Goal: Task Accomplishment & Management: Manage account settings

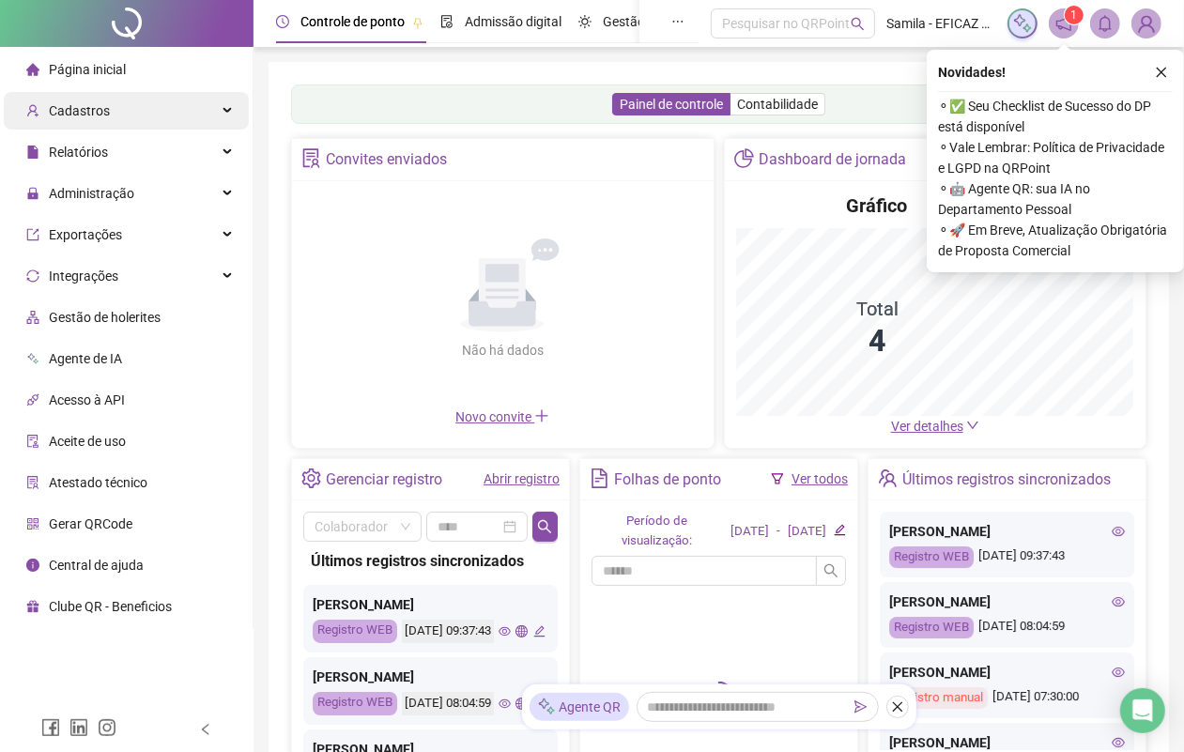
click at [100, 108] on span "Cadastros" at bounding box center [79, 110] width 61 height 15
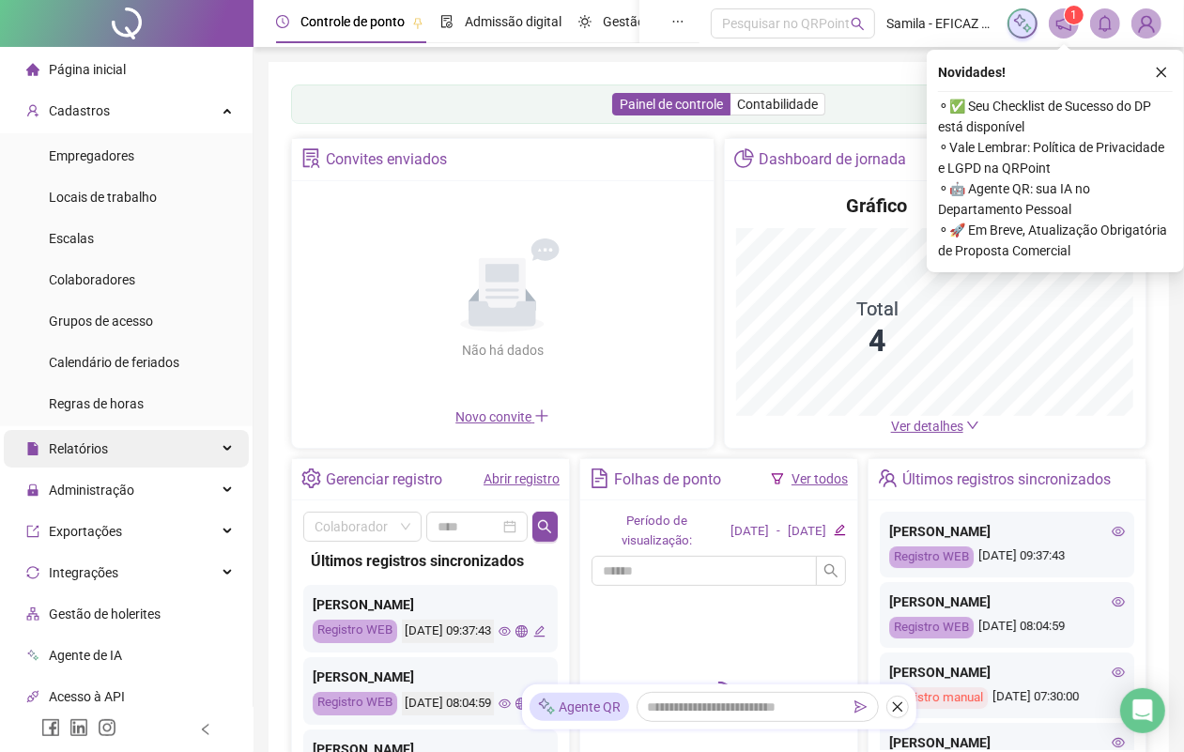
click at [66, 449] on span "Relatórios" at bounding box center [78, 448] width 59 height 15
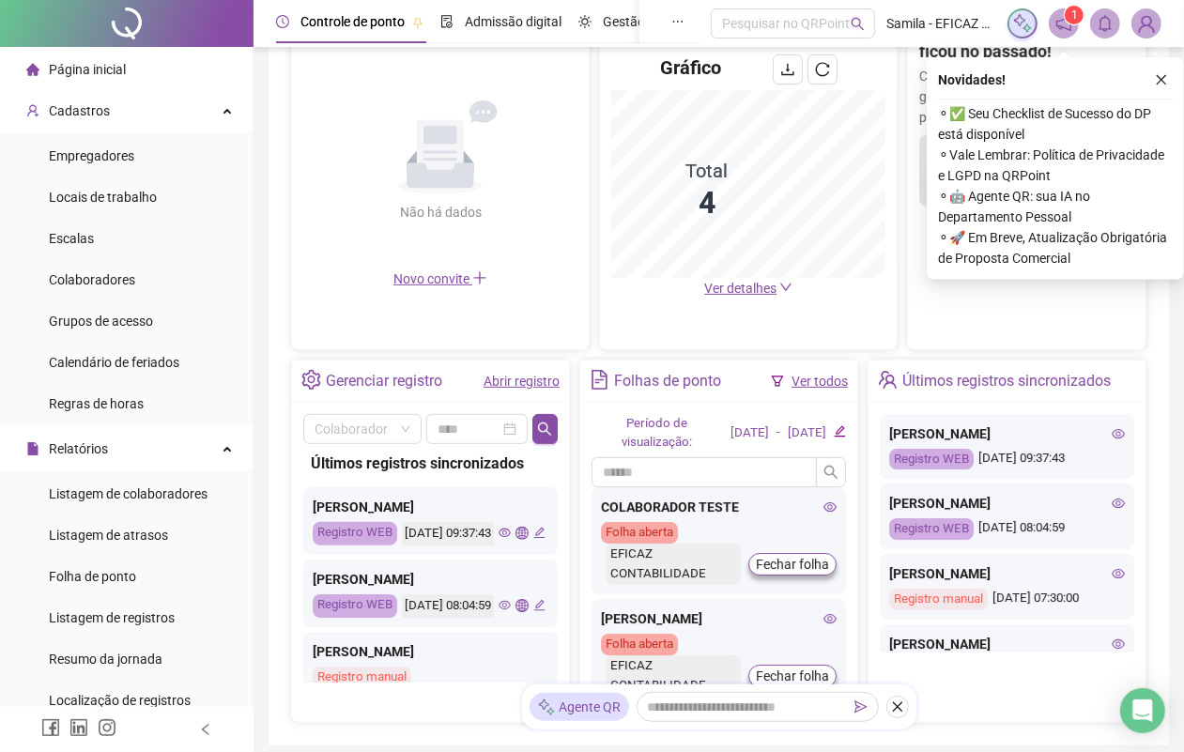
scroll to position [424, 0]
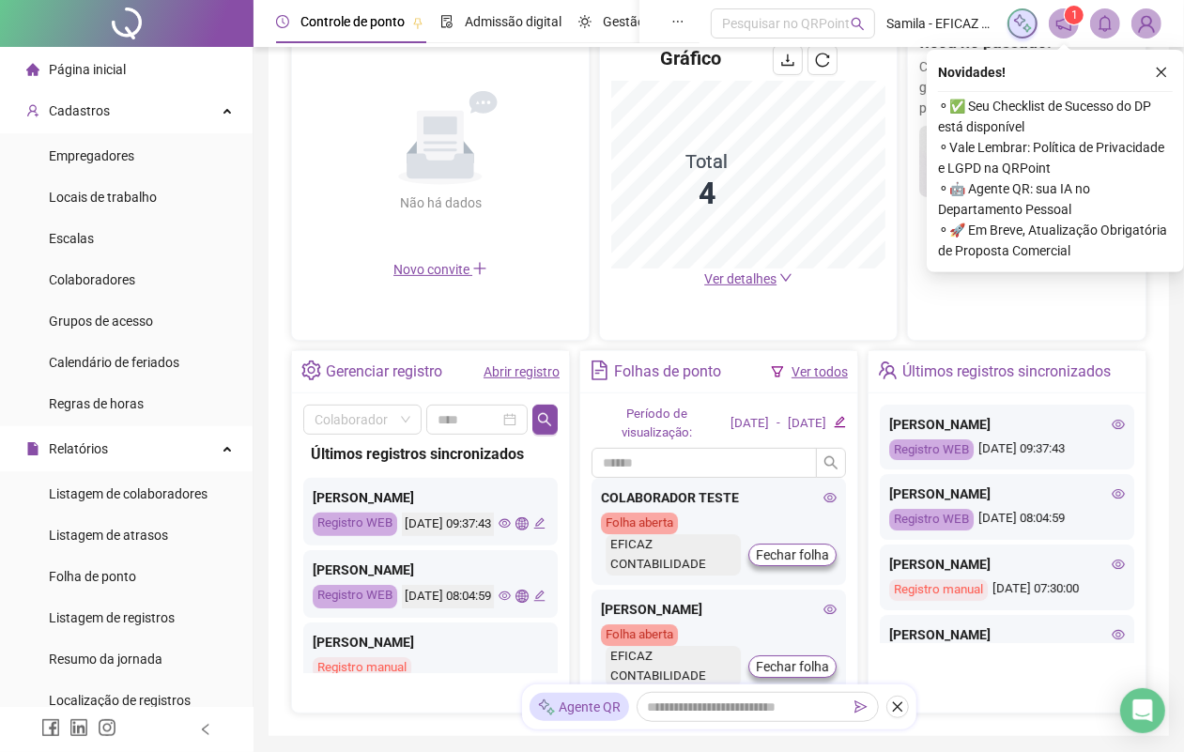
click at [1111, 430] on icon "eye" at bounding box center [1117, 424] width 13 height 13
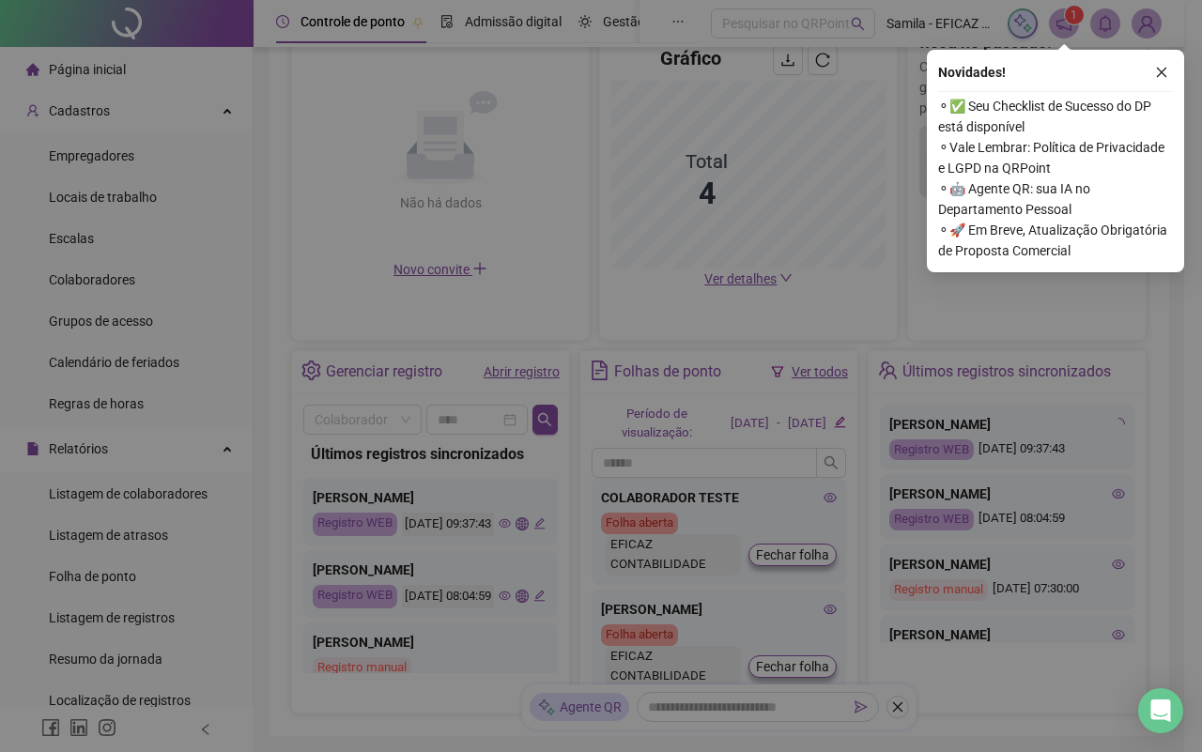
type input "**********"
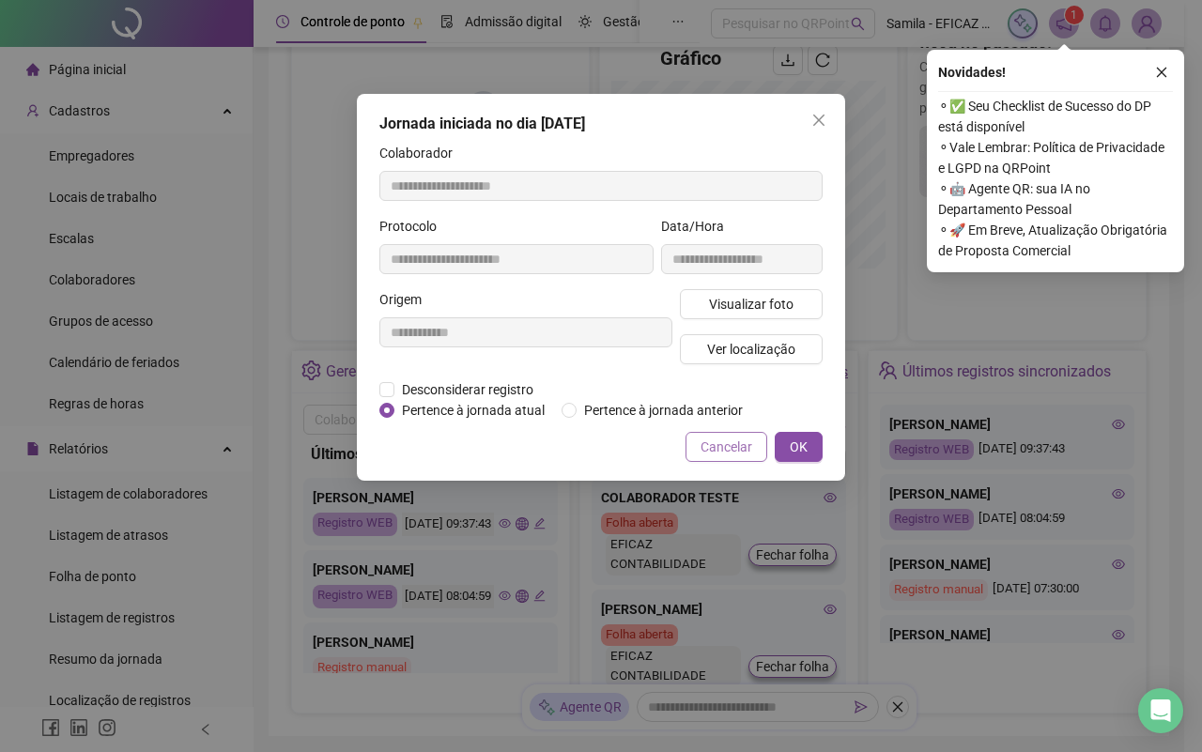
click at [723, 448] on span "Cancelar" at bounding box center [726, 446] width 52 height 21
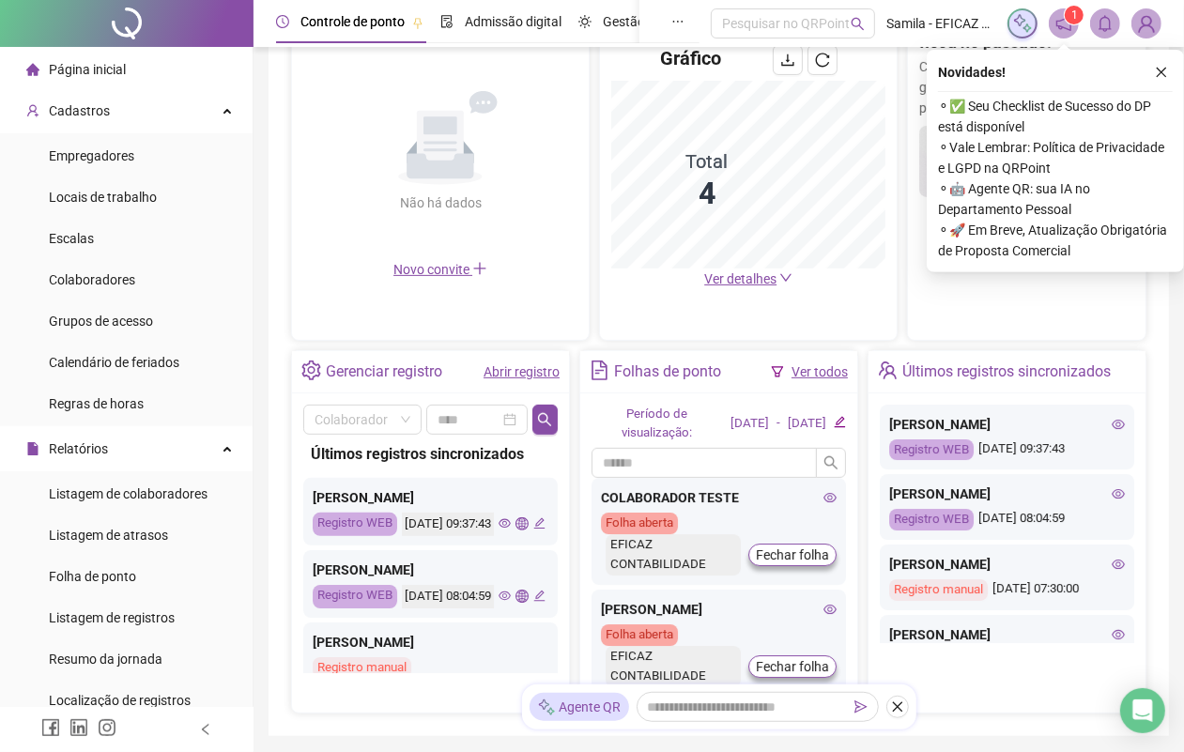
click at [972, 452] on div "Registro WEB" at bounding box center [931, 450] width 84 height 22
click at [901, 707] on icon "close" at bounding box center [897, 706] width 13 height 13
click at [970, 681] on div "Últimos registros sincronizados [PERSON_NAME] Registro WEB [DATE] 09:37:43 [PER…" at bounding box center [1006, 531] width 279 height 363
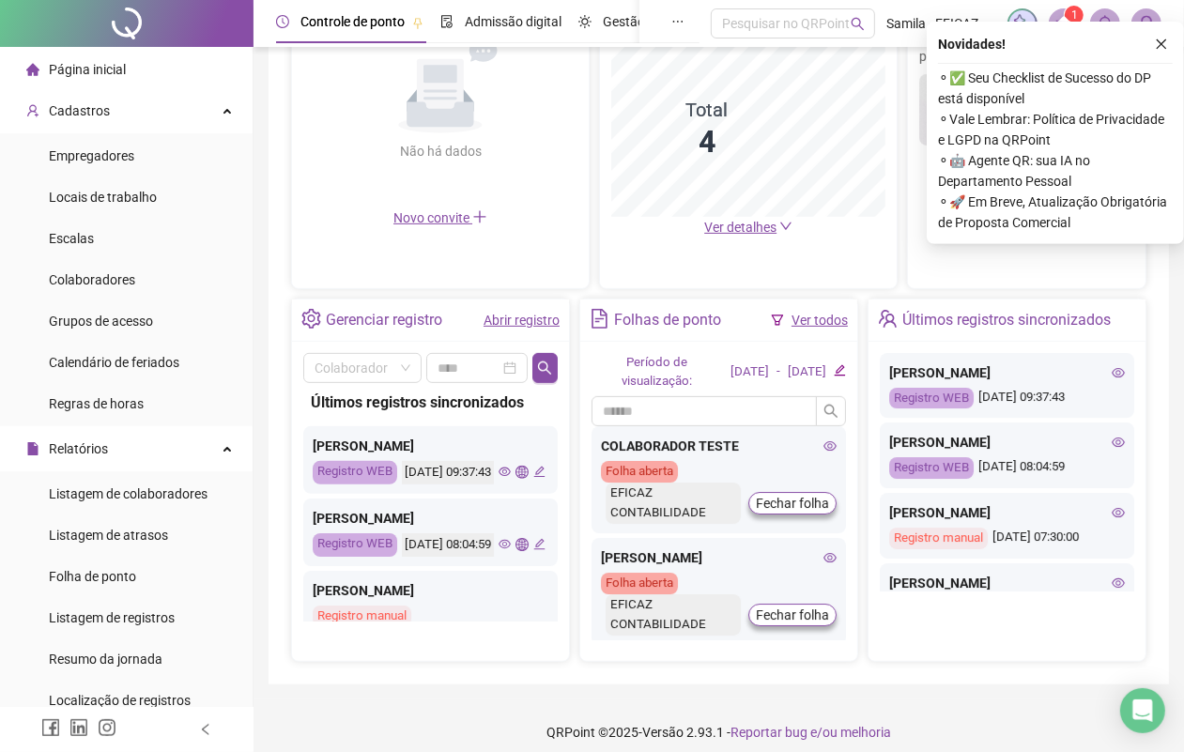
scroll to position [491, 0]
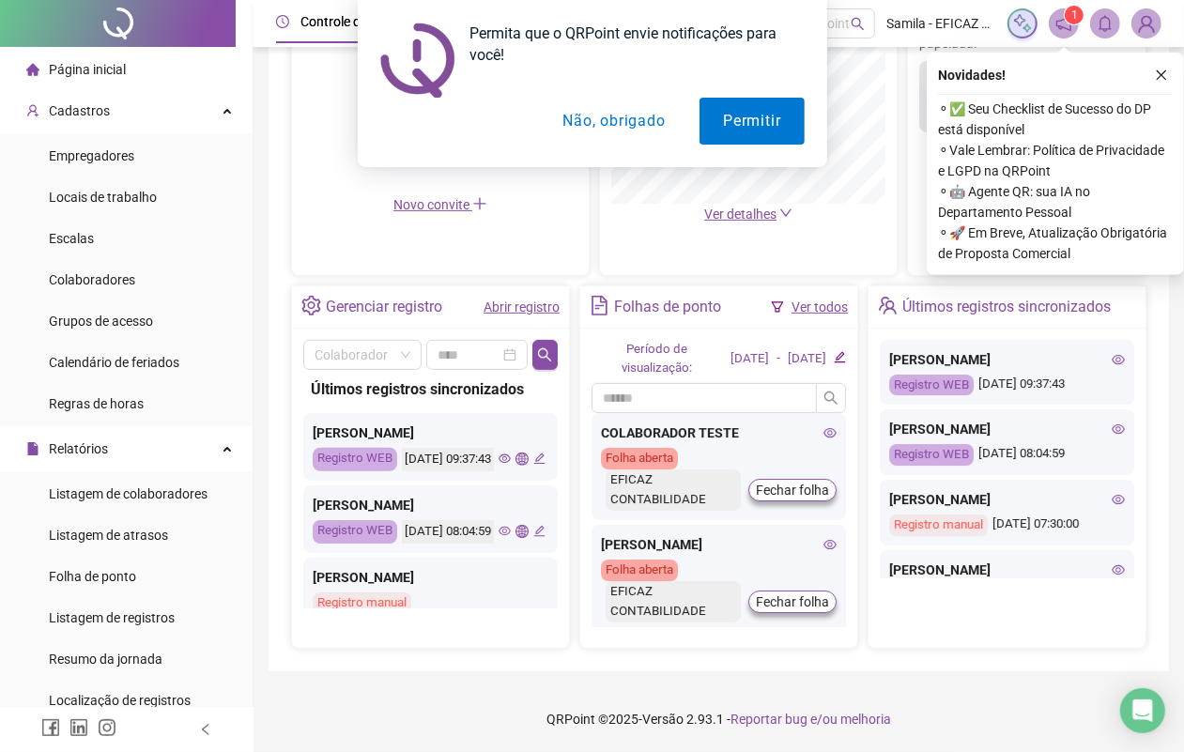
drag, startPoint x: 1200, startPoint y: 6, endPoint x: 516, endPoint y: 686, distance: 964.4
click at [516, 686] on footer "QRPoint © 2025 - Versão 2.93.1 - Reportar bug e/ou melhoria" at bounding box center [718, 719] width 930 height 66
click at [515, 465] on icon "global" at bounding box center [521, 458] width 12 height 12
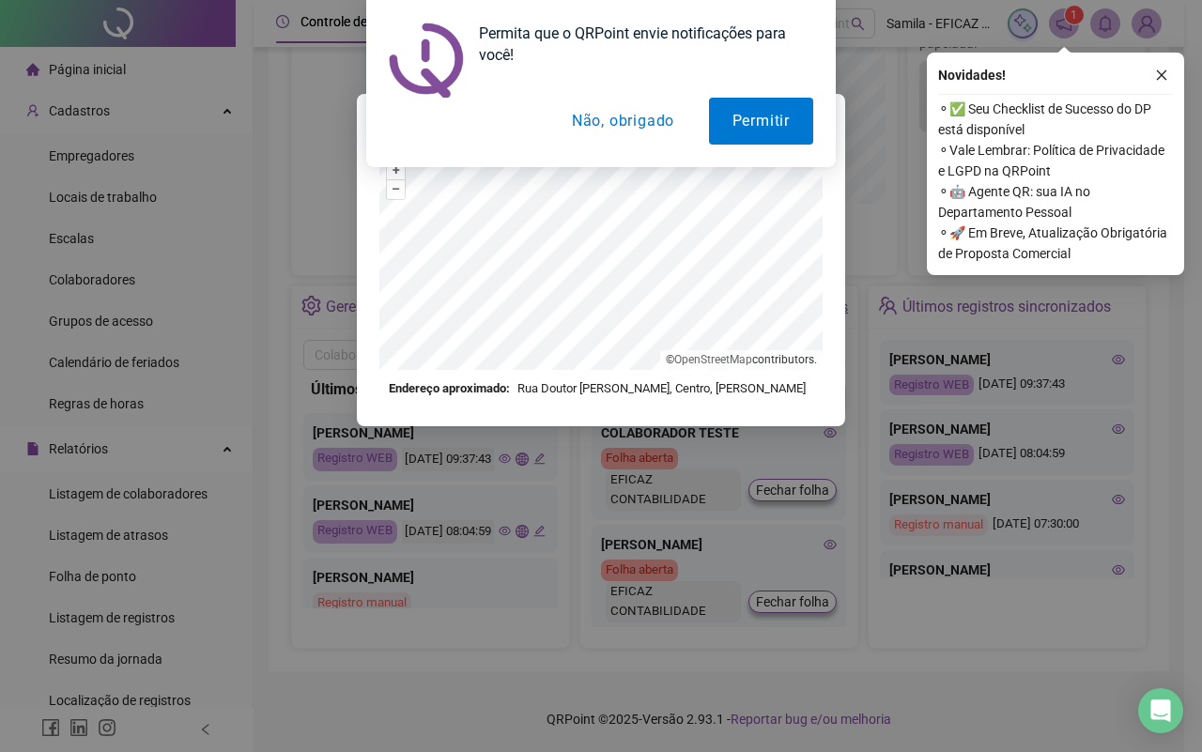
click at [644, 114] on button "Não, obrigado" at bounding box center [622, 121] width 149 height 47
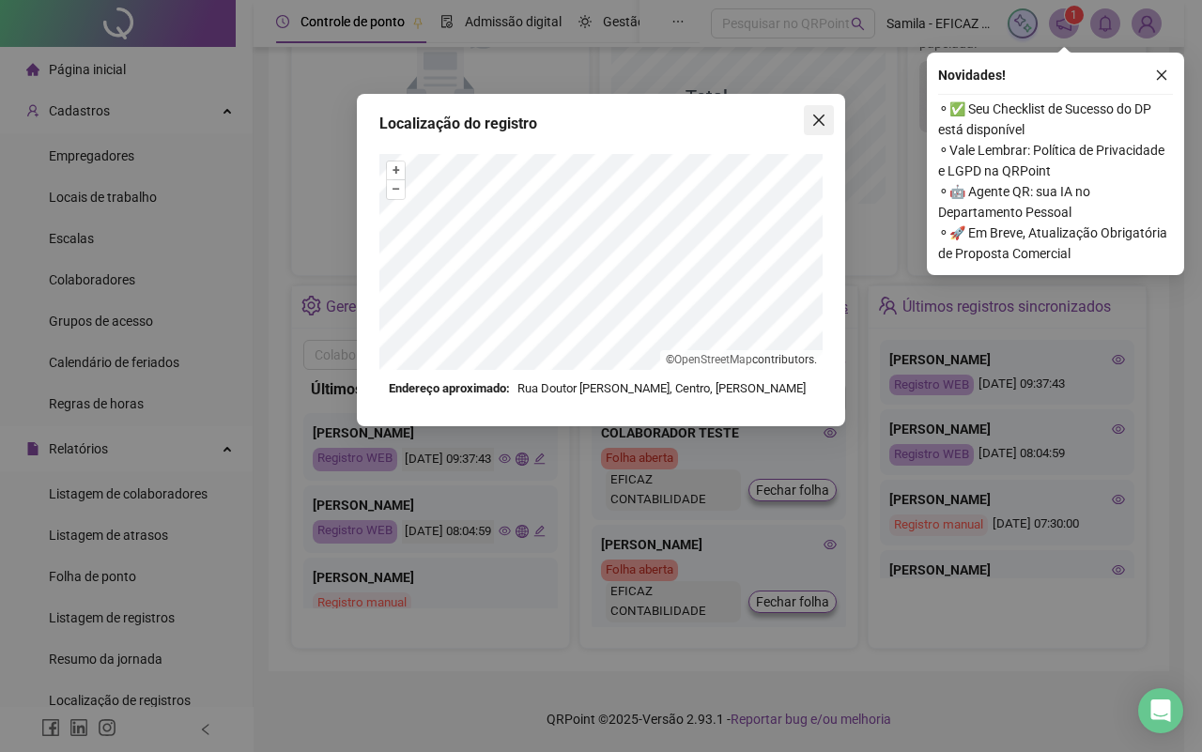
click at [805, 117] on span "Close" at bounding box center [819, 120] width 30 height 15
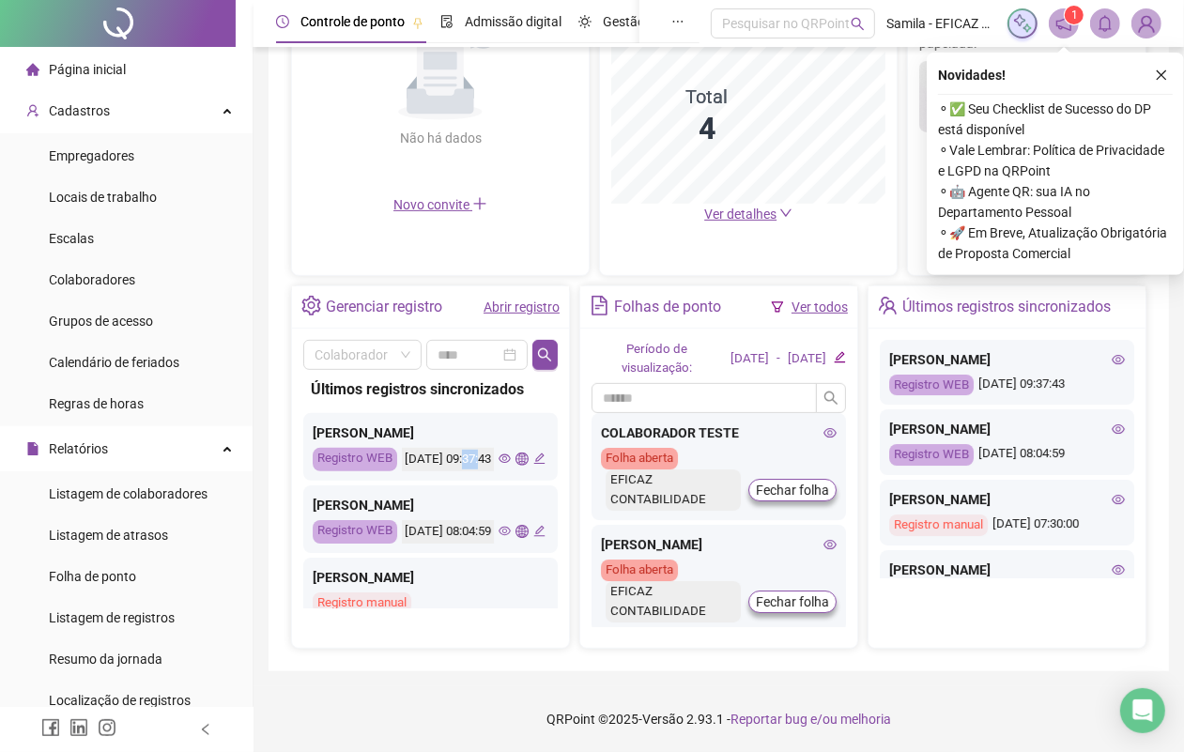
click at [402, 471] on div "[DATE] 09:37:43" at bounding box center [448, 459] width 92 height 23
click at [498, 465] on icon "eye" at bounding box center [504, 458] width 12 height 12
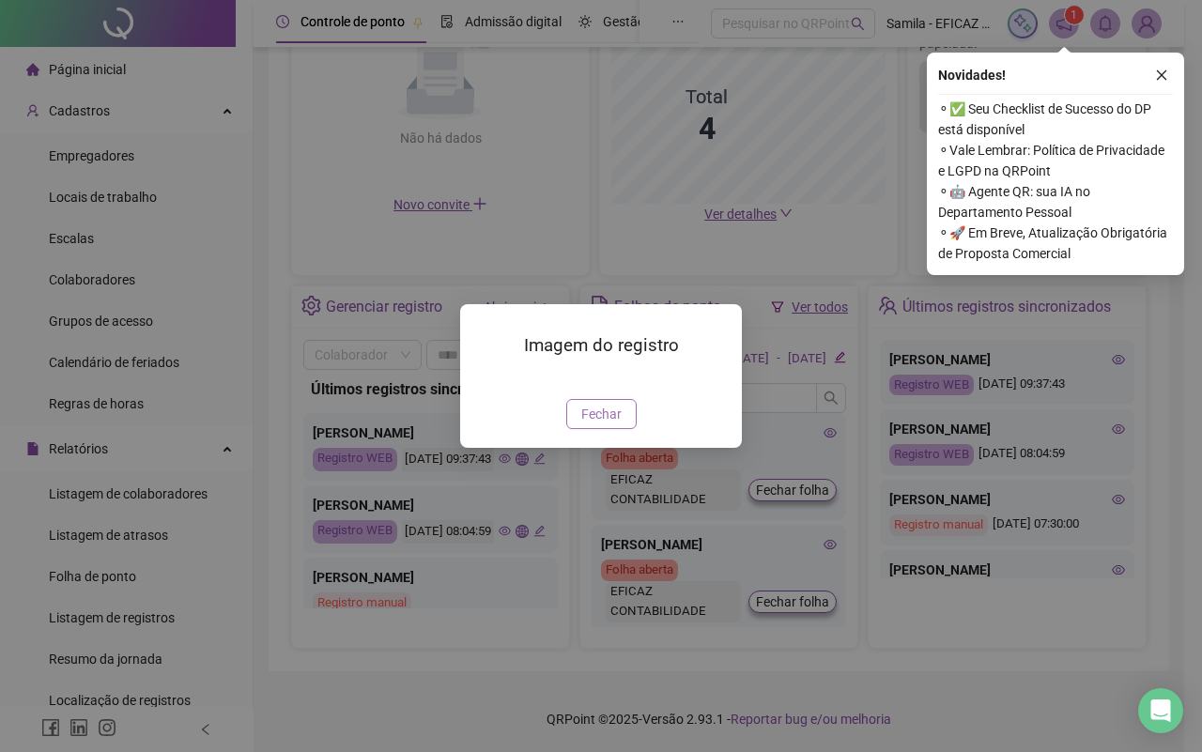
click at [606, 413] on span "Fechar" at bounding box center [601, 414] width 40 height 21
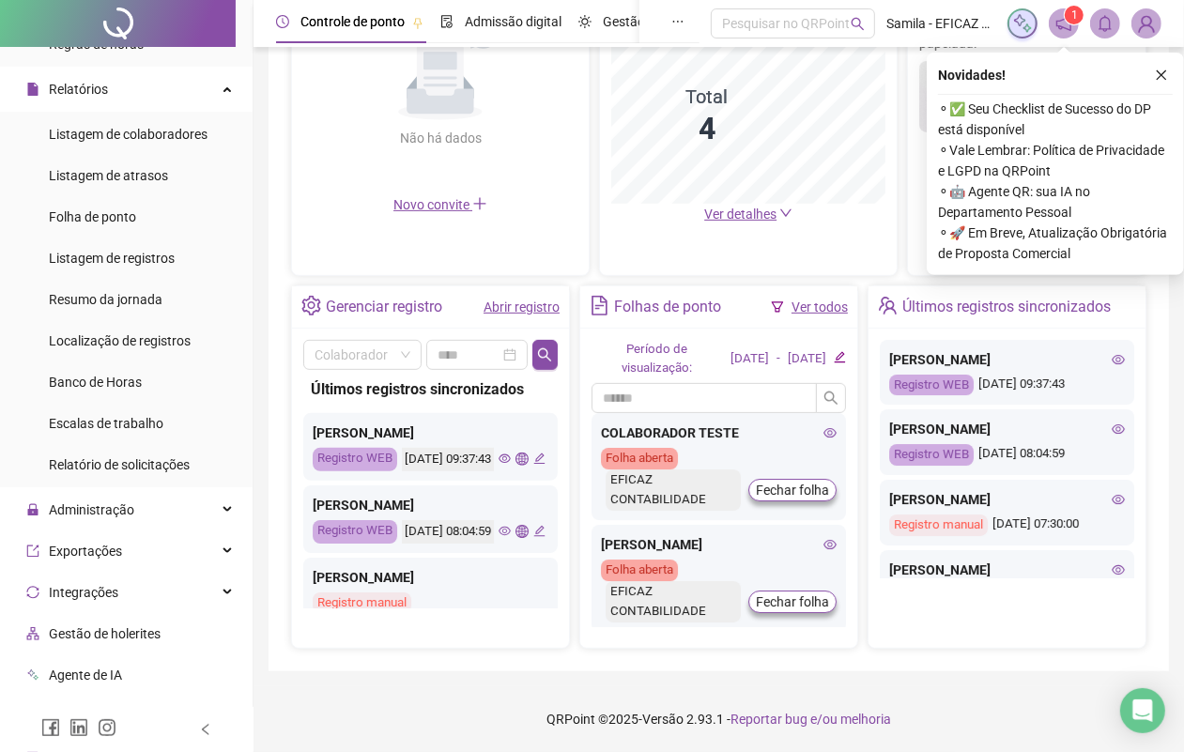
scroll to position [368, 0]
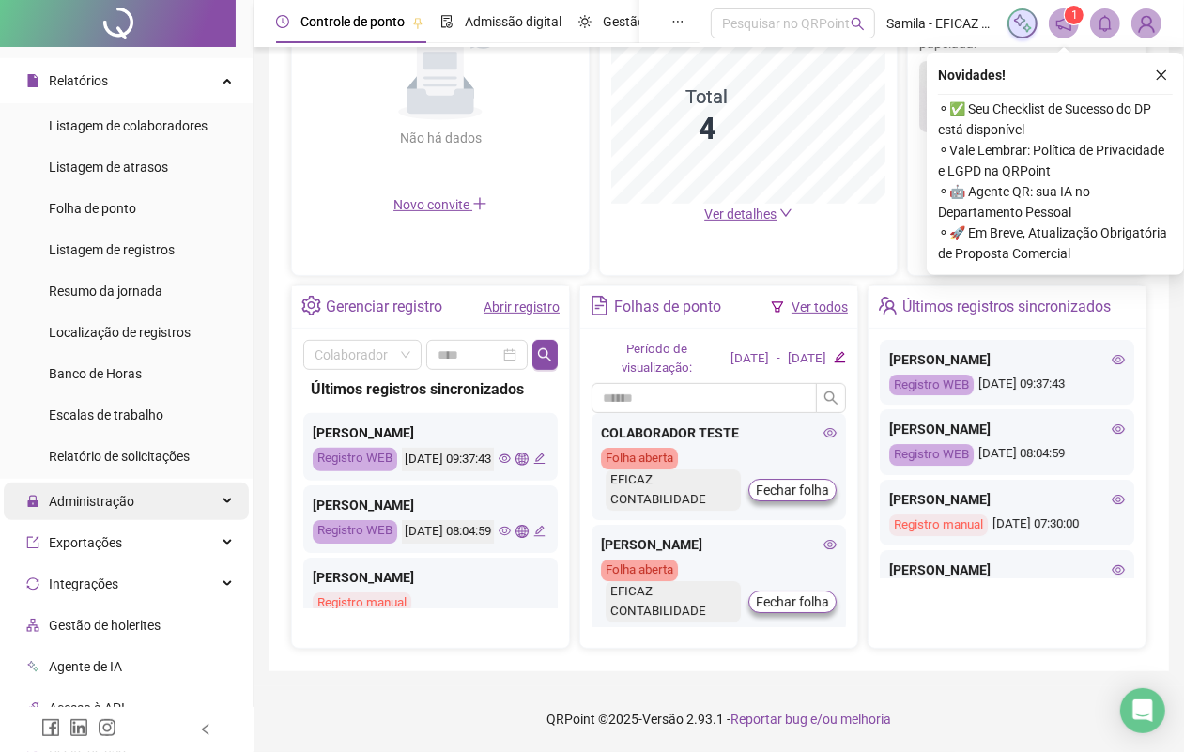
click at [156, 483] on div "Administração" at bounding box center [126, 501] width 245 height 38
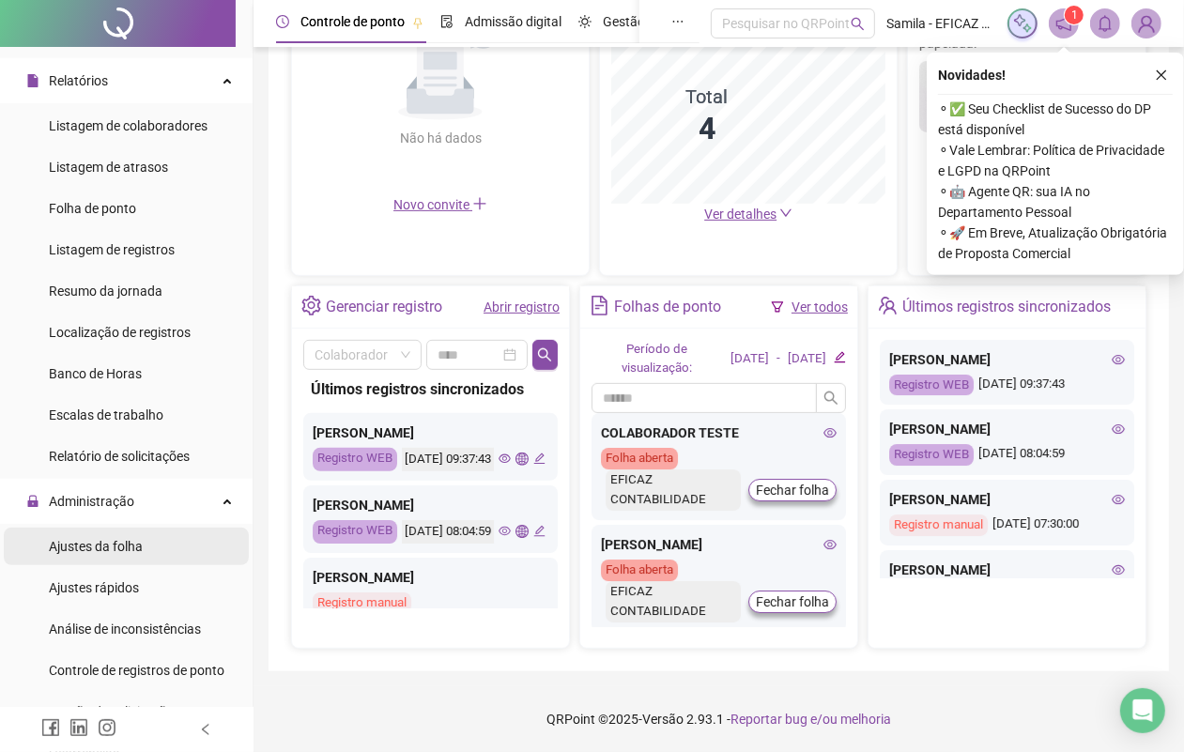
click at [158, 535] on li "Ajustes da folha" at bounding box center [126, 547] width 245 height 38
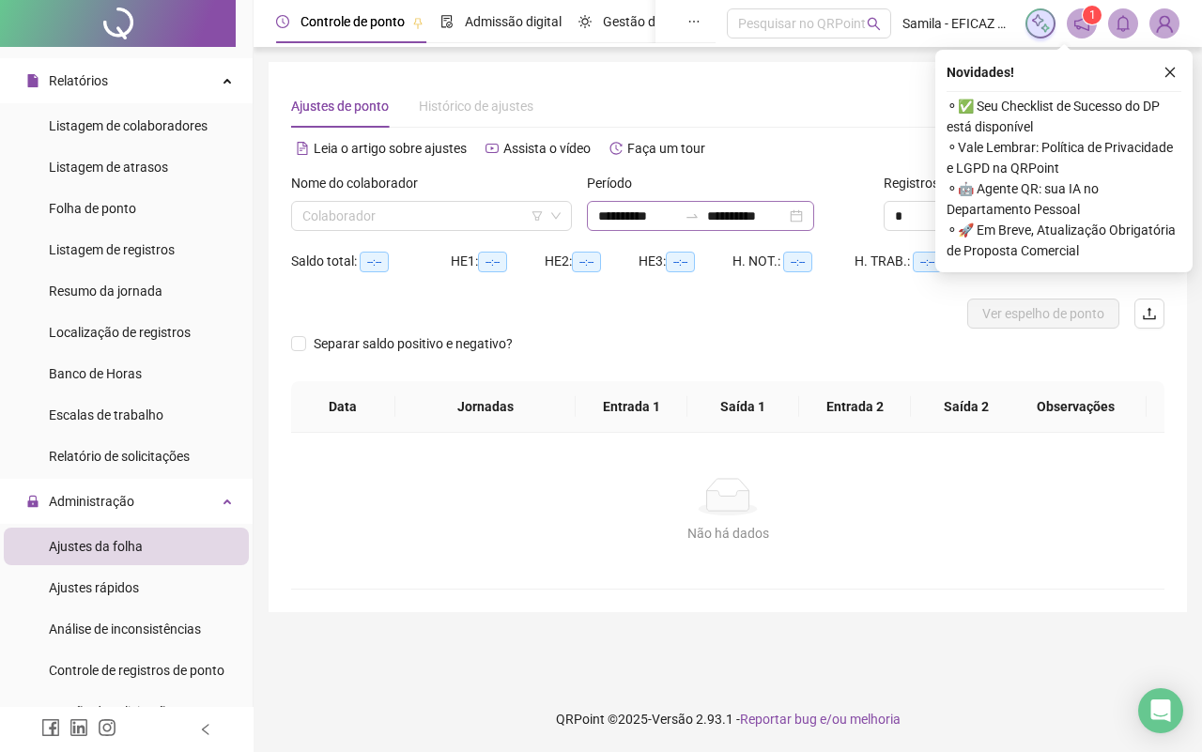
type input "**********"
click at [1167, 73] on icon "close" at bounding box center [1170, 73] width 10 height 10
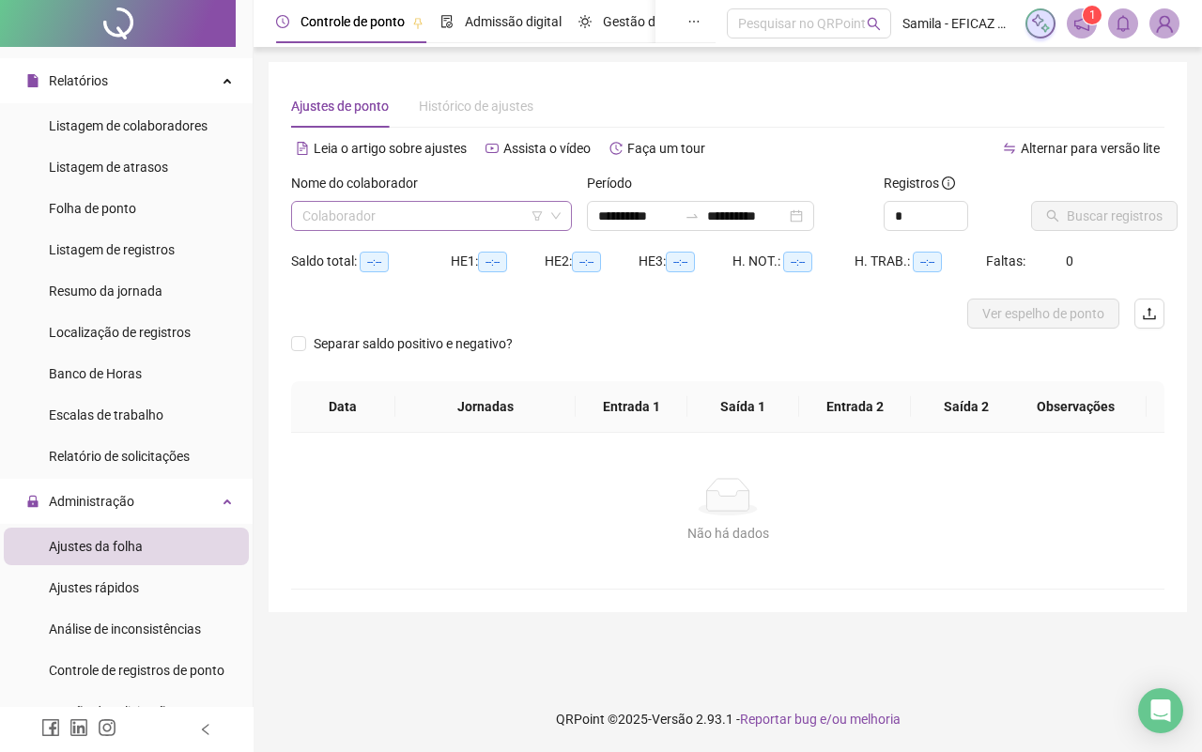
click at [479, 222] on input "search" at bounding box center [422, 216] width 241 height 28
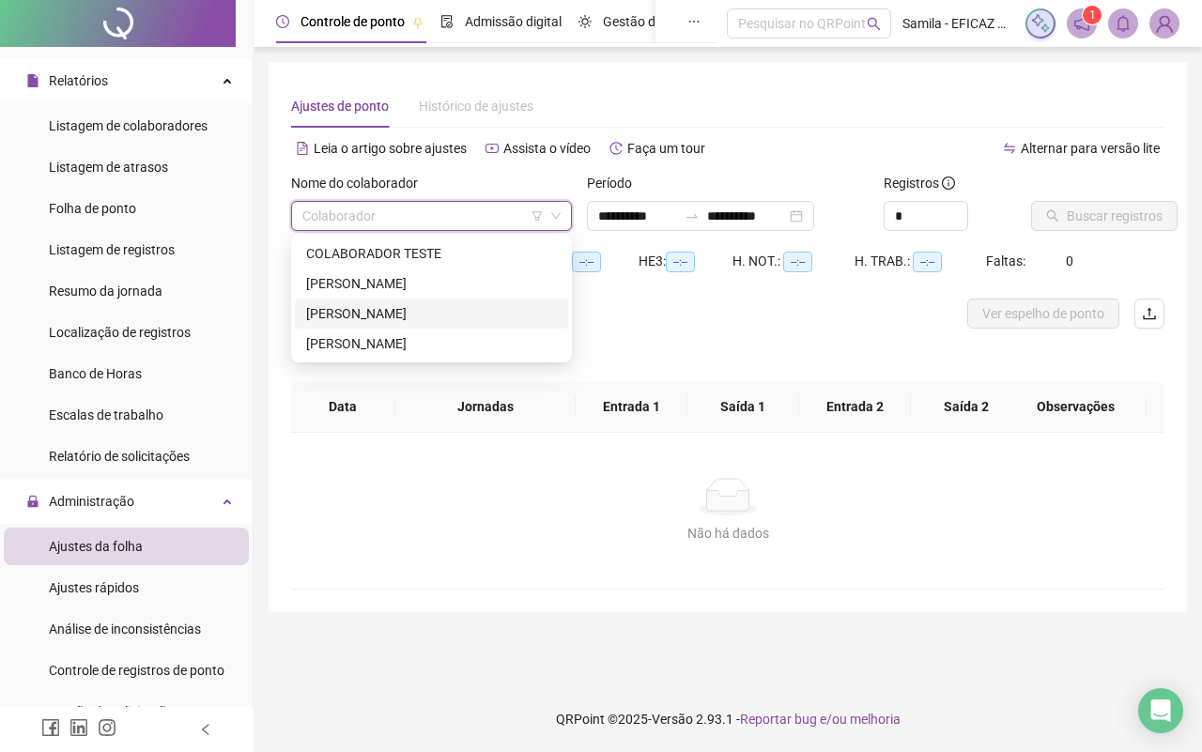
click at [353, 307] on div "[PERSON_NAME]" at bounding box center [431, 313] width 251 height 21
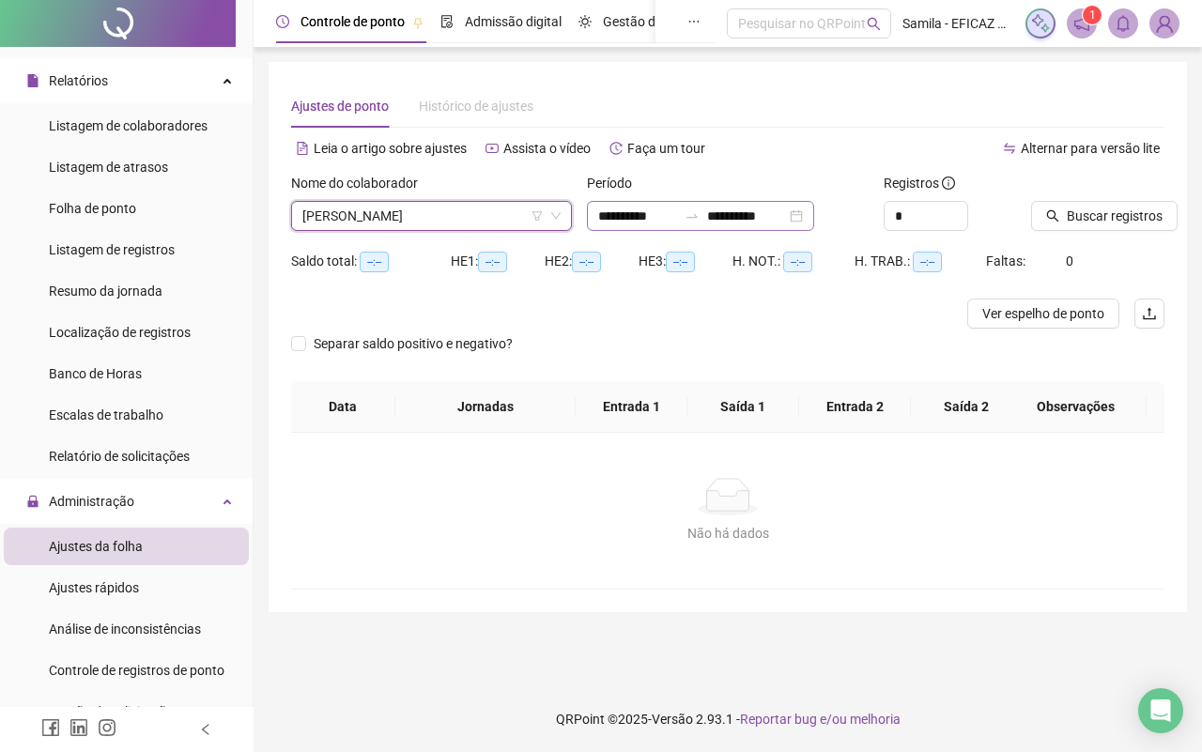
click at [814, 218] on div "**********" at bounding box center [700, 216] width 227 height 30
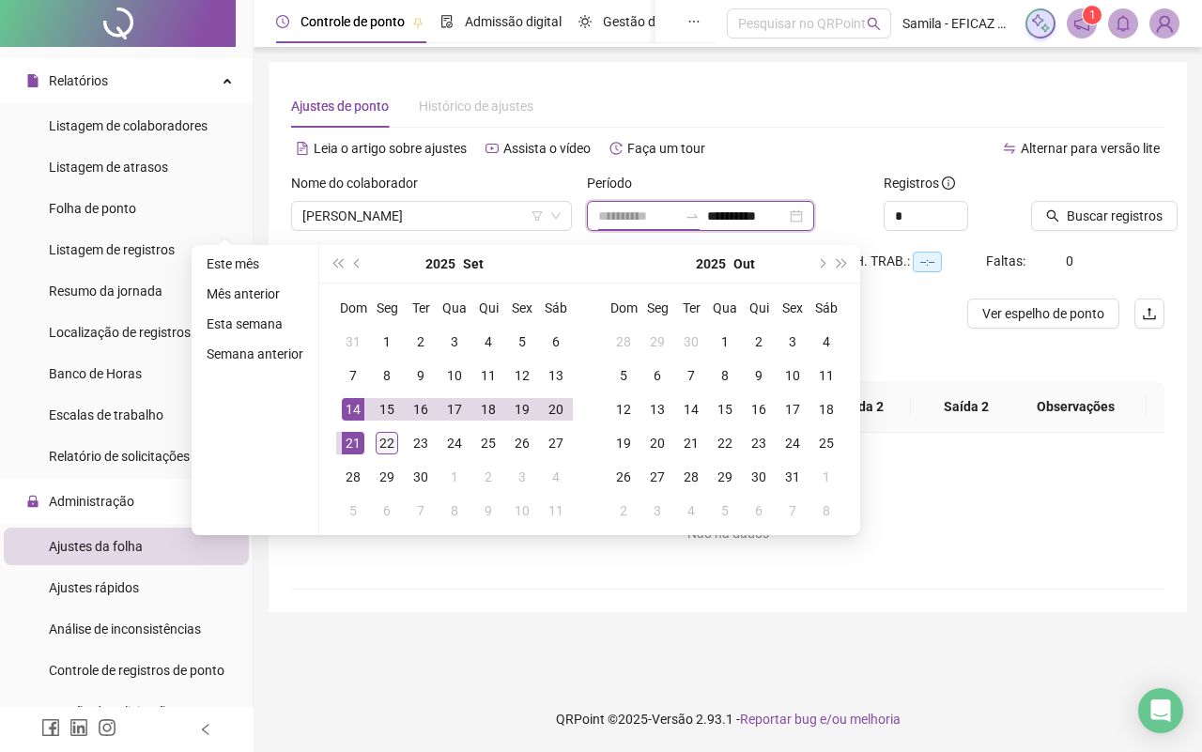
type input "**********"
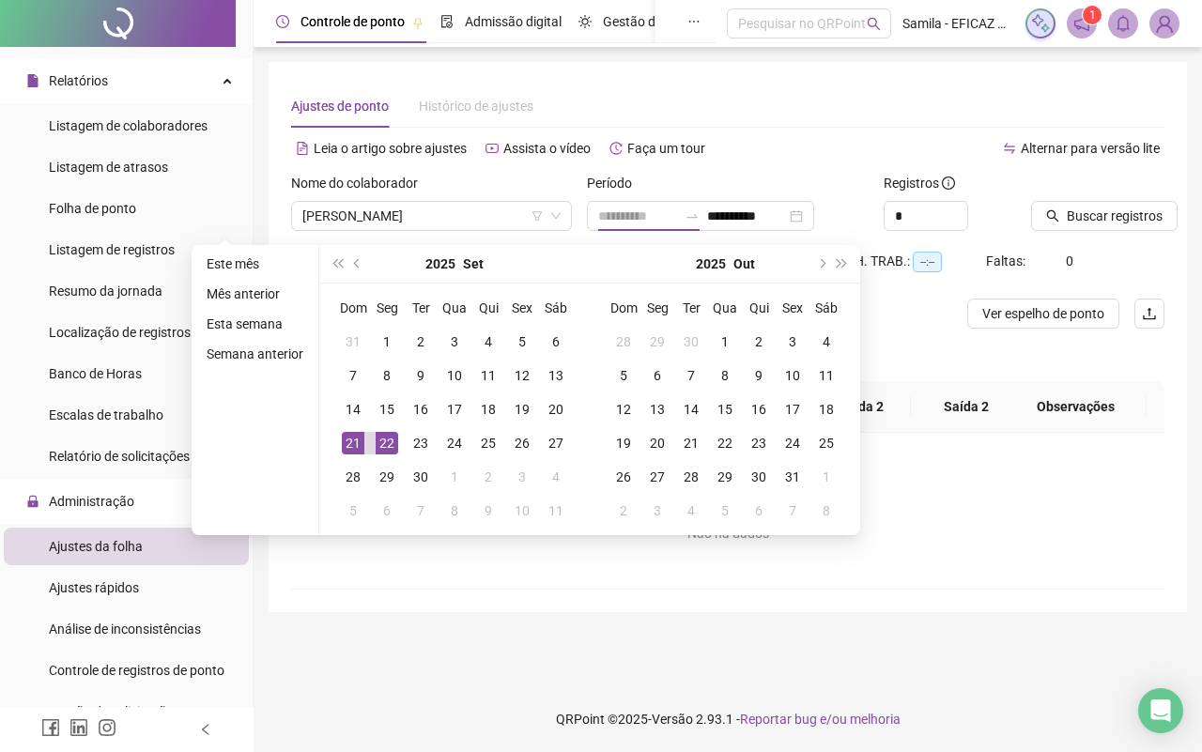
click at [380, 436] on div "22" at bounding box center [386, 443] width 23 height 23
type input "**********"
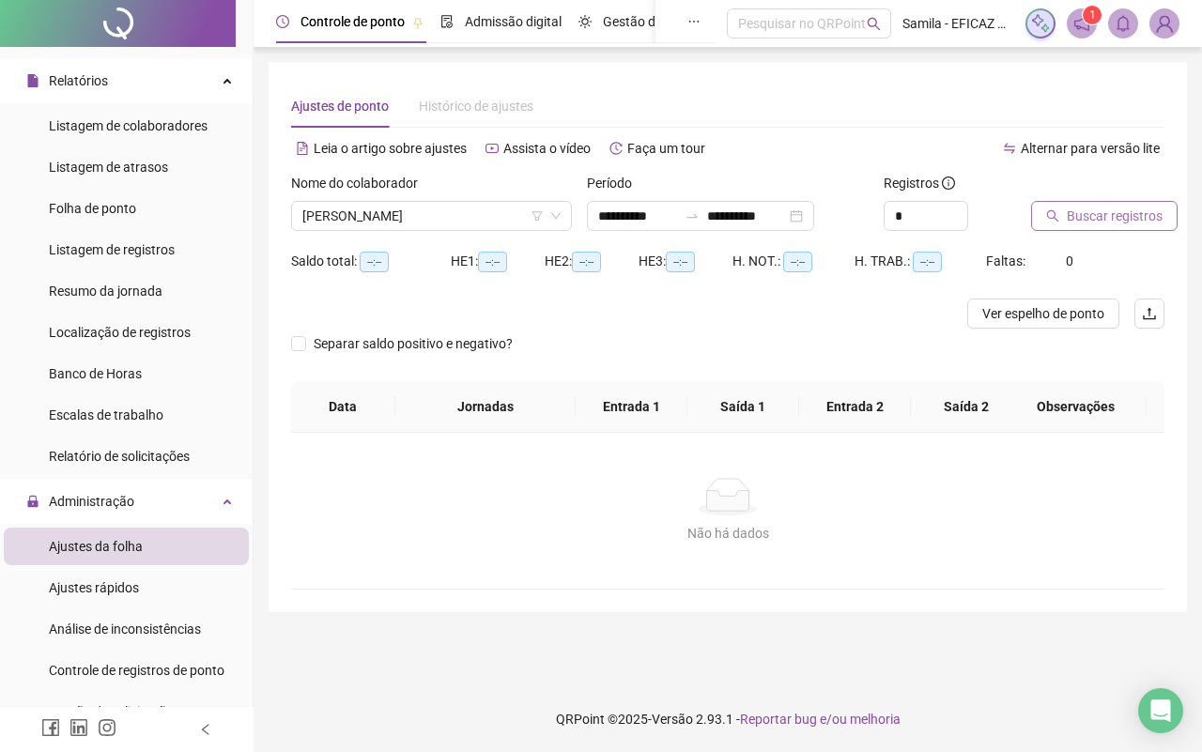
click at [1070, 223] on span "Buscar registros" at bounding box center [1114, 216] width 96 height 21
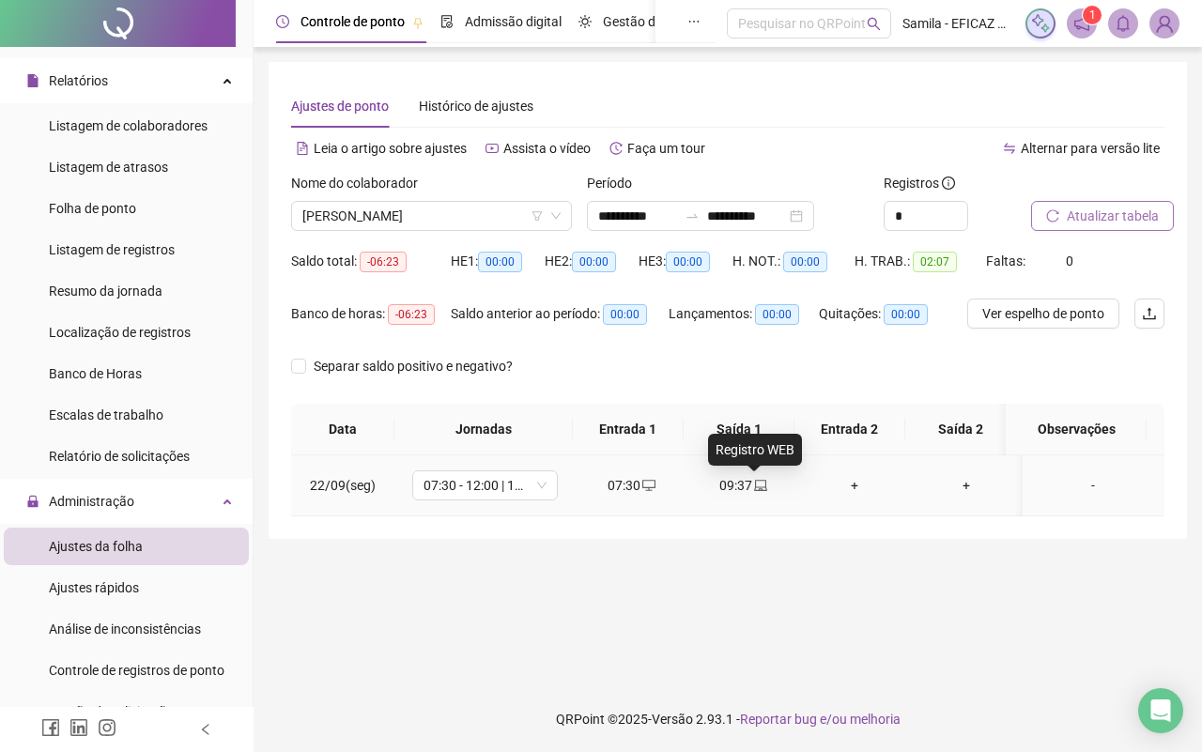
click at [730, 482] on div "09:37" at bounding box center [743, 485] width 82 height 21
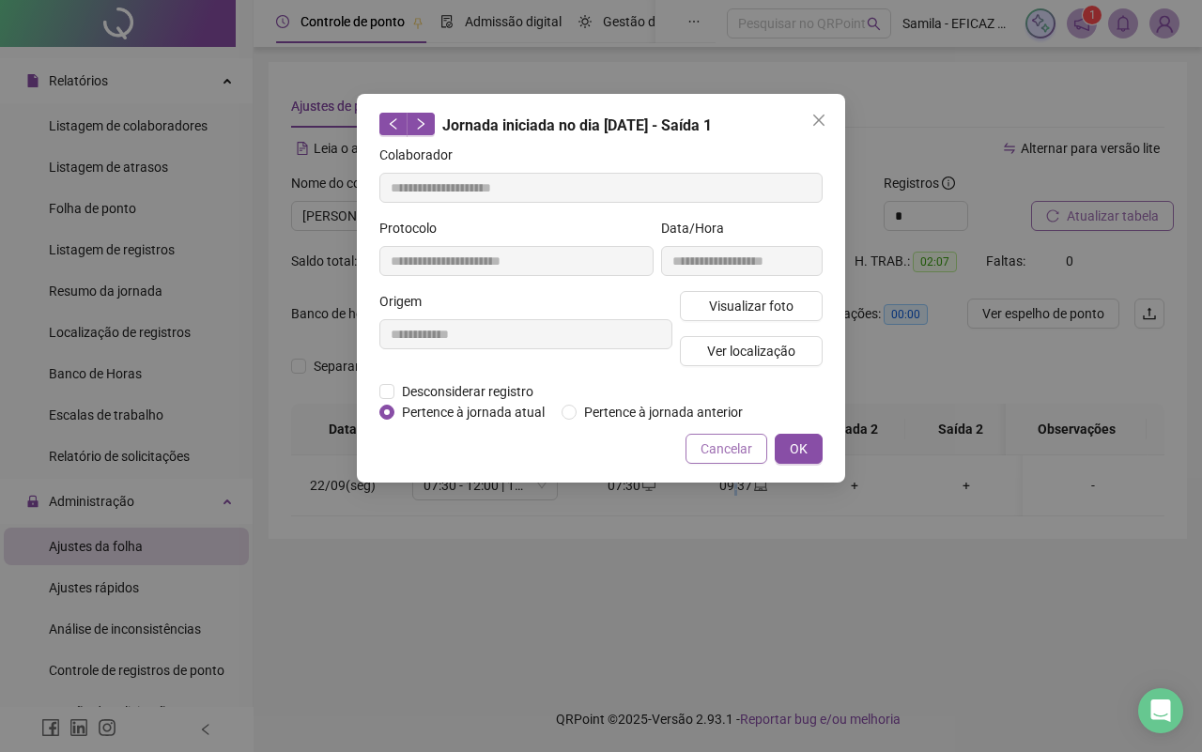
click at [711, 449] on span "Cancelar" at bounding box center [726, 448] width 52 height 21
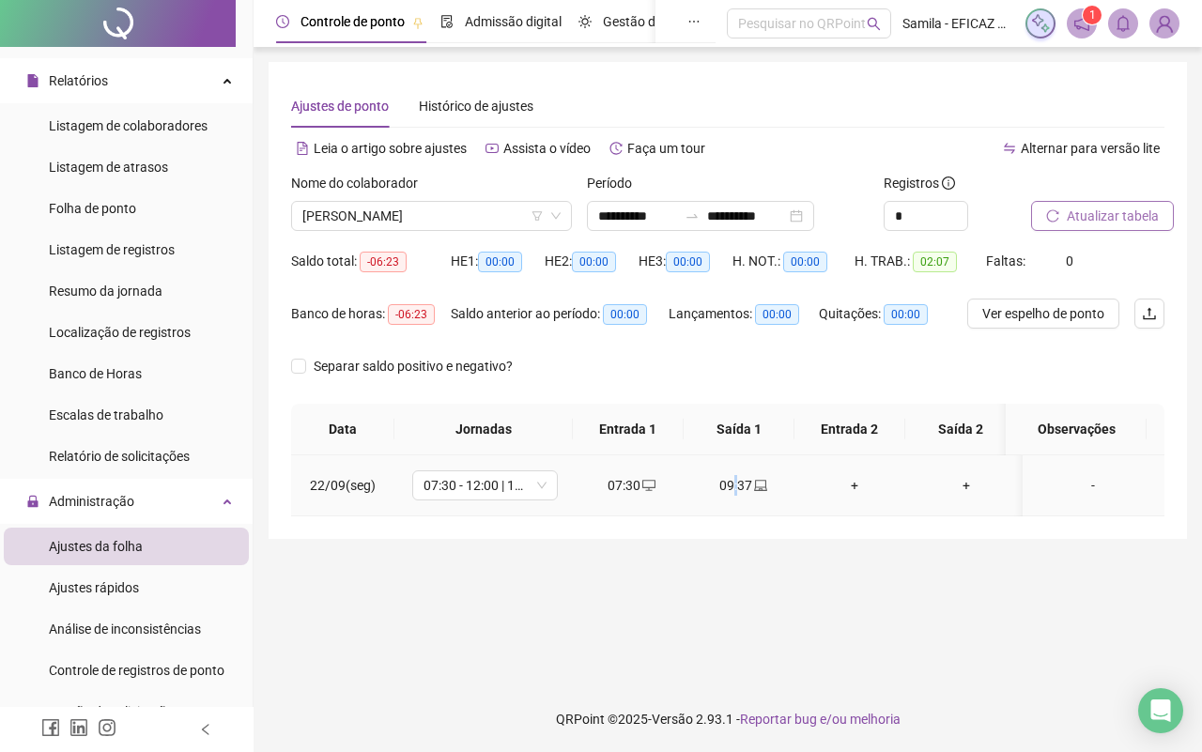
click at [735, 489] on div "09:37" at bounding box center [743, 485] width 82 height 21
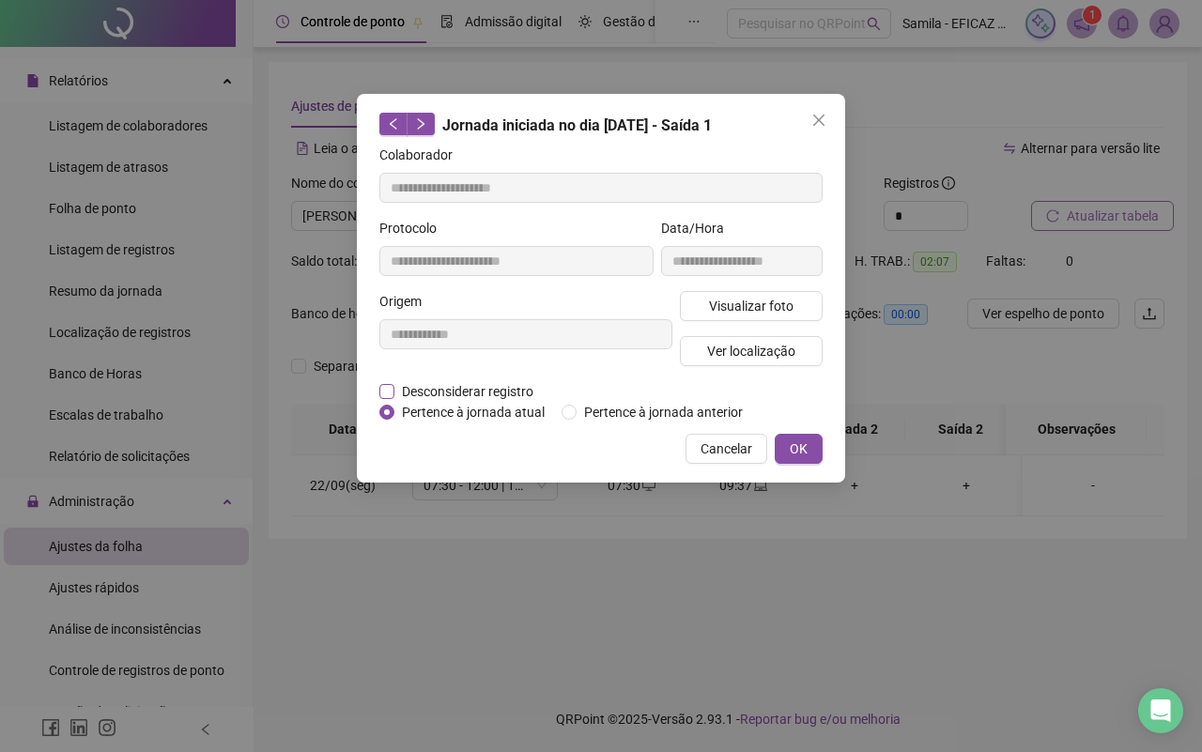
click at [433, 388] on span "Desconsiderar registro" at bounding box center [467, 391] width 146 height 21
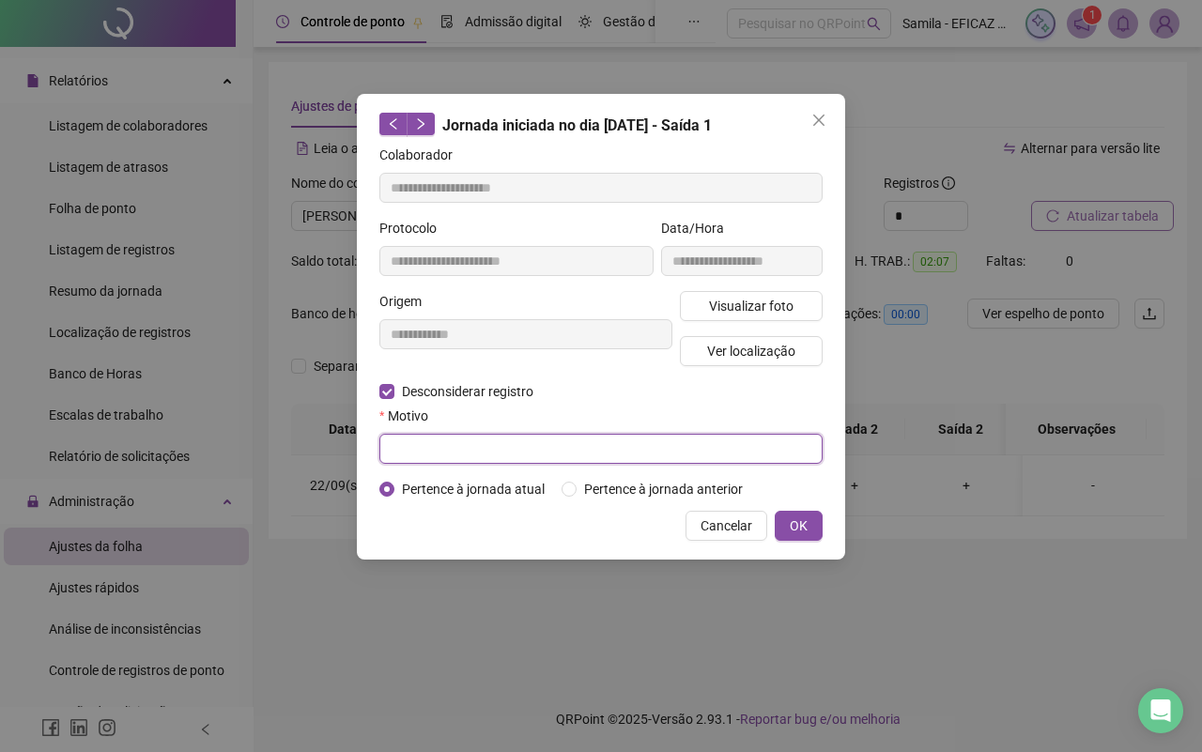
click at [486, 448] on input "text" at bounding box center [600, 449] width 443 height 30
type input "*****"
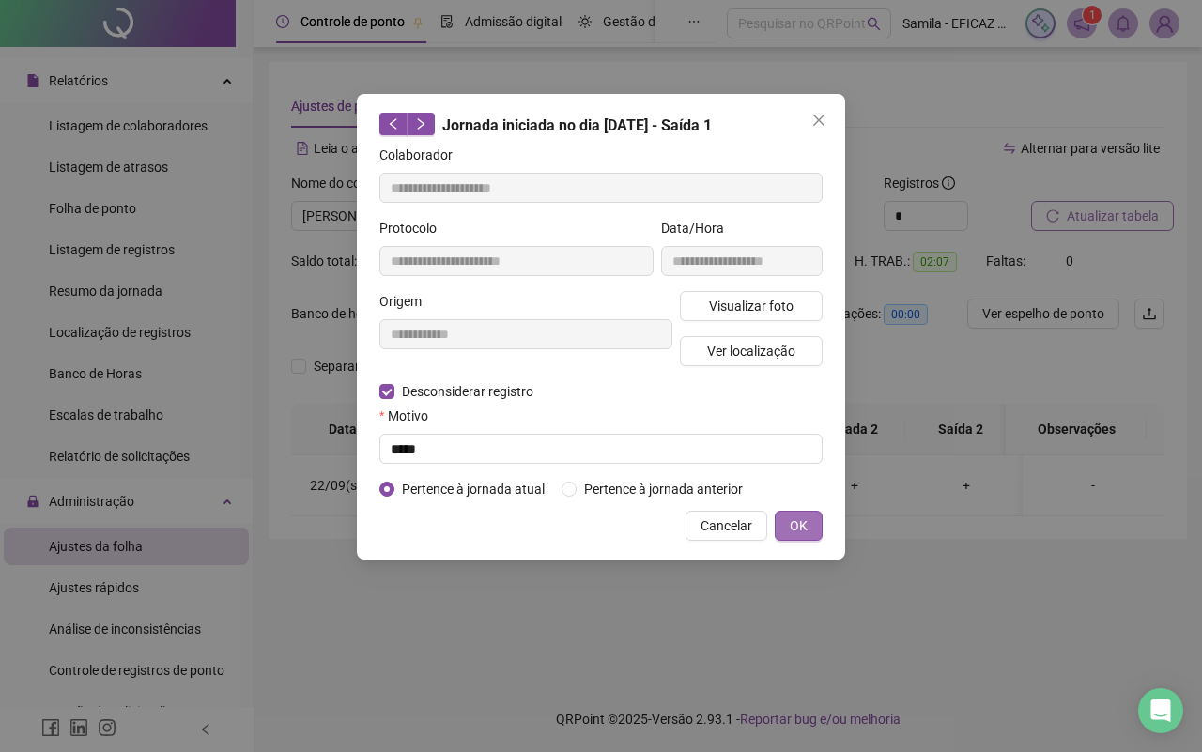
click at [807, 518] on button "OK" at bounding box center [798, 526] width 48 height 30
click at [787, 524] on button "OK" at bounding box center [798, 526] width 48 height 30
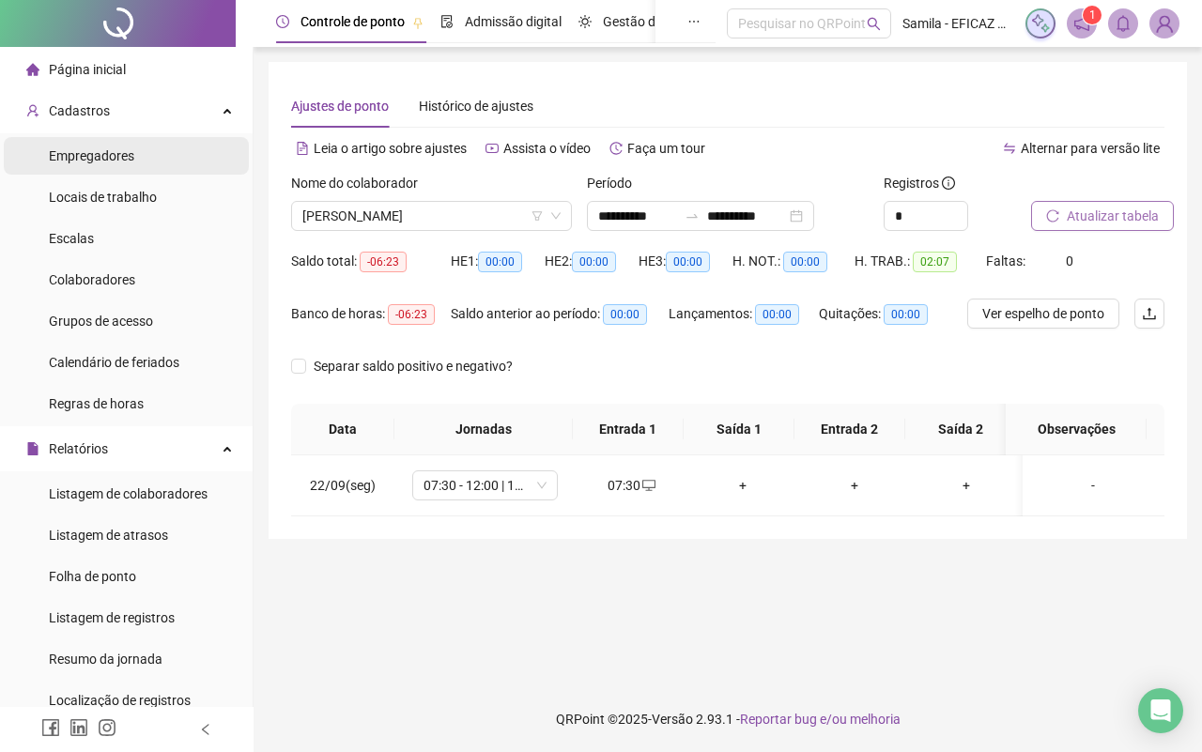
click at [185, 155] on li "Empregadores" at bounding box center [126, 156] width 245 height 38
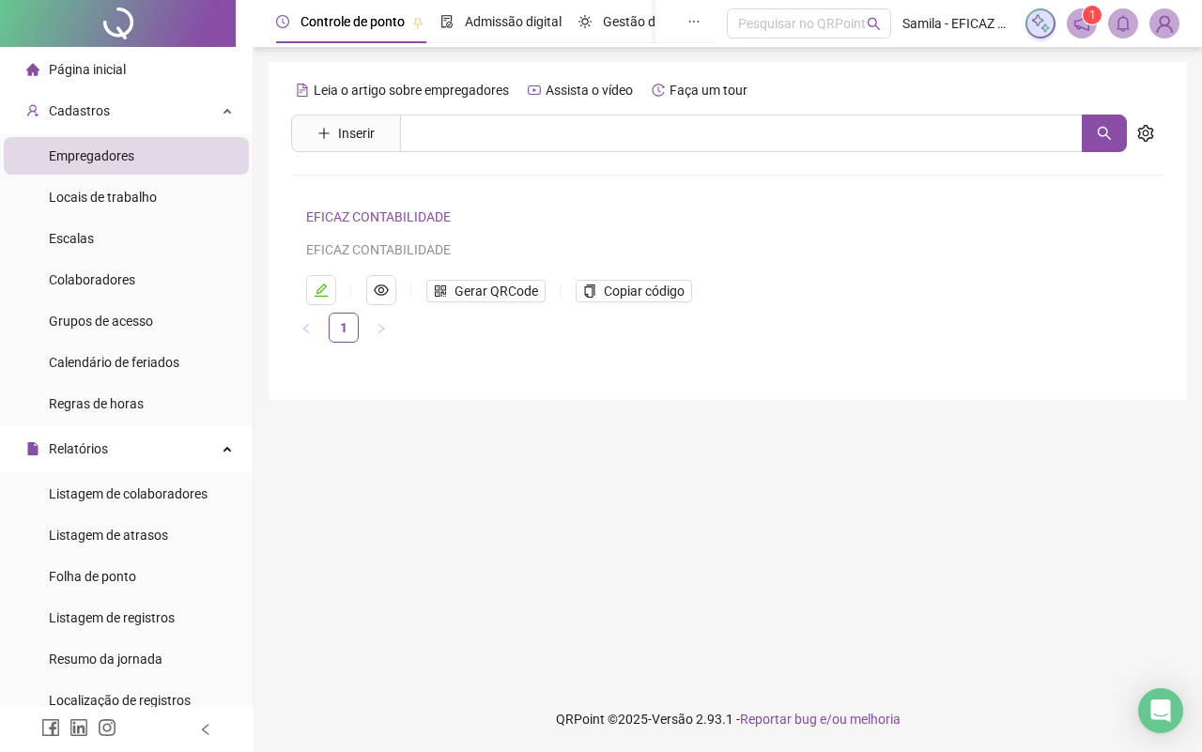
click at [180, 165] on li "Empregadores" at bounding box center [126, 156] width 245 height 38
click at [358, 120] on button "Inserir" at bounding box center [345, 133] width 87 height 30
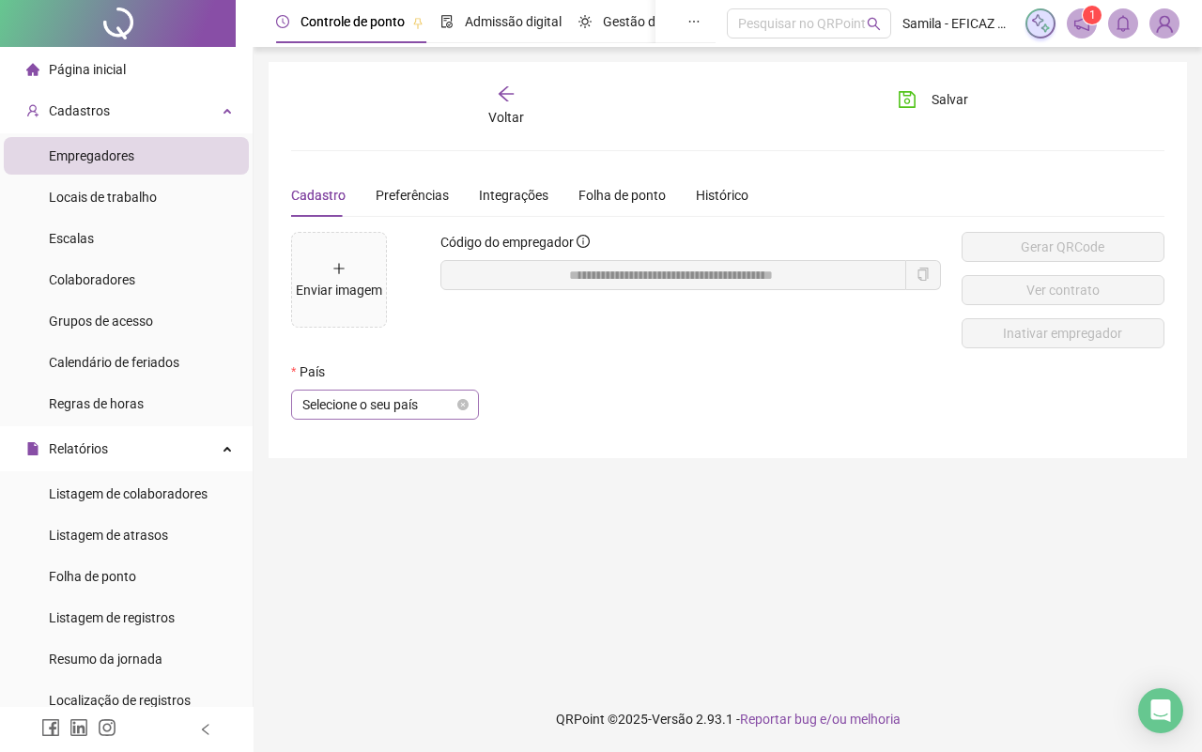
click at [368, 391] on span "Selecione o seu país" at bounding box center [384, 404] width 165 height 28
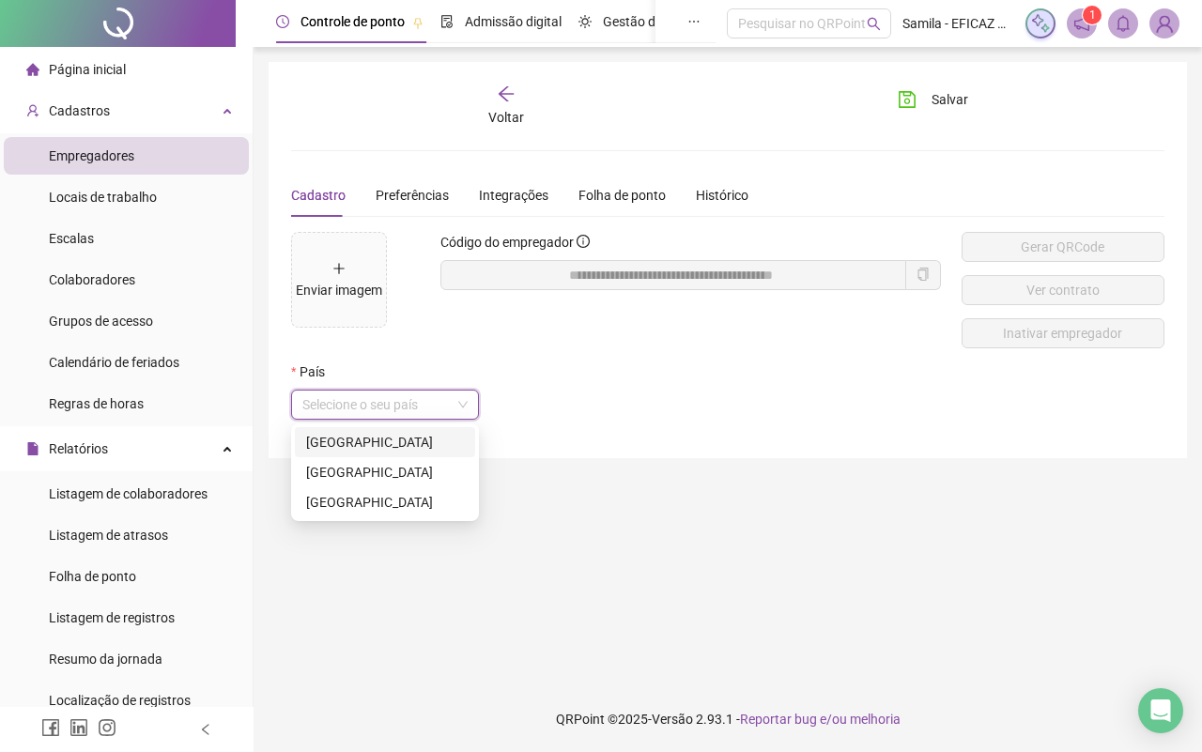
click at [344, 447] on div "[GEOGRAPHIC_DATA]" at bounding box center [385, 442] width 158 height 21
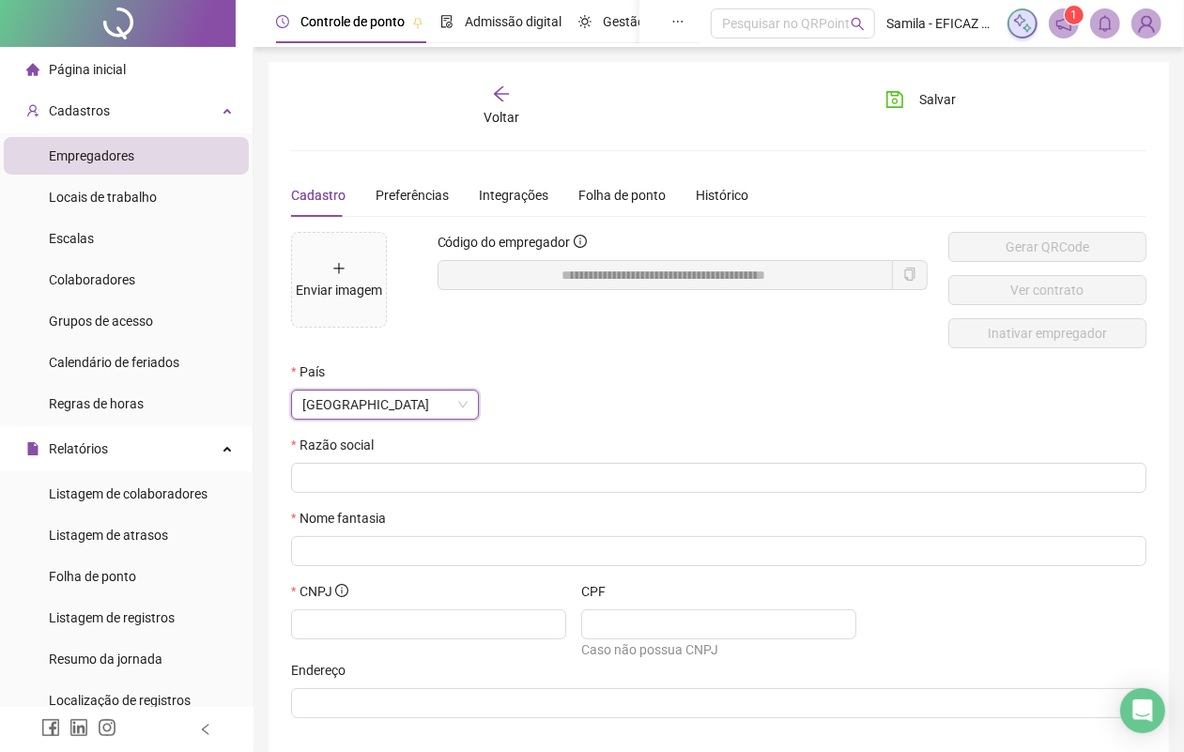
scroll to position [87, 0]
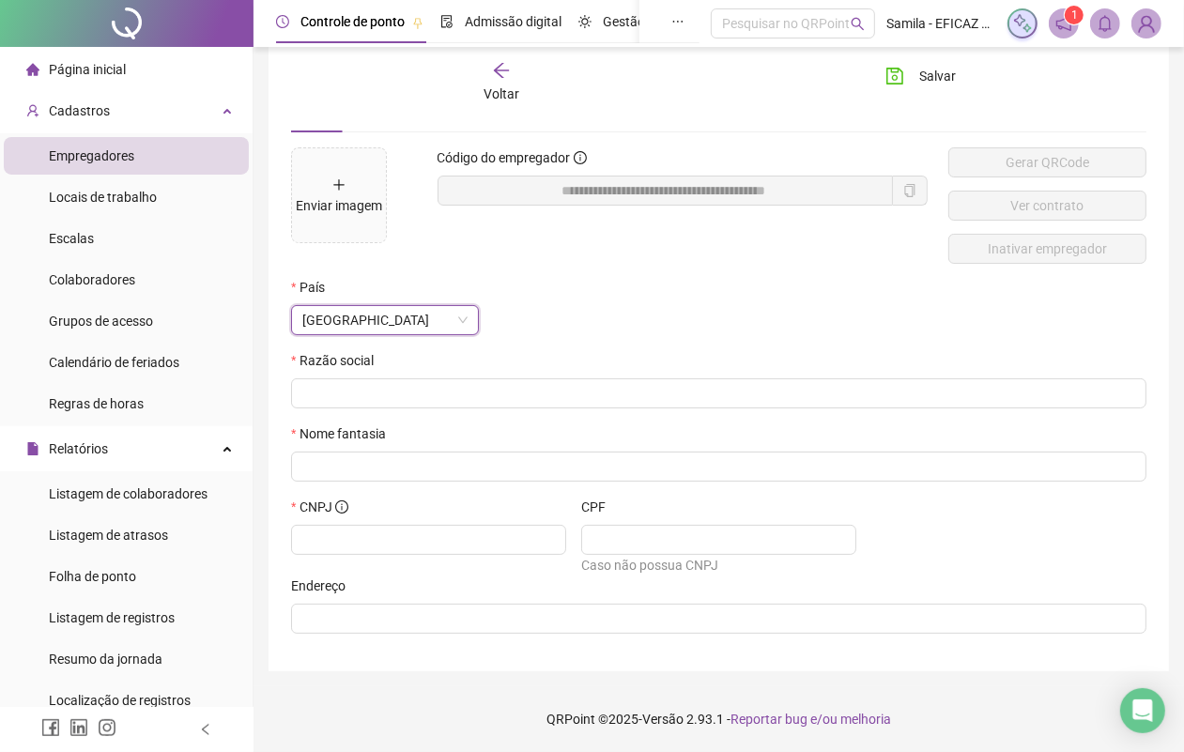
click at [538, 76] on div "Voltar" at bounding box center [501, 82] width 130 height 43
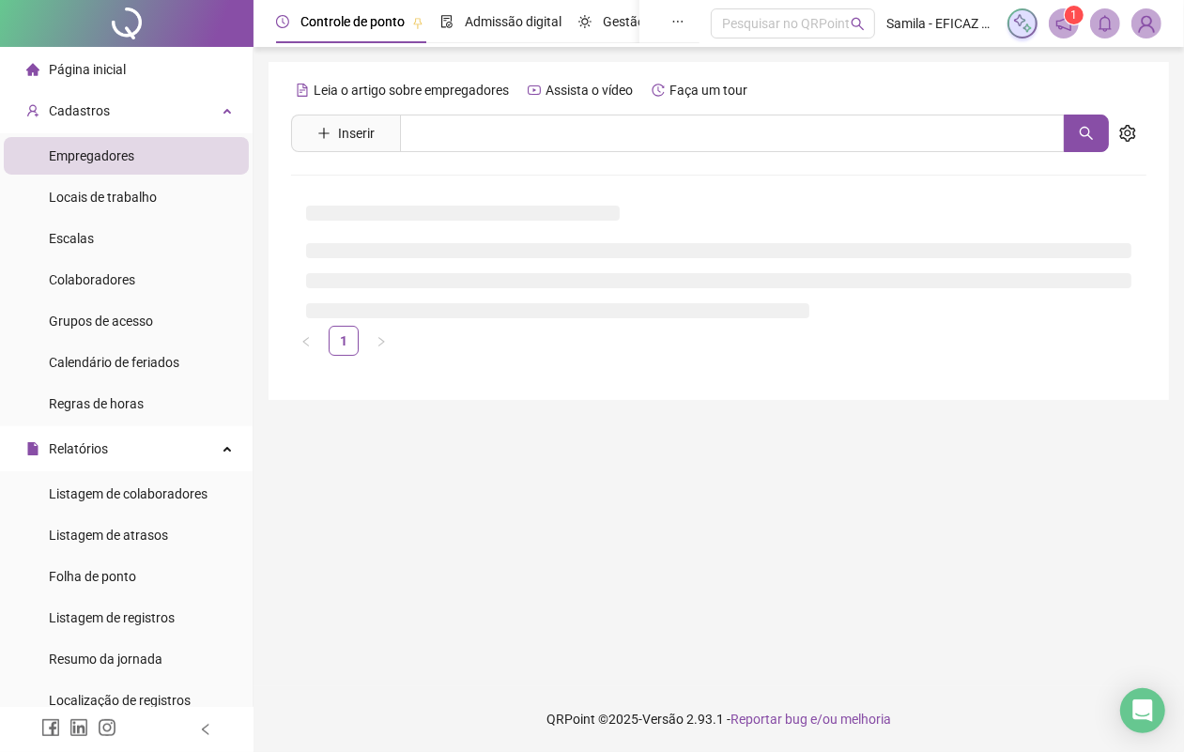
scroll to position [0, 0]
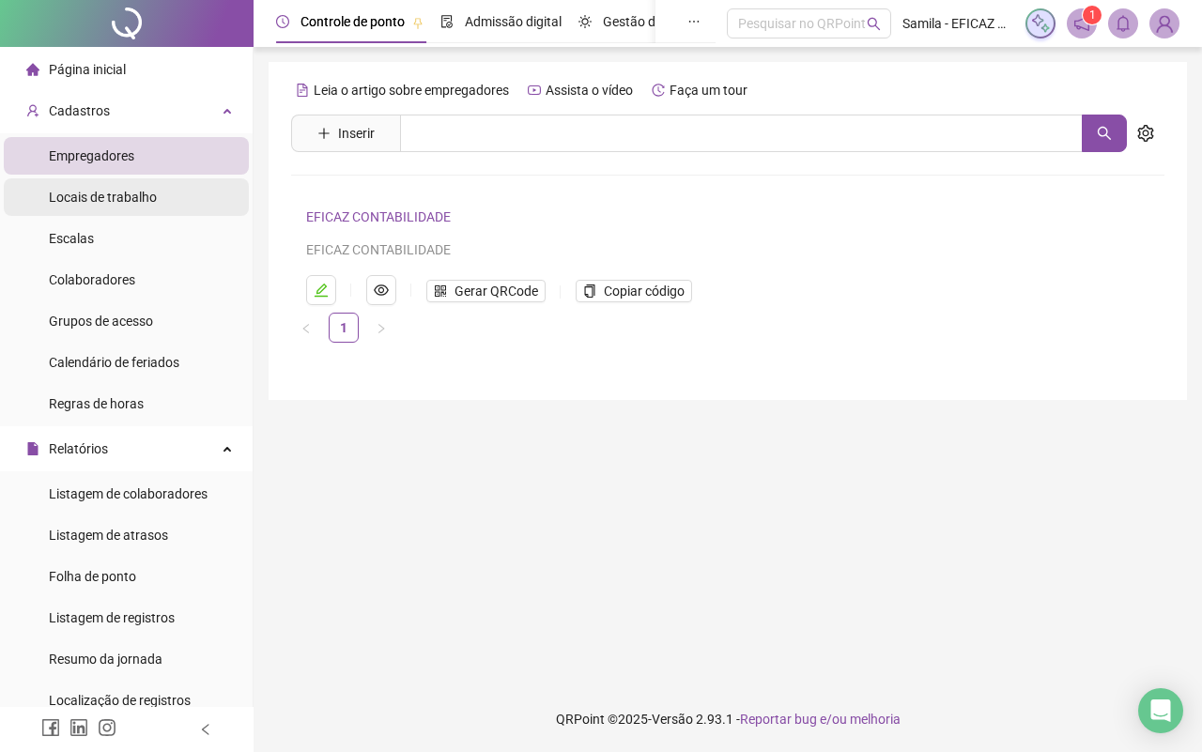
click at [134, 193] on span "Locais de trabalho" at bounding box center [103, 197] width 108 height 15
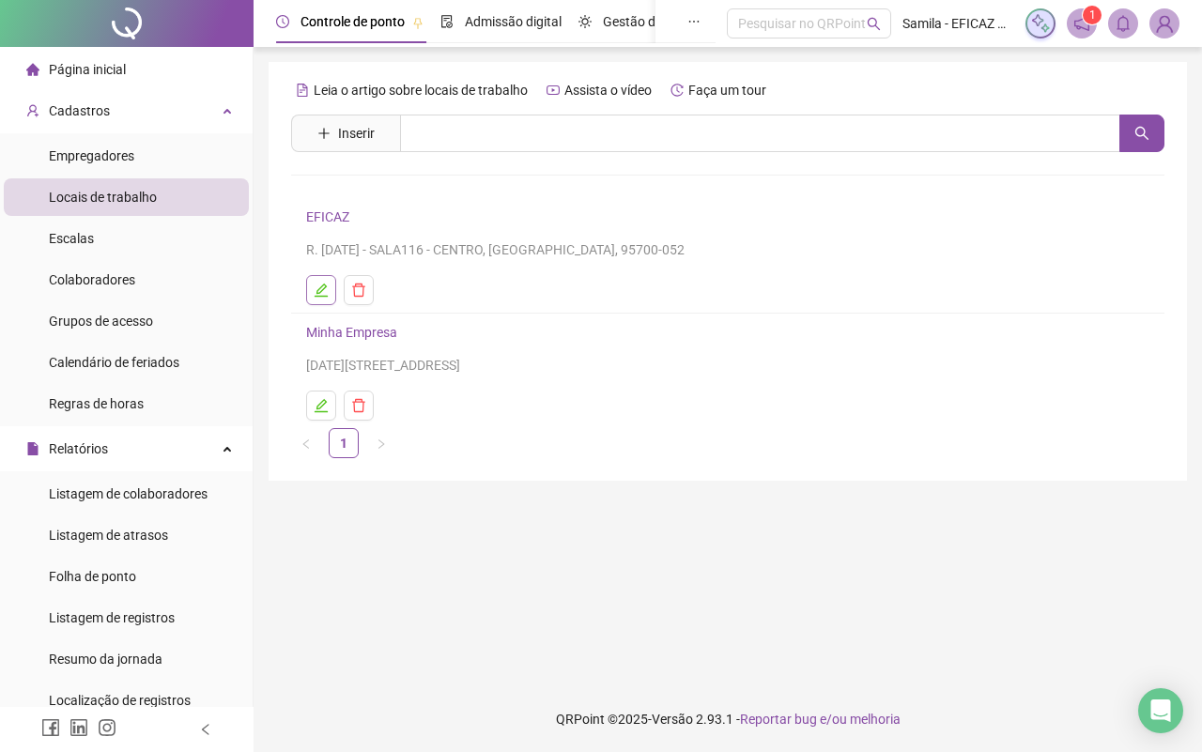
click at [312, 287] on button "button" at bounding box center [321, 290] width 30 height 30
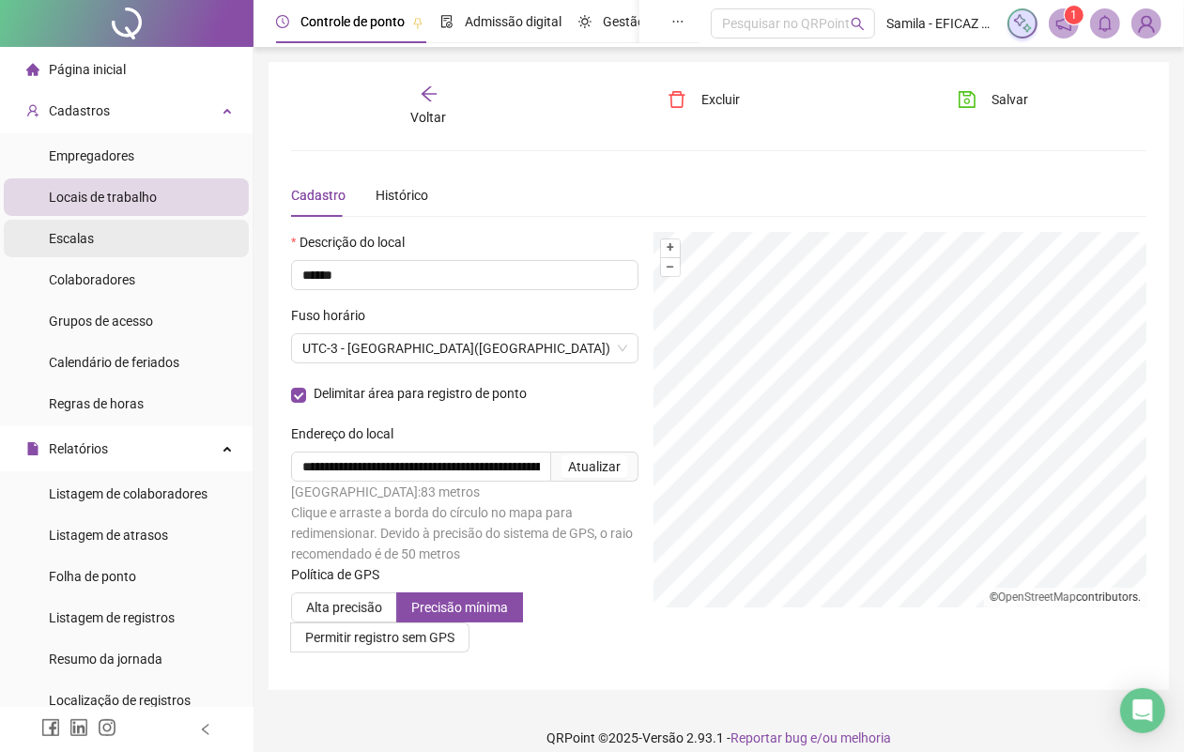
click at [120, 245] on li "Escalas" at bounding box center [126, 239] width 245 height 38
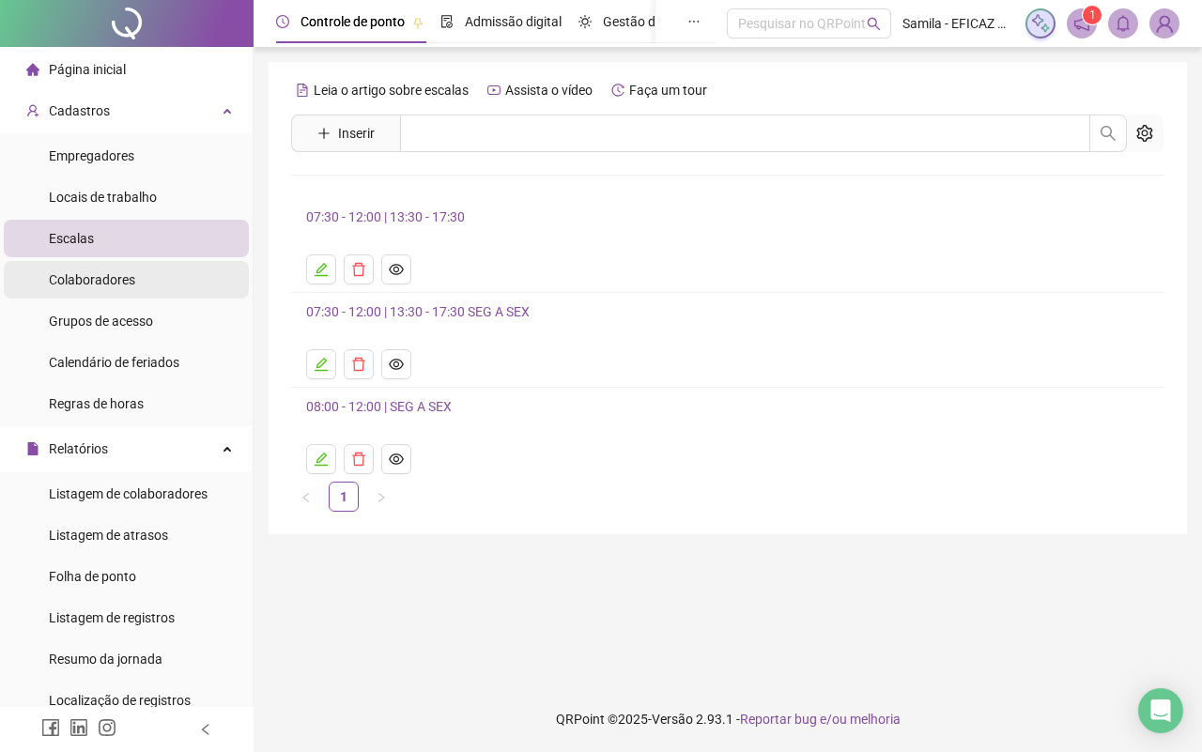
click at [133, 297] on li "Colaboradores" at bounding box center [126, 280] width 245 height 38
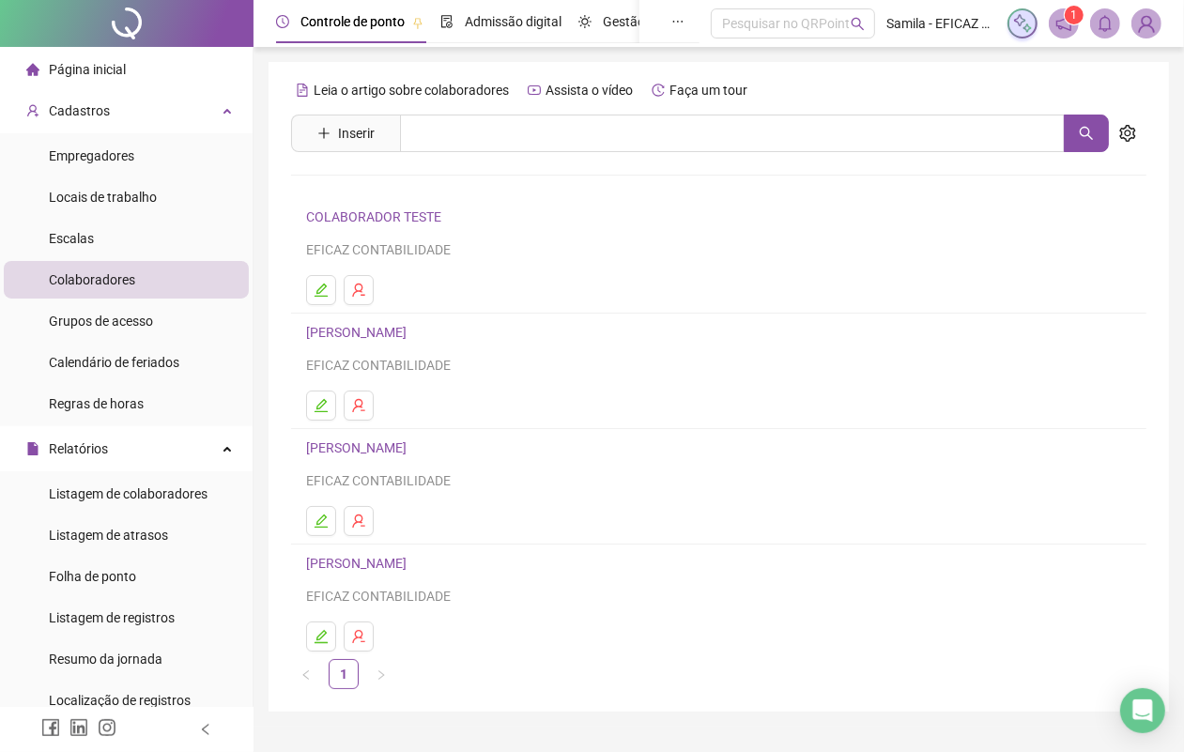
scroll to position [43, 0]
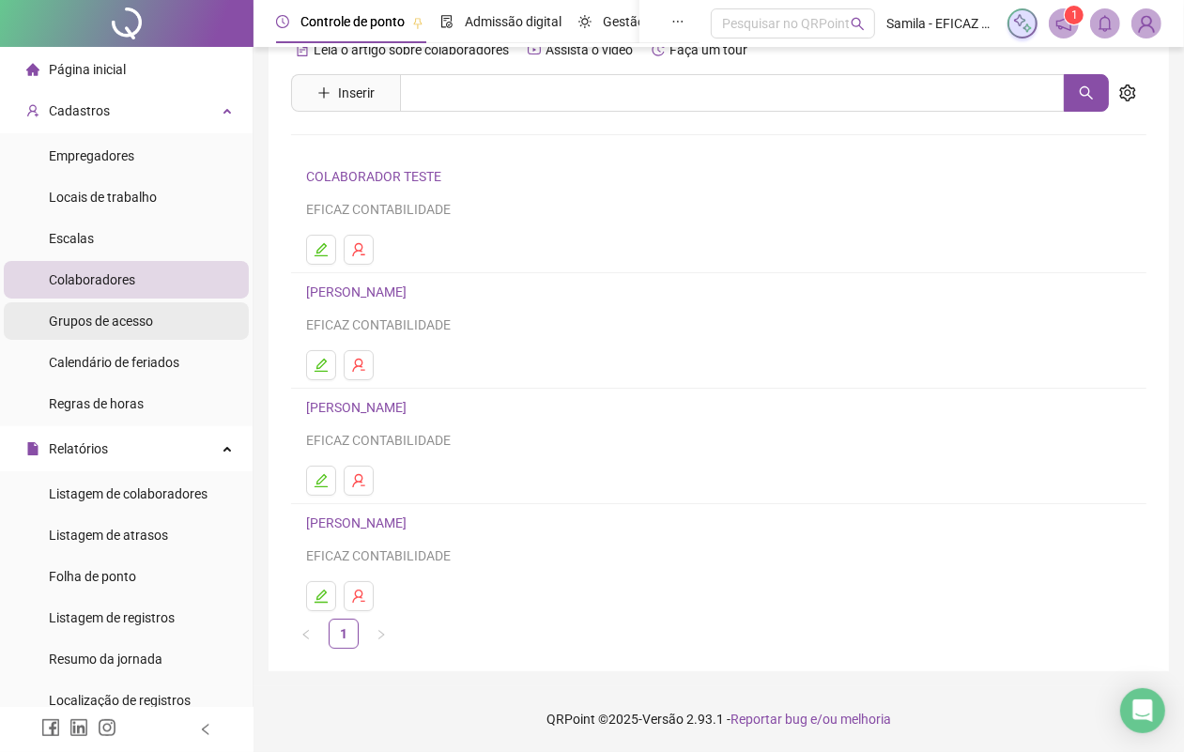
click at [143, 322] on span "Grupos de acesso" at bounding box center [101, 321] width 104 height 15
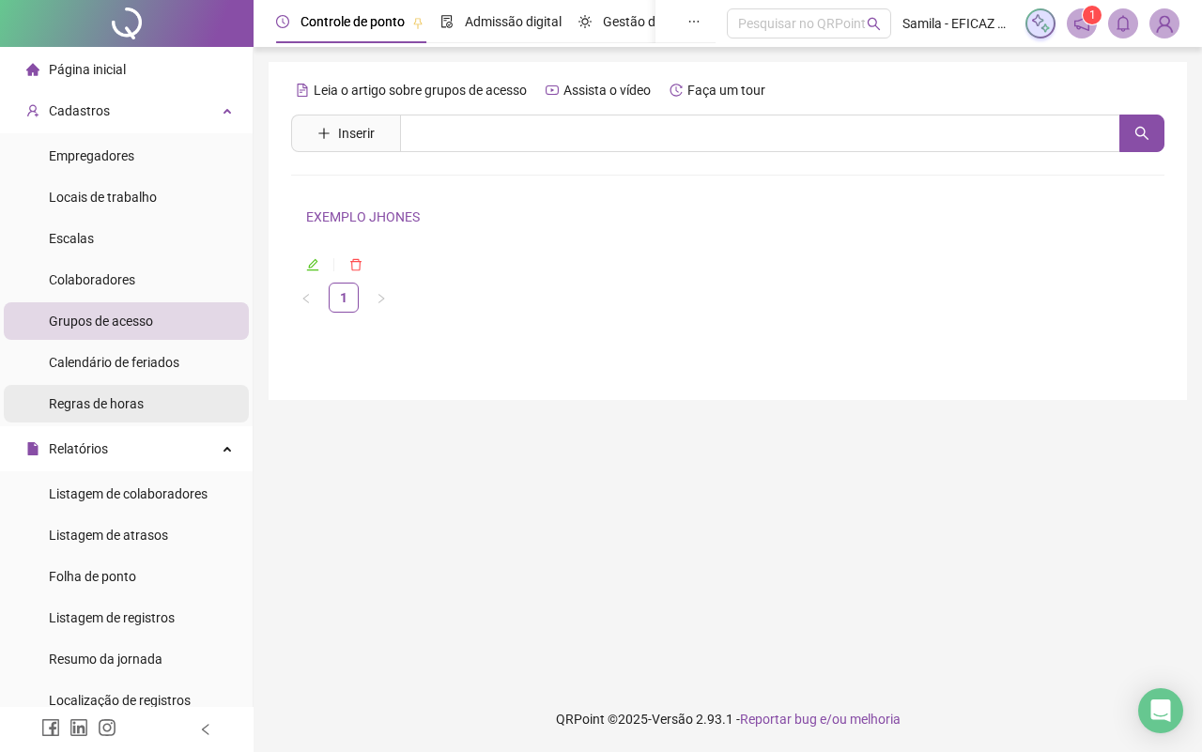
click at [108, 409] on span "Regras de horas" at bounding box center [96, 403] width 95 height 15
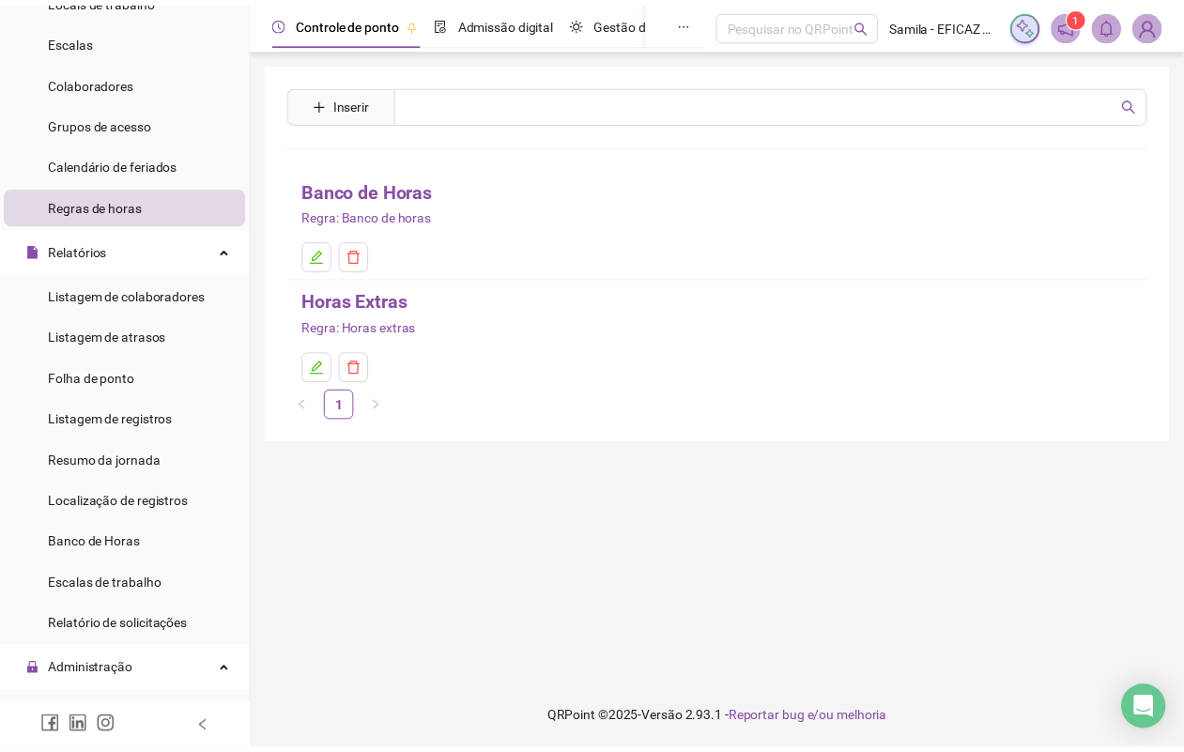
scroll to position [207, 0]
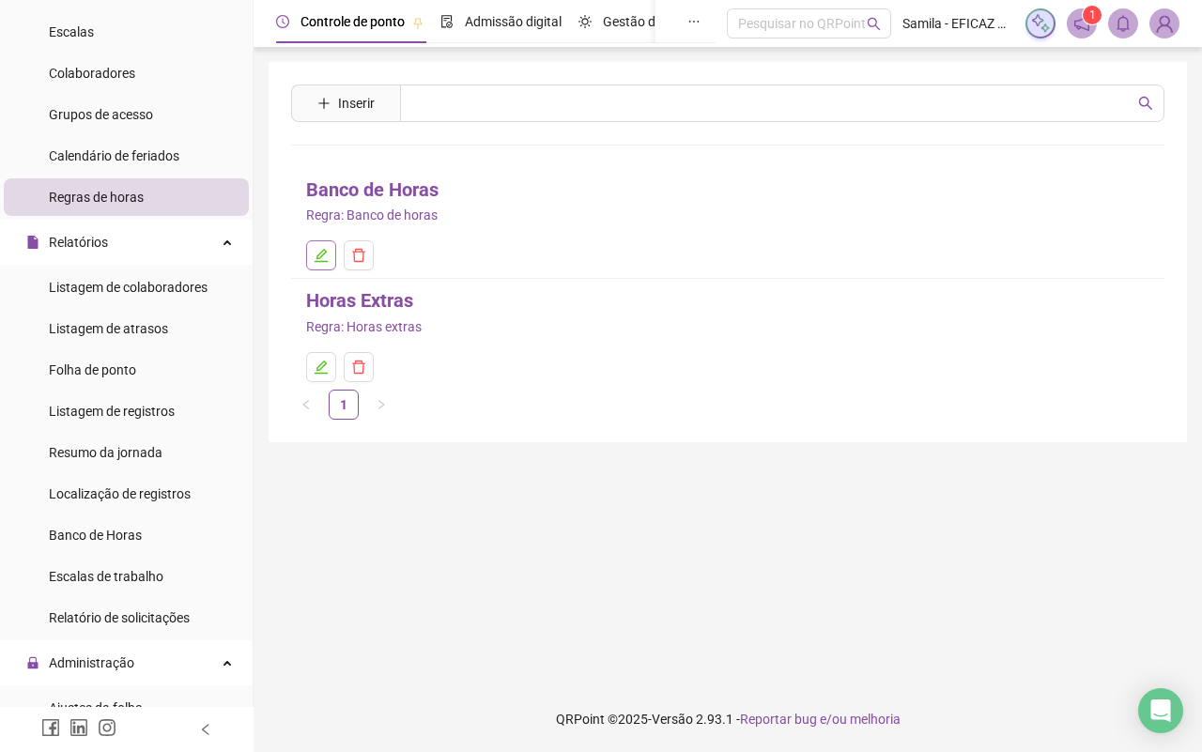
click at [316, 260] on icon "edit" at bounding box center [321, 255] width 15 height 15
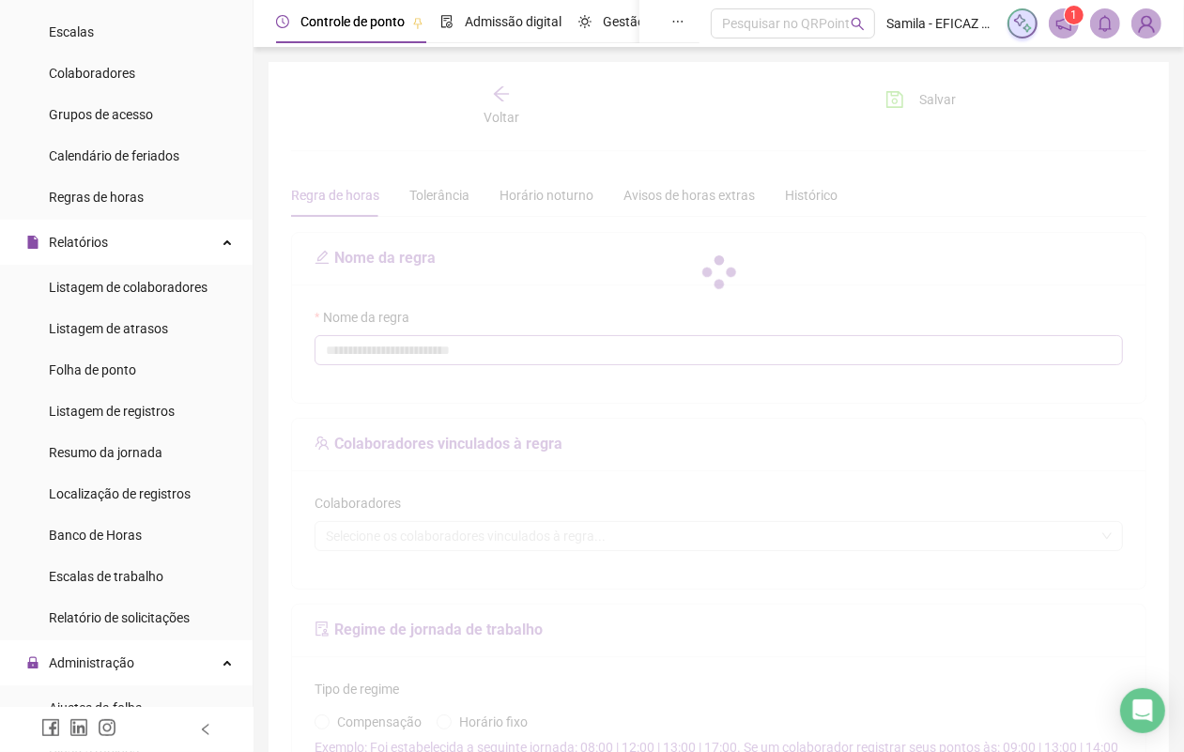
type input "**********"
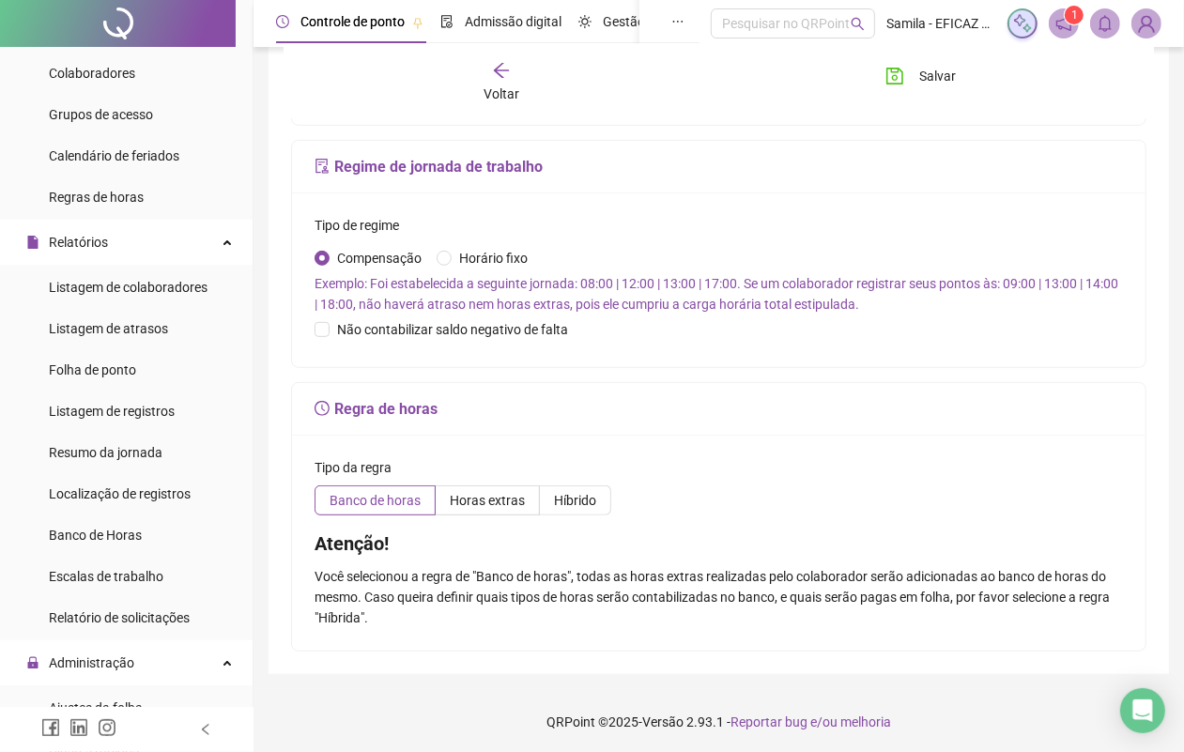
scroll to position [466, 0]
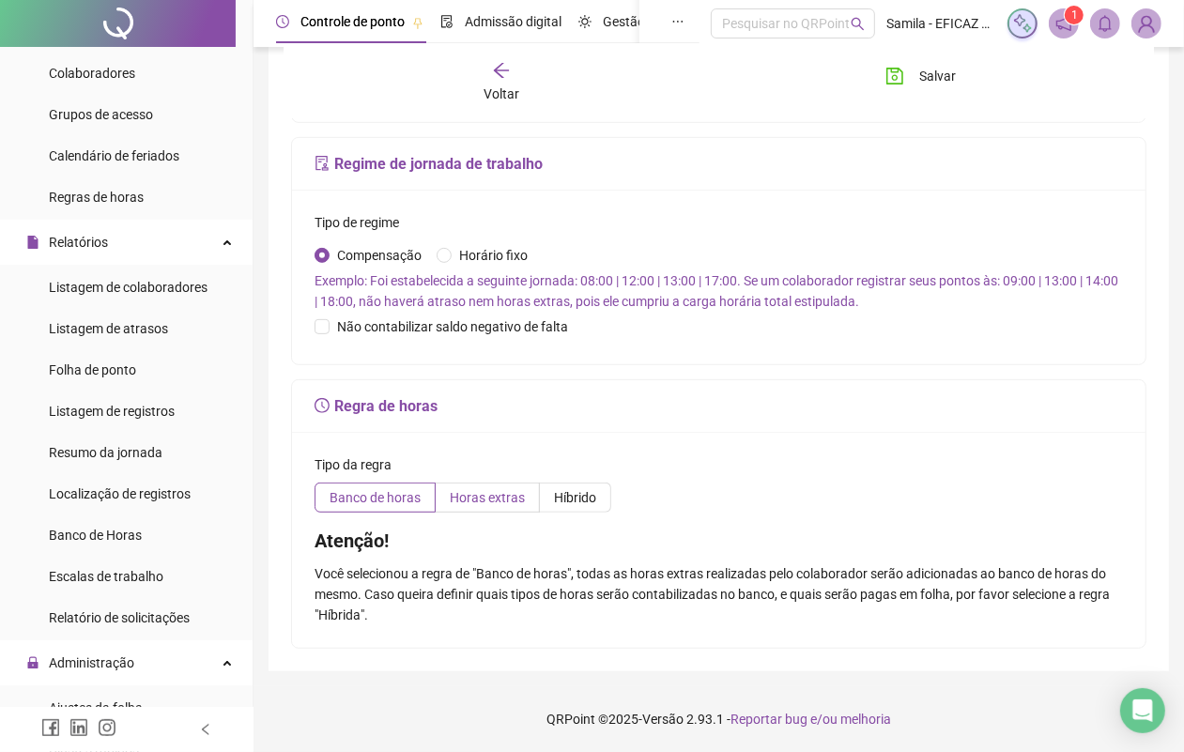
click at [453, 502] on span "Horas extras" at bounding box center [487, 497] width 75 height 15
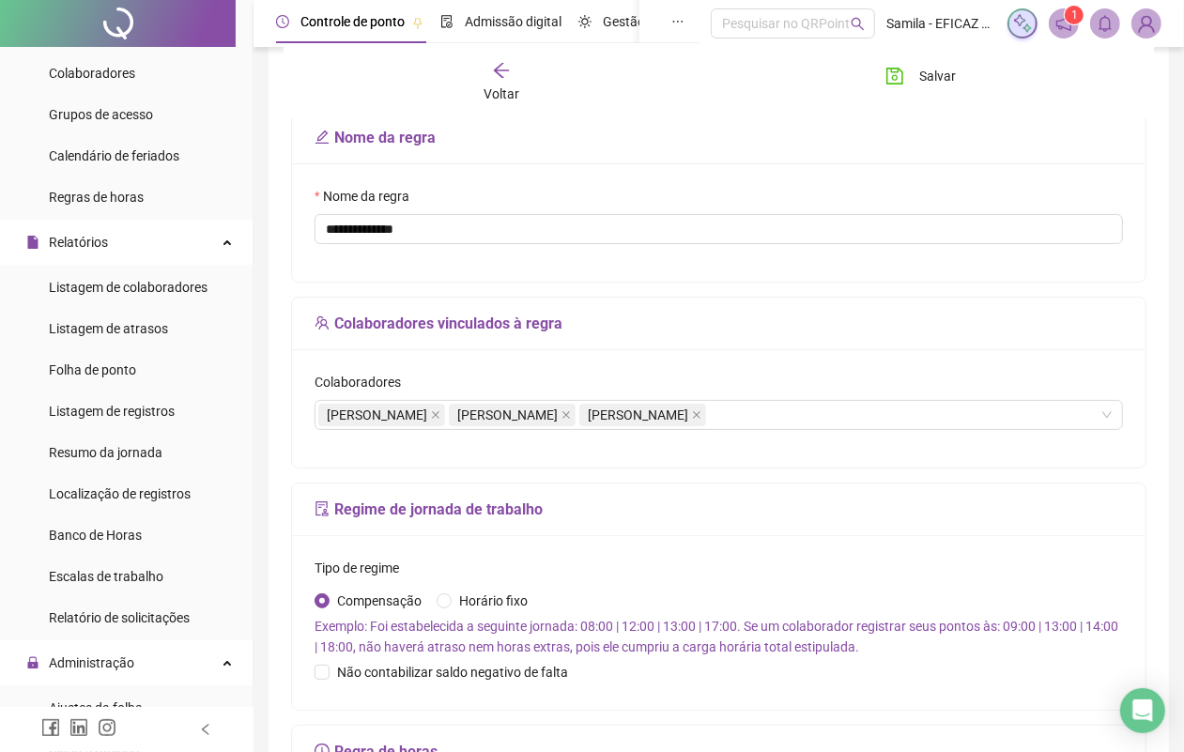
scroll to position [76, 0]
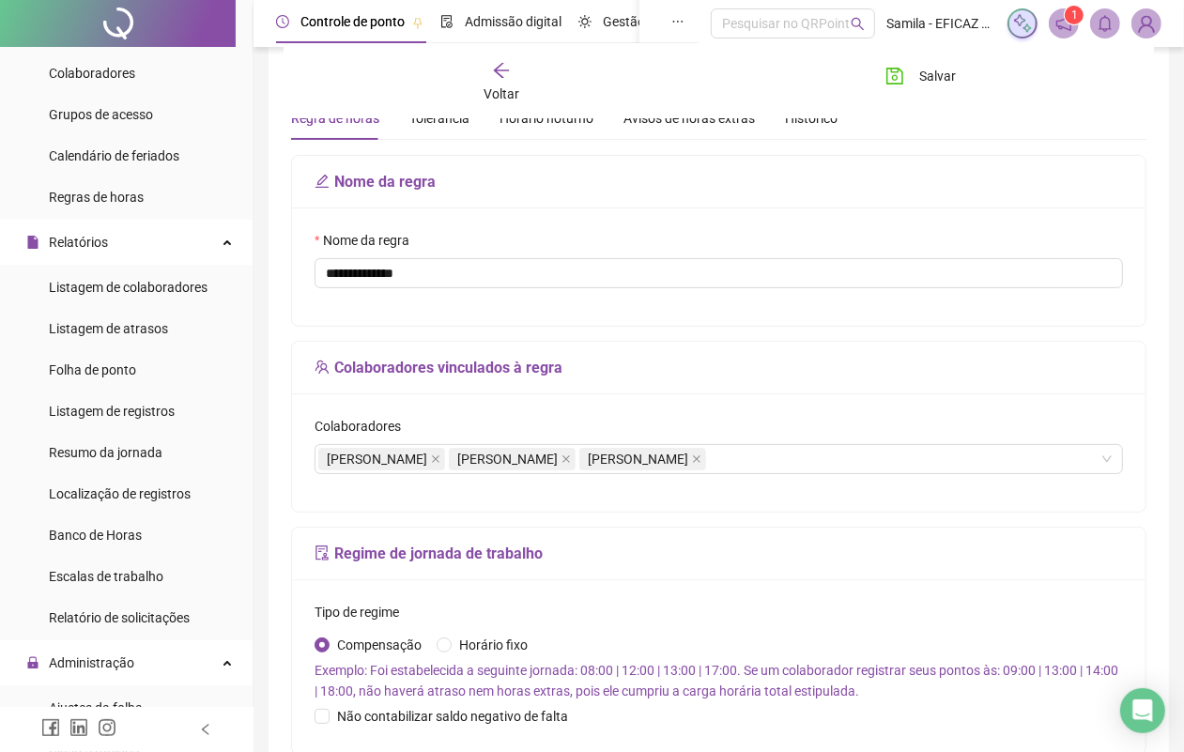
click at [524, 76] on div "Voltar" at bounding box center [501, 82] width 130 height 43
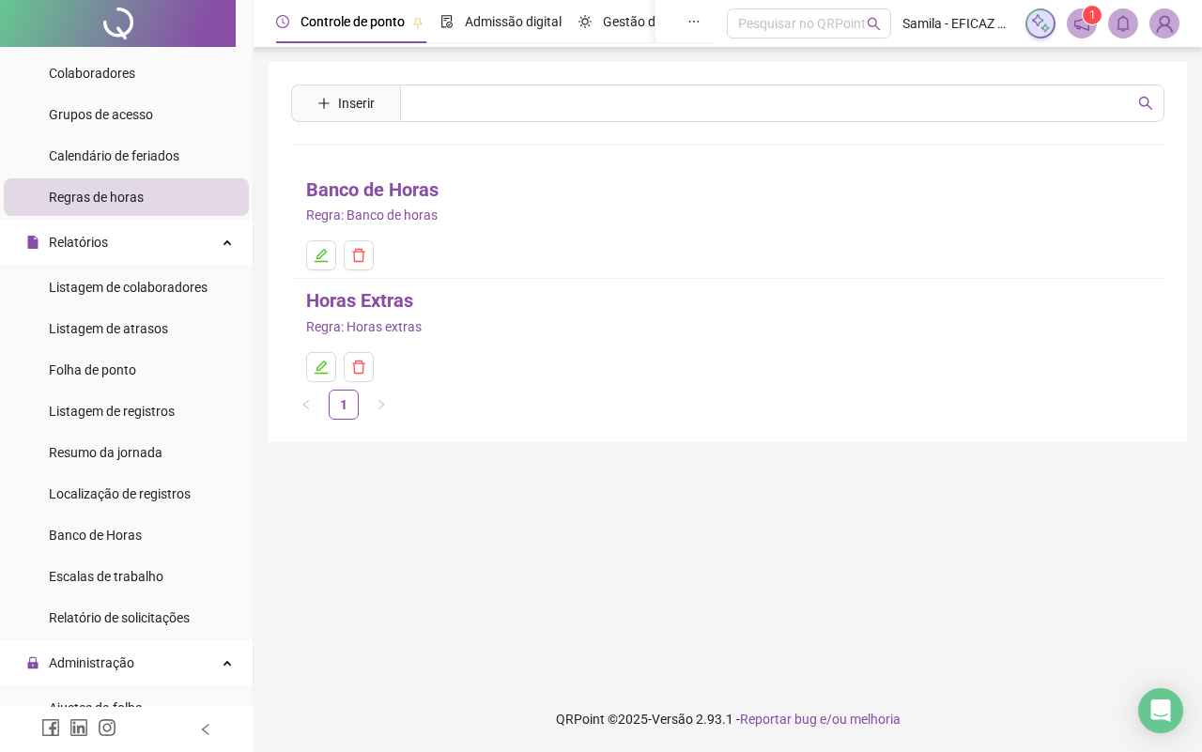
scroll to position [250, 0]
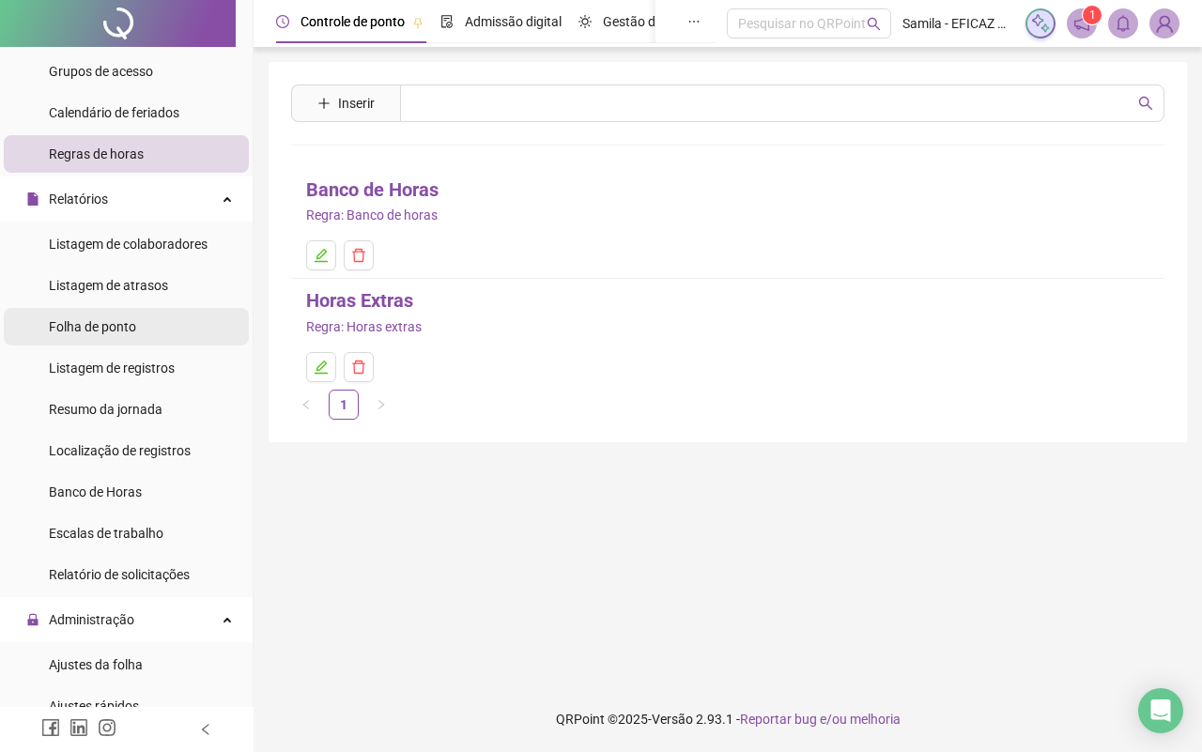
click at [89, 315] on div "Folha de ponto" at bounding box center [92, 327] width 87 height 38
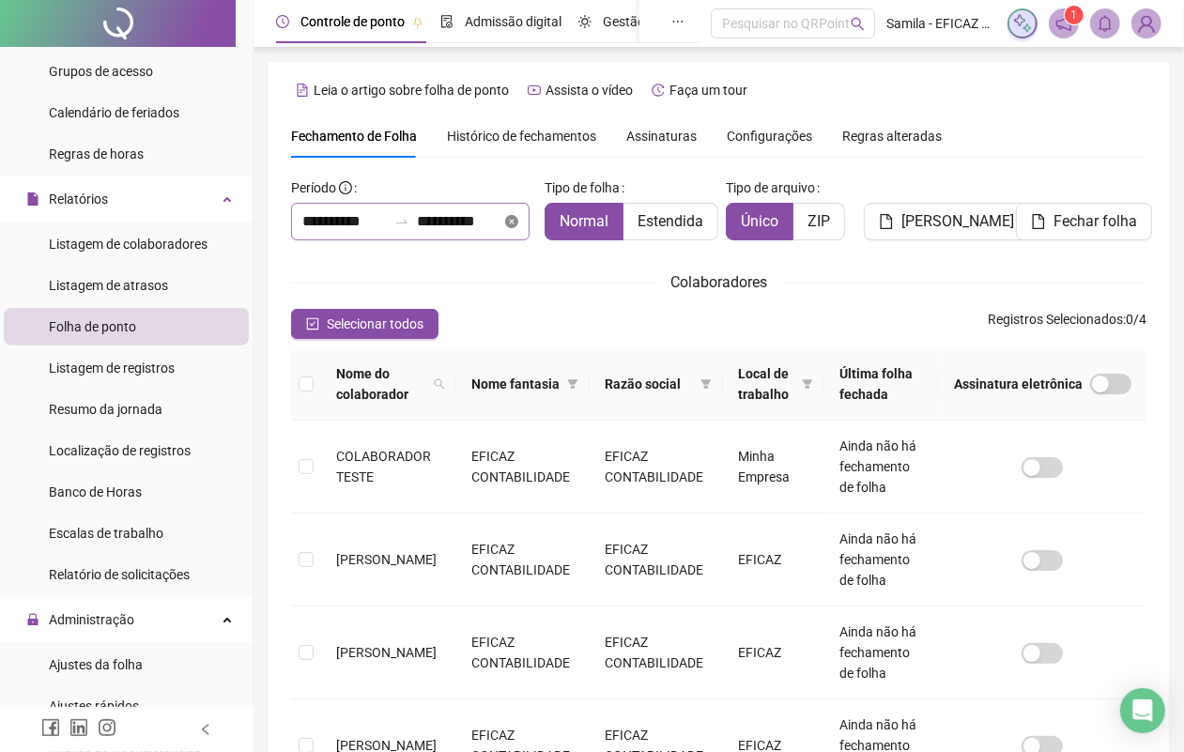
click at [513, 227] on icon "close-circle" at bounding box center [511, 221] width 13 height 13
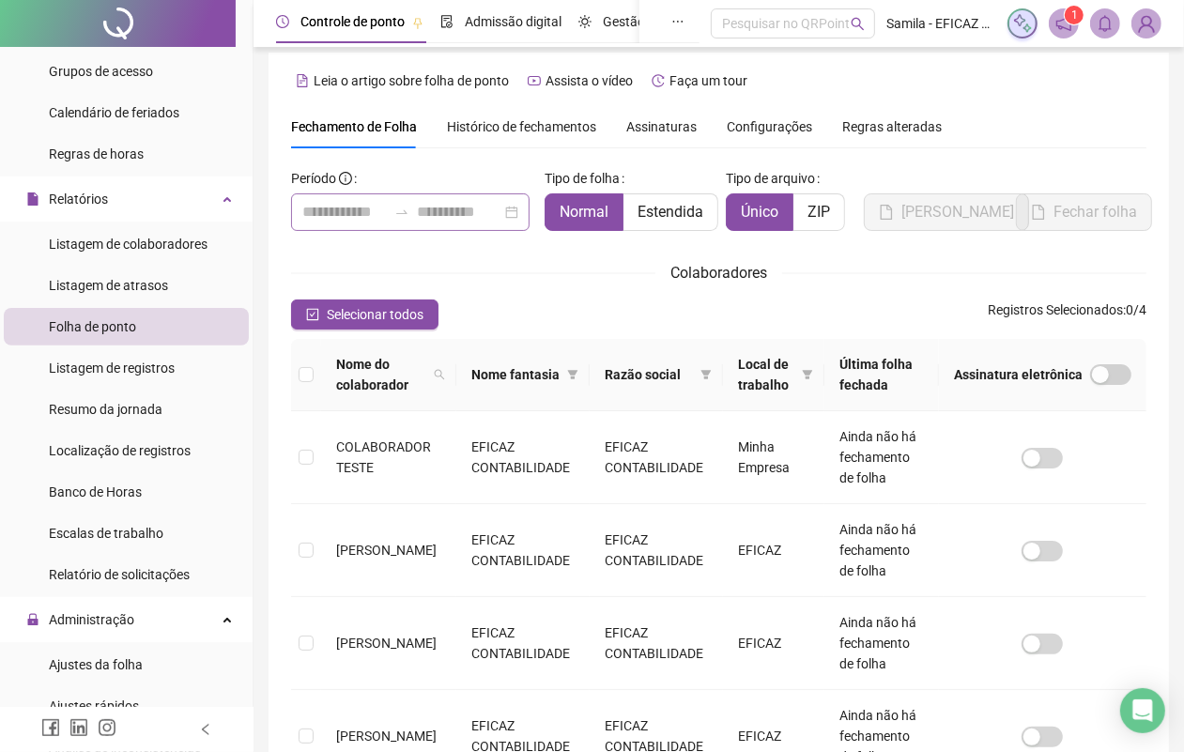
click at [510, 212] on div at bounding box center [410, 212] width 238 height 38
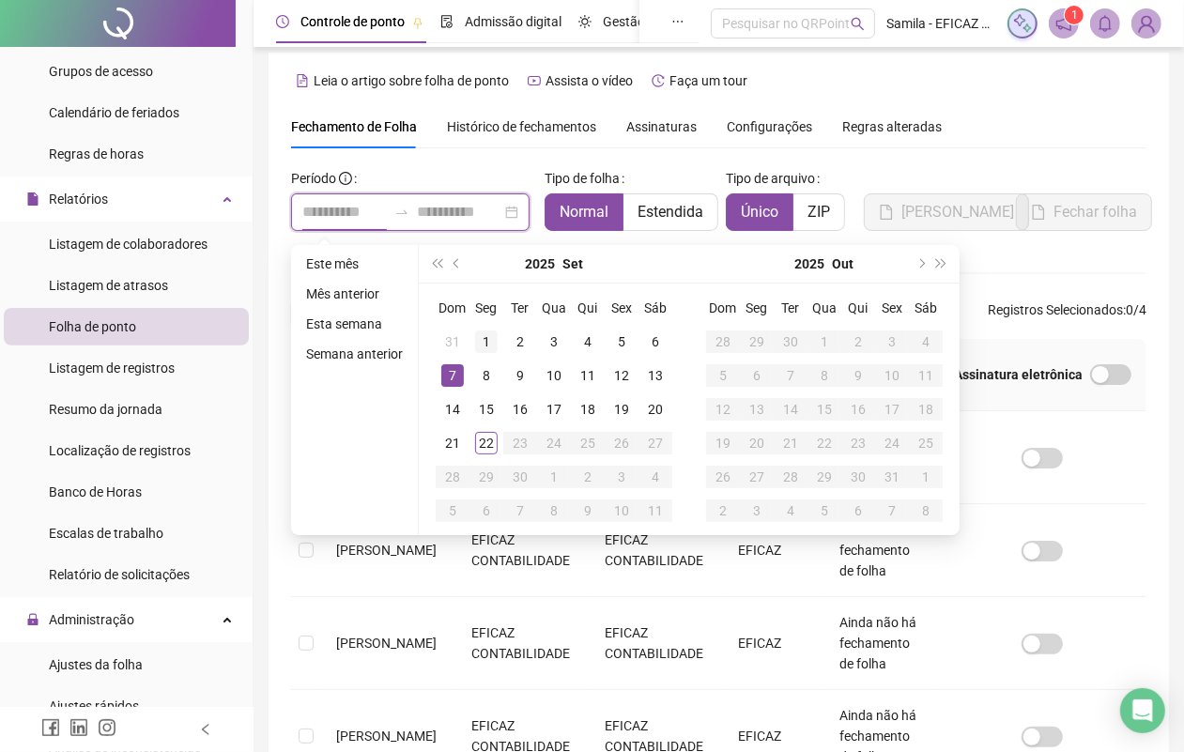
type input "**********"
drag, startPoint x: 483, startPoint y: 338, endPoint x: 486, endPoint y: 354, distance: 16.2
click at [483, 338] on div "1" at bounding box center [486, 341] width 23 height 23
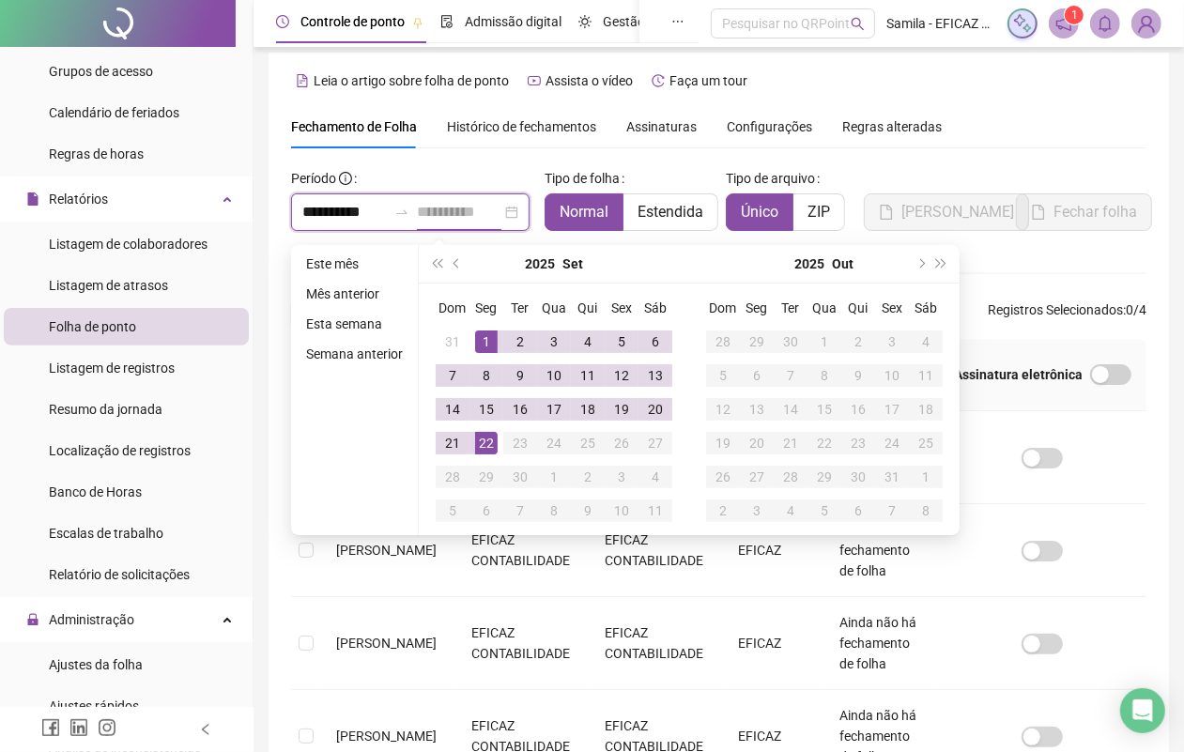
type input "**********"
click at [481, 446] on div "22" at bounding box center [486, 443] width 23 height 23
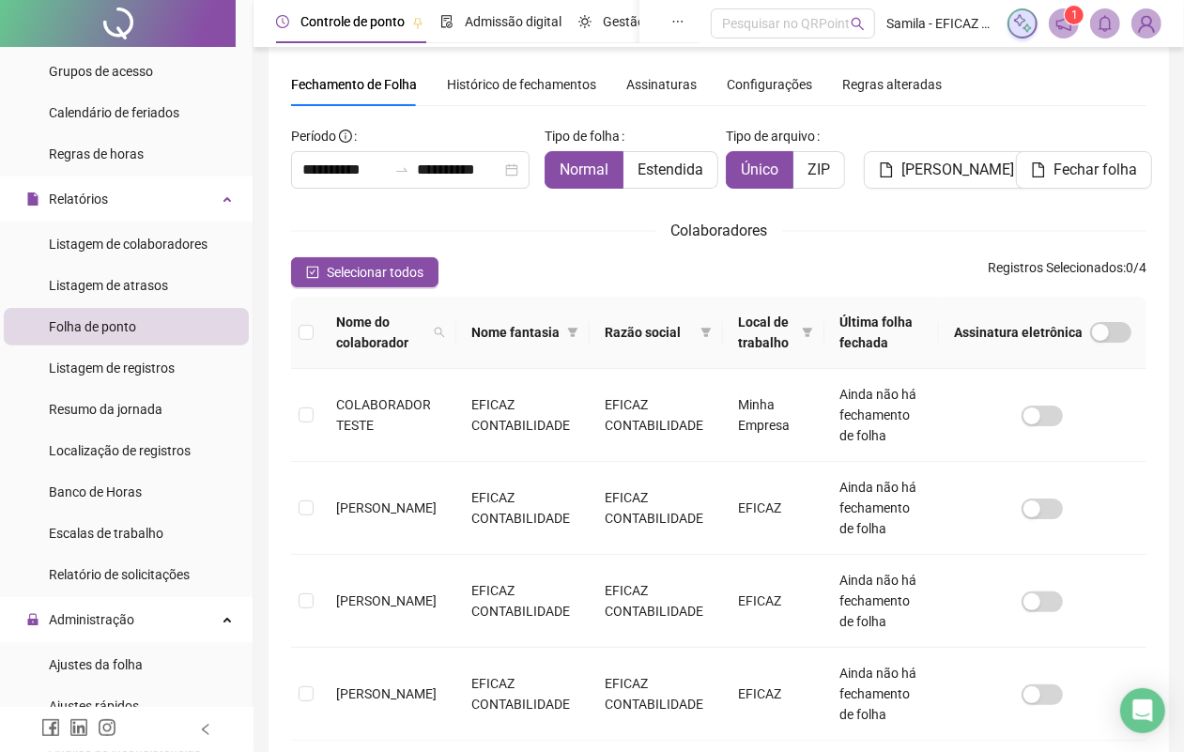
scroll to position [73, 0]
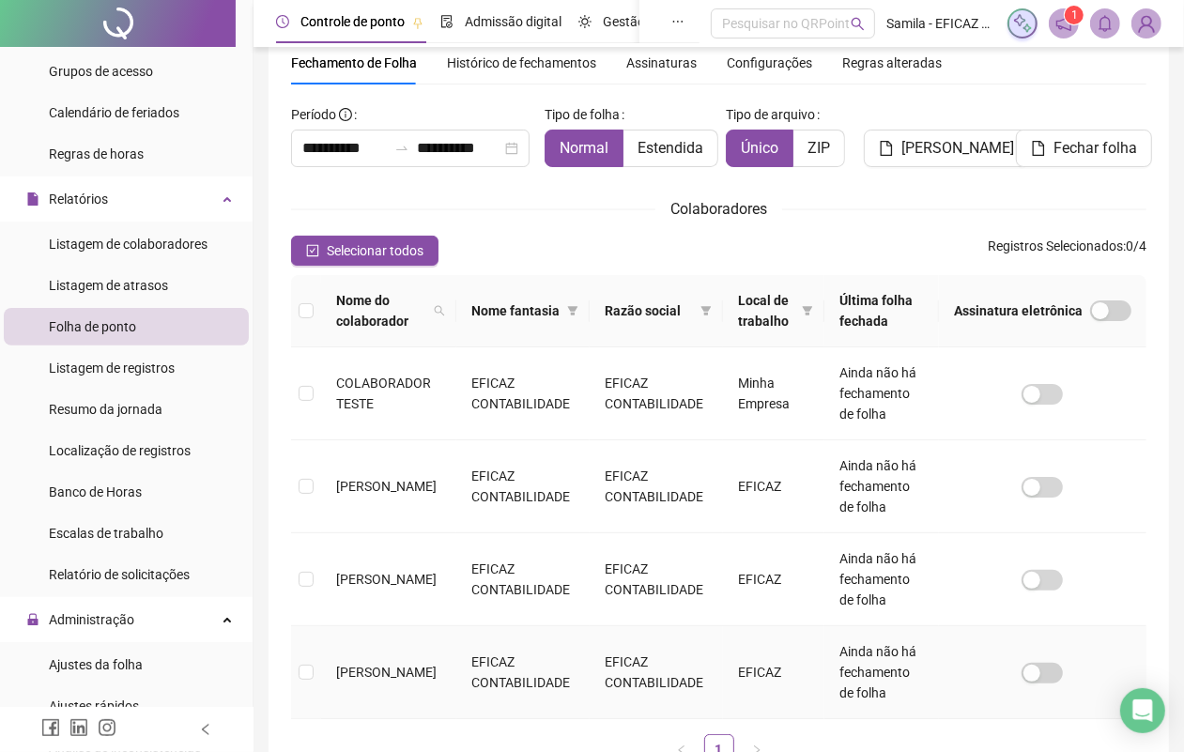
click at [368, 665] on span "[PERSON_NAME]" at bounding box center [386, 672] width 100 height 15
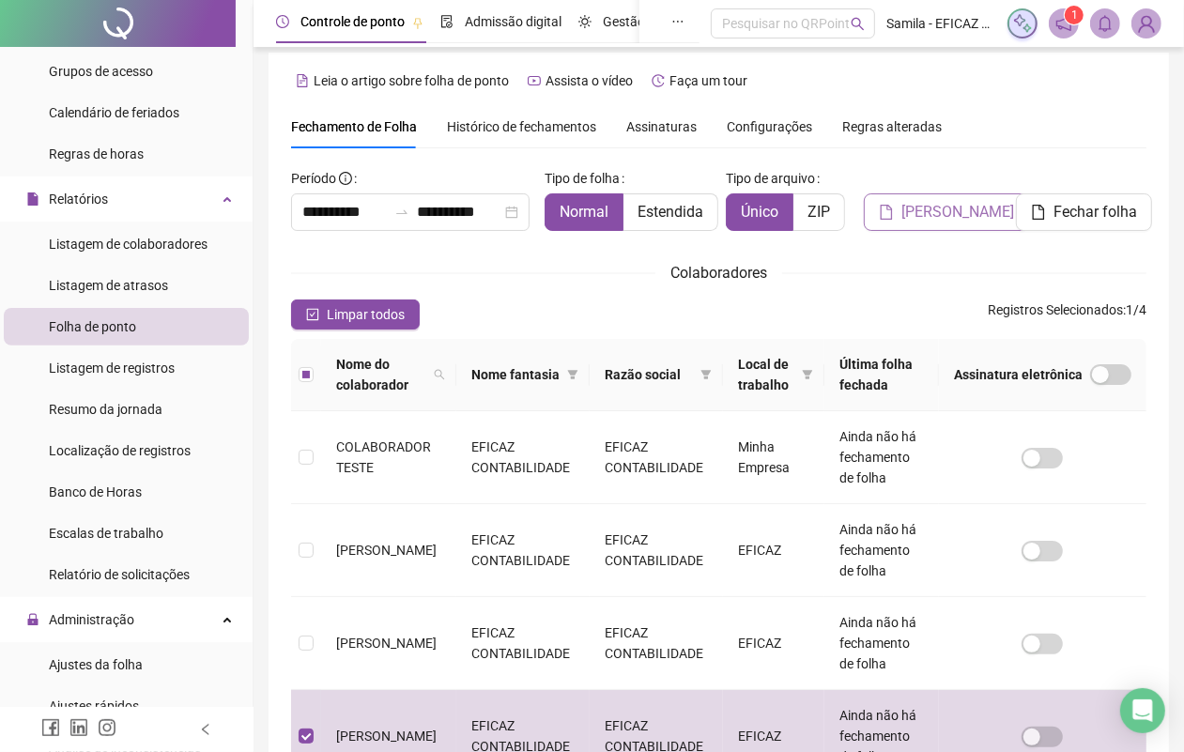
click at [936, 201] on span "[PERSON_NAME]" at bounding box center [957, 212] width 113 height 23
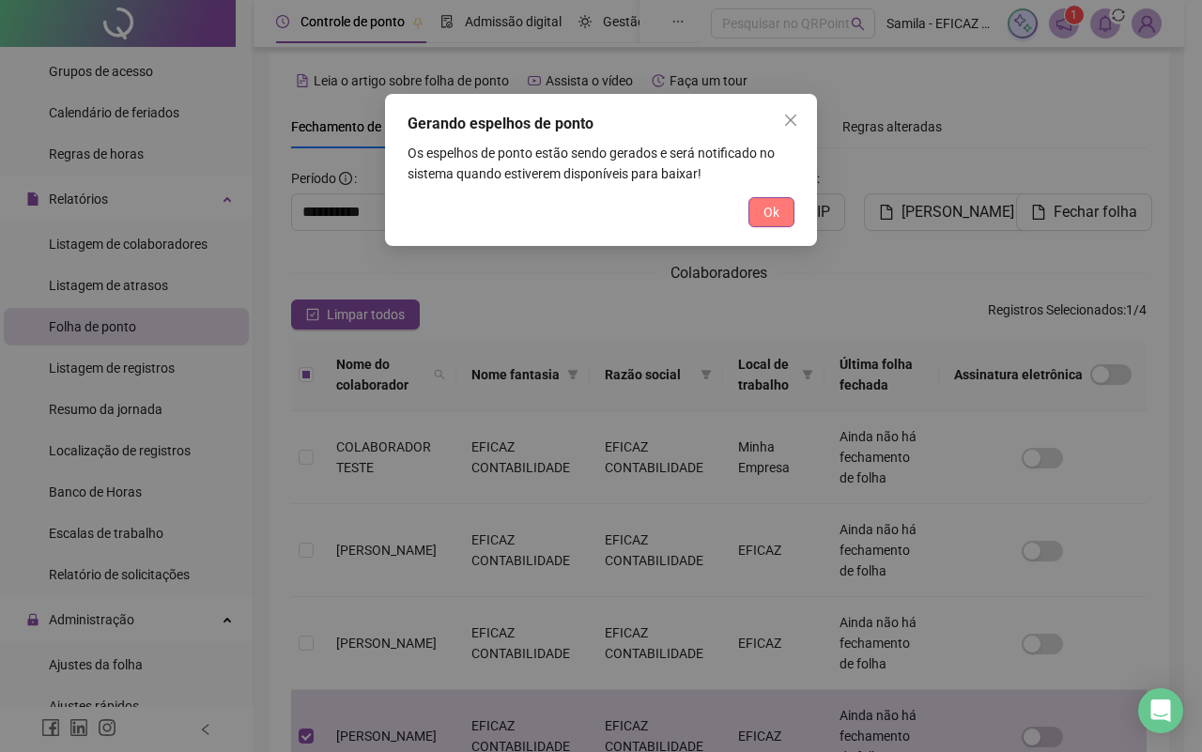
click at [767, 207] on span "Ok" at bounding box center [771, 212] width 16 height 21
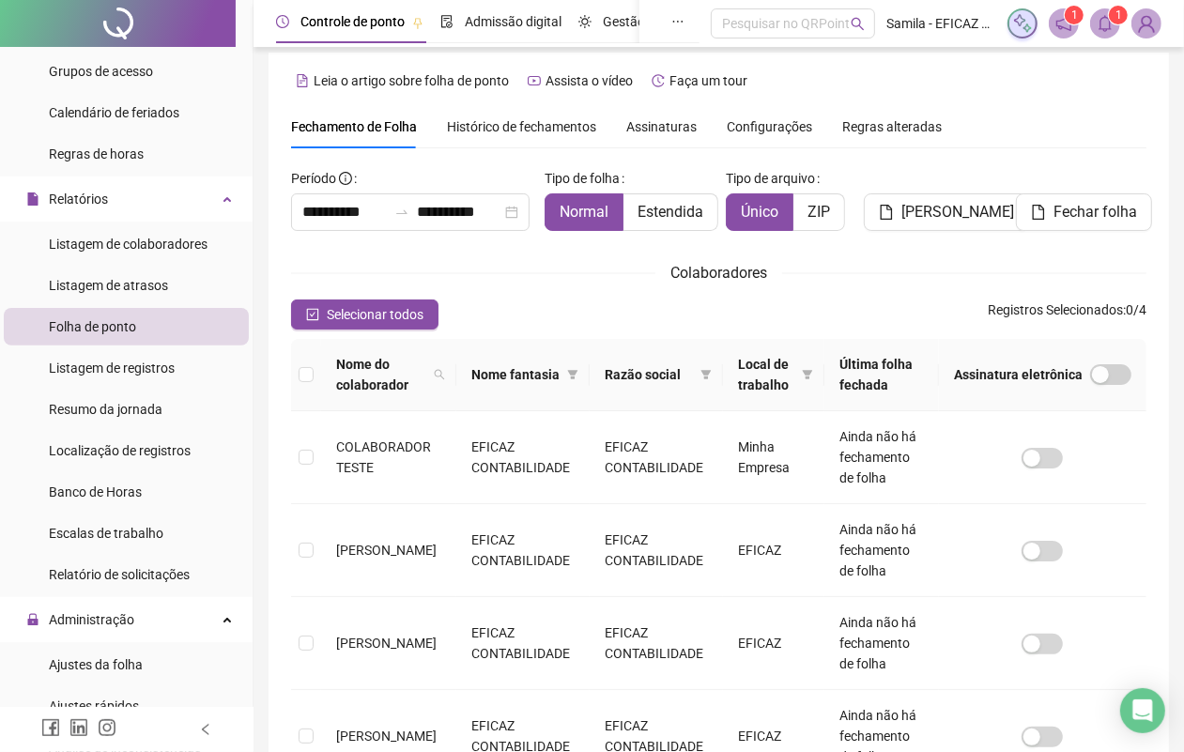
click at [1098, 20] on icon "bell" at bounding box center [1104, 23] width 17 height 17
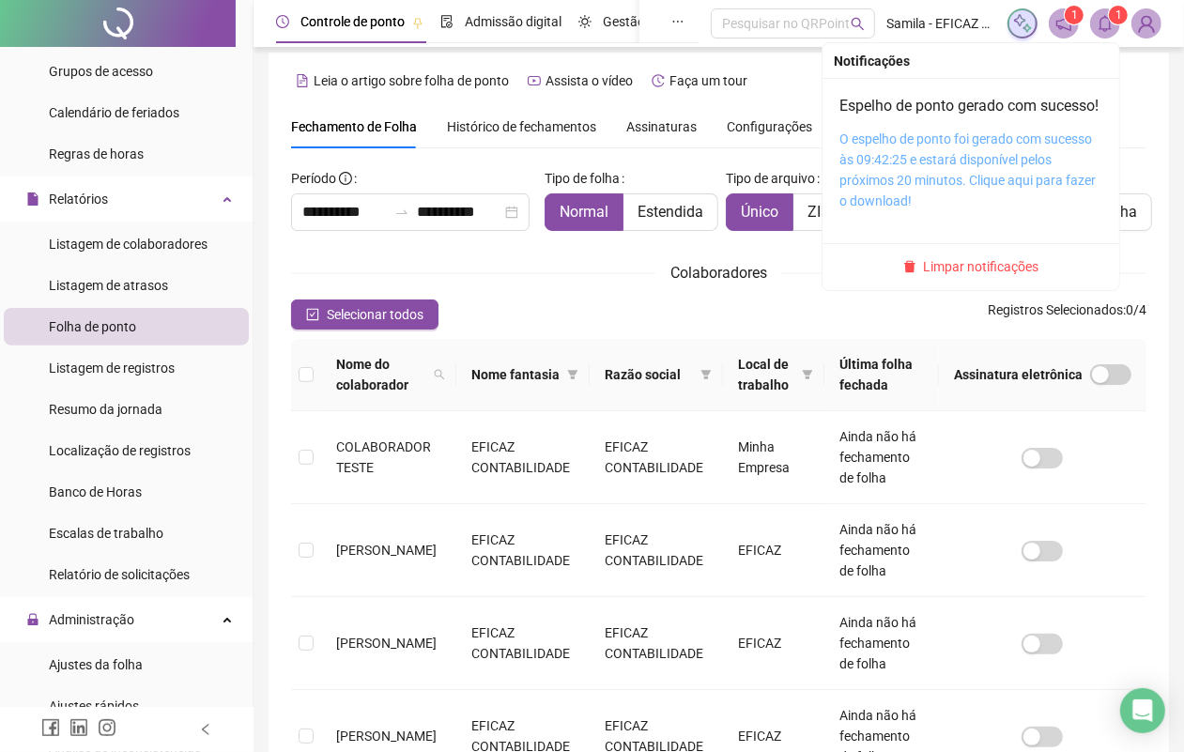
click at [1015, 165] on link "O espelho de ponto foi gerado com sucesso às 09:42:25 e estará disponível pelos…" at bounding box center [967, 169] width 256 height 77
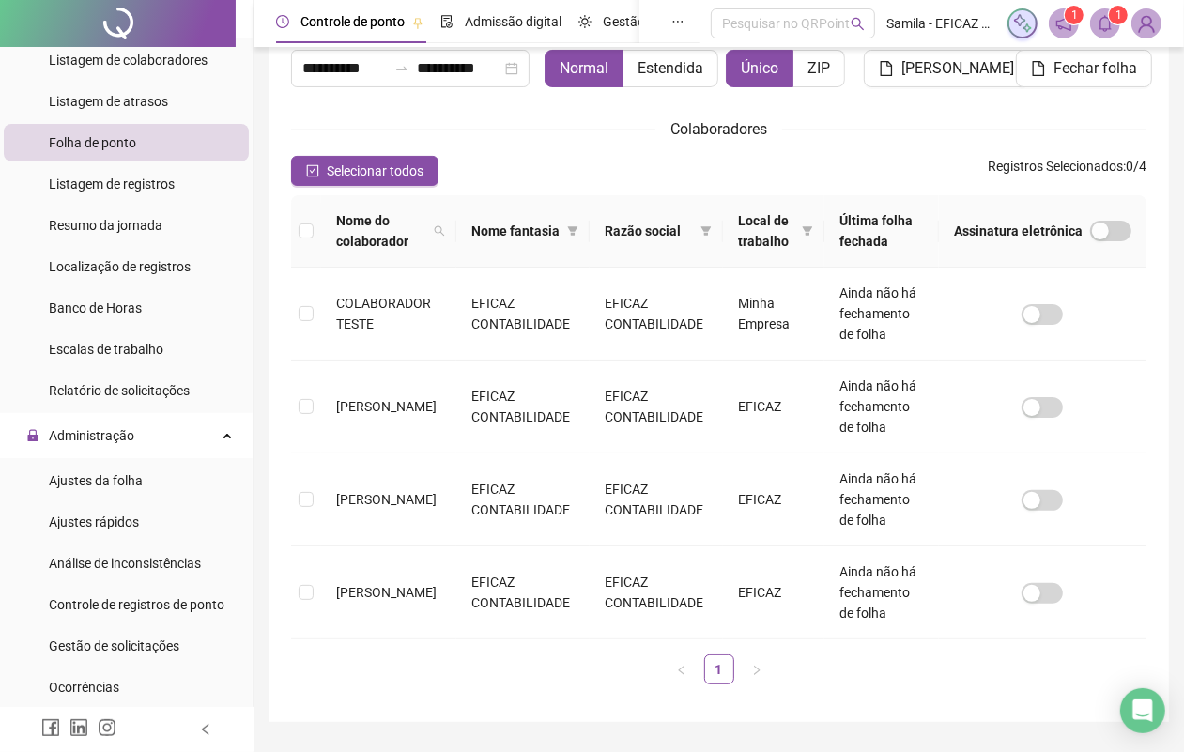
scroll to position [438, 0]
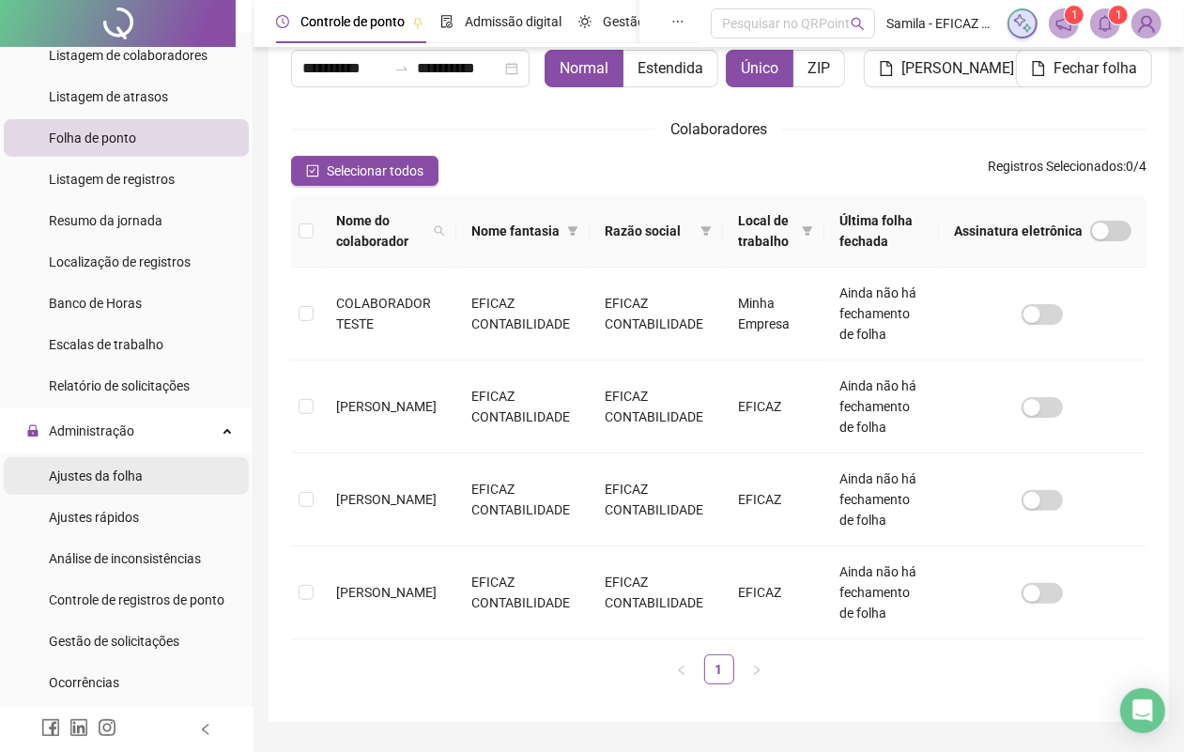
click at [150, 488] on li "Ajustes da folha" at bounding box center [126, 476] width 245 height 38
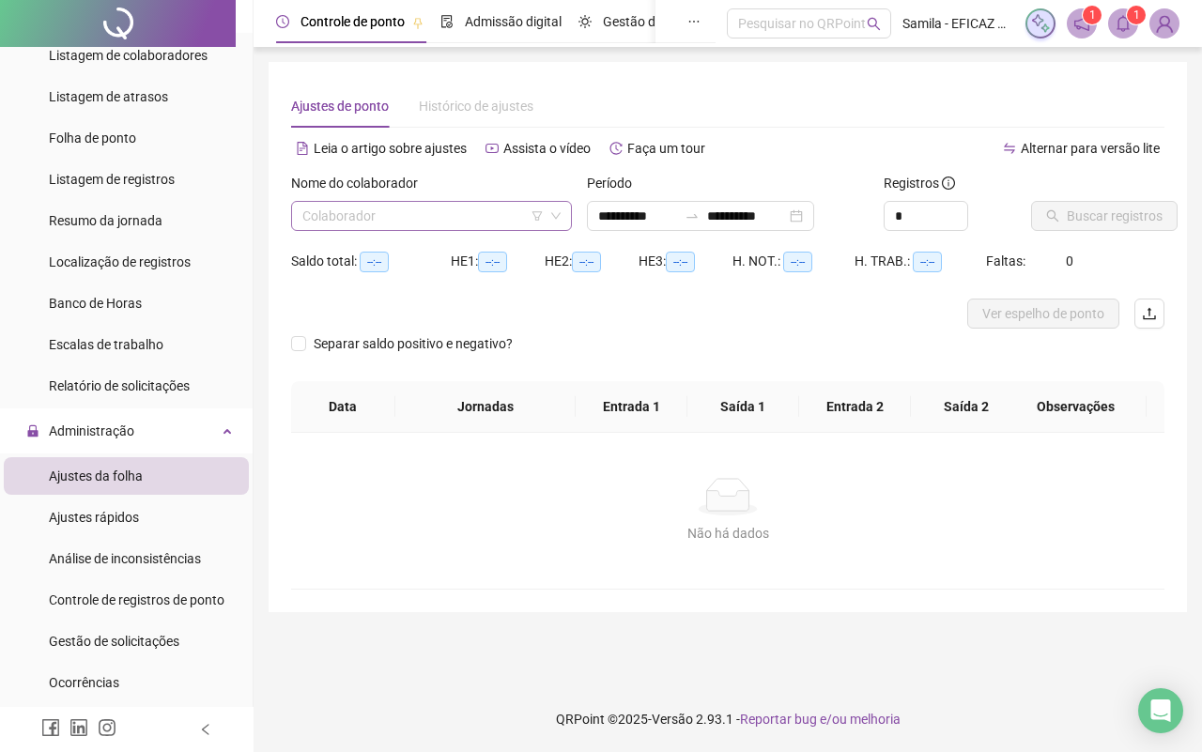
type input "**********"
click at [438, 221] on input "search" at bounding box center [422, 216] width 241 height 28
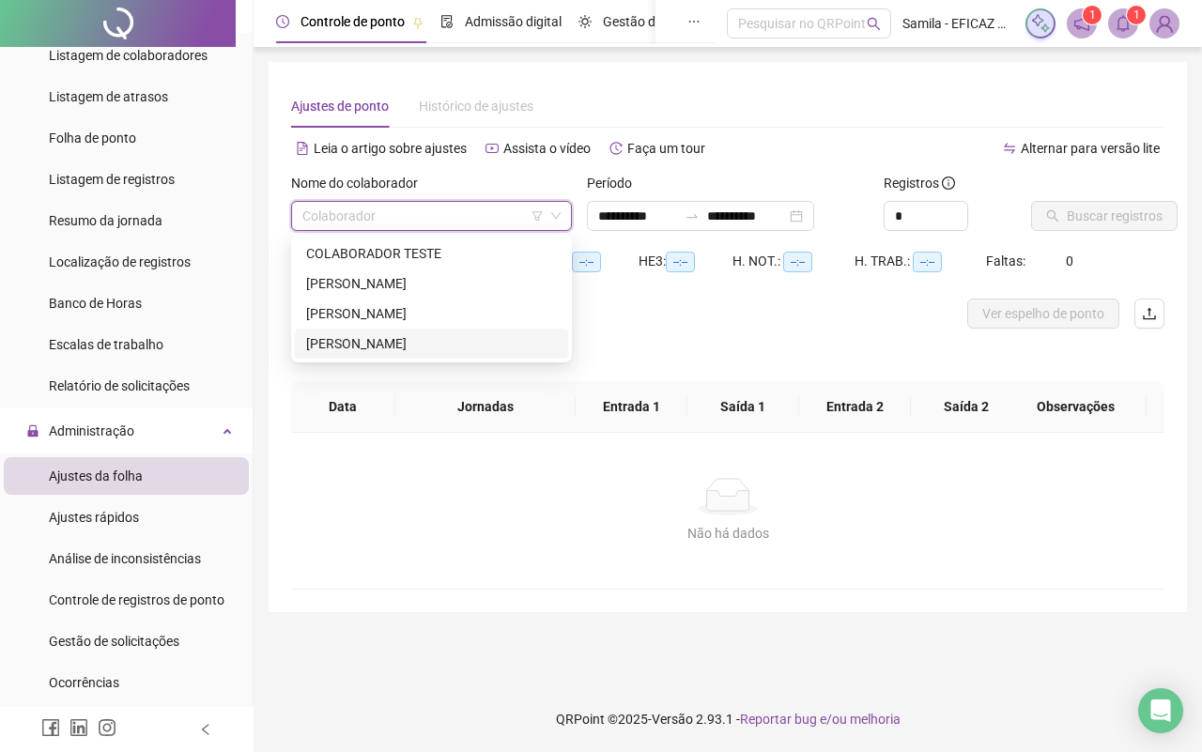
click at [373, 345] on div "[PERSON_NAME]" at bounding box center [431, 343] width 251 height 21
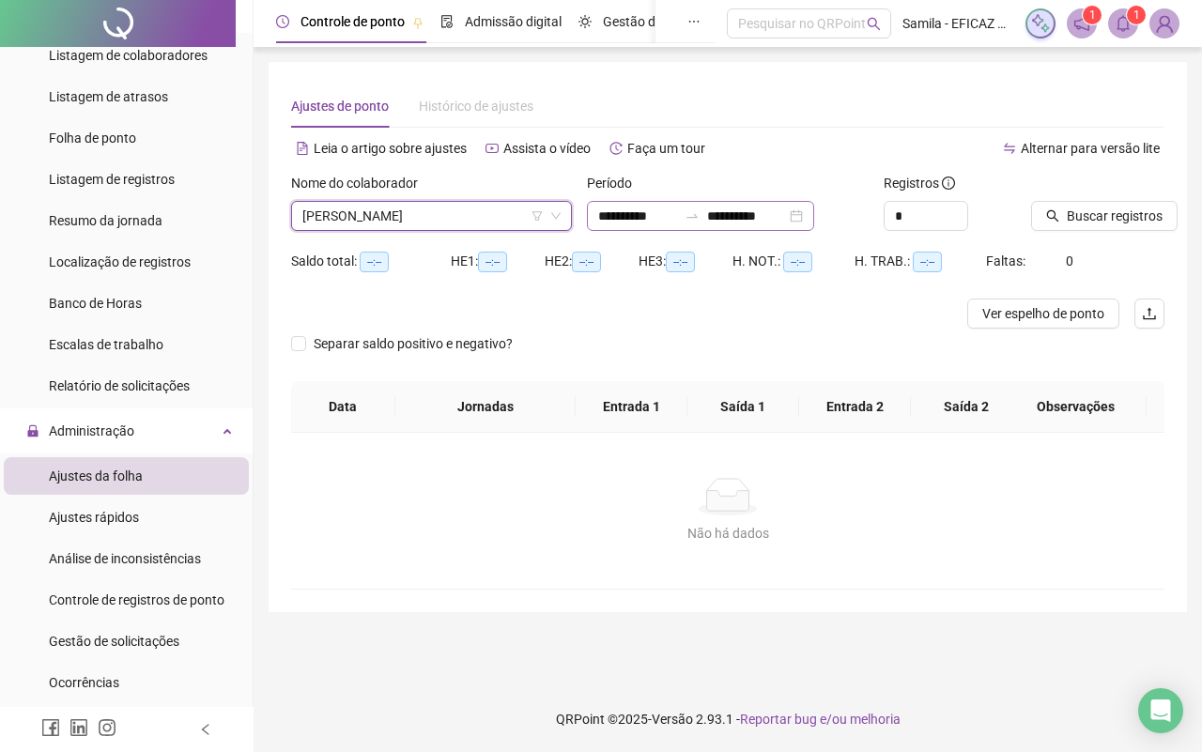
click at [814, 221] on div "**********" at bounding box center [700, 216] width 227 height 30
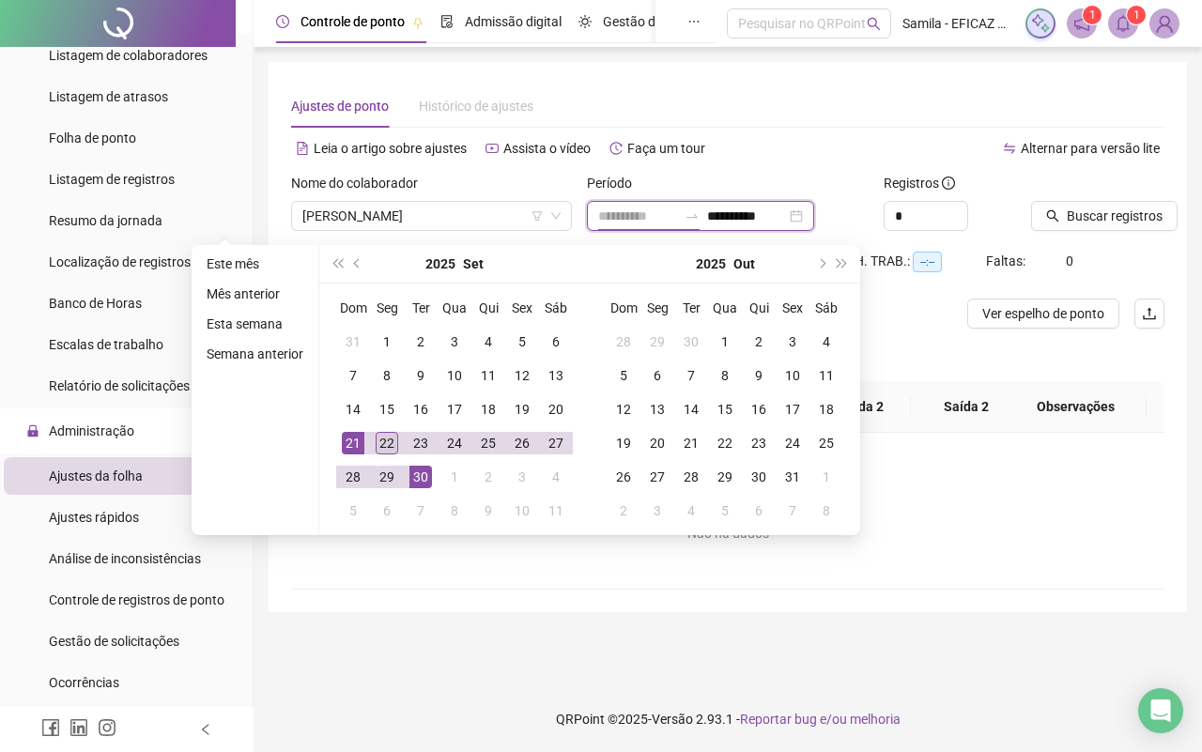
type input "**********"
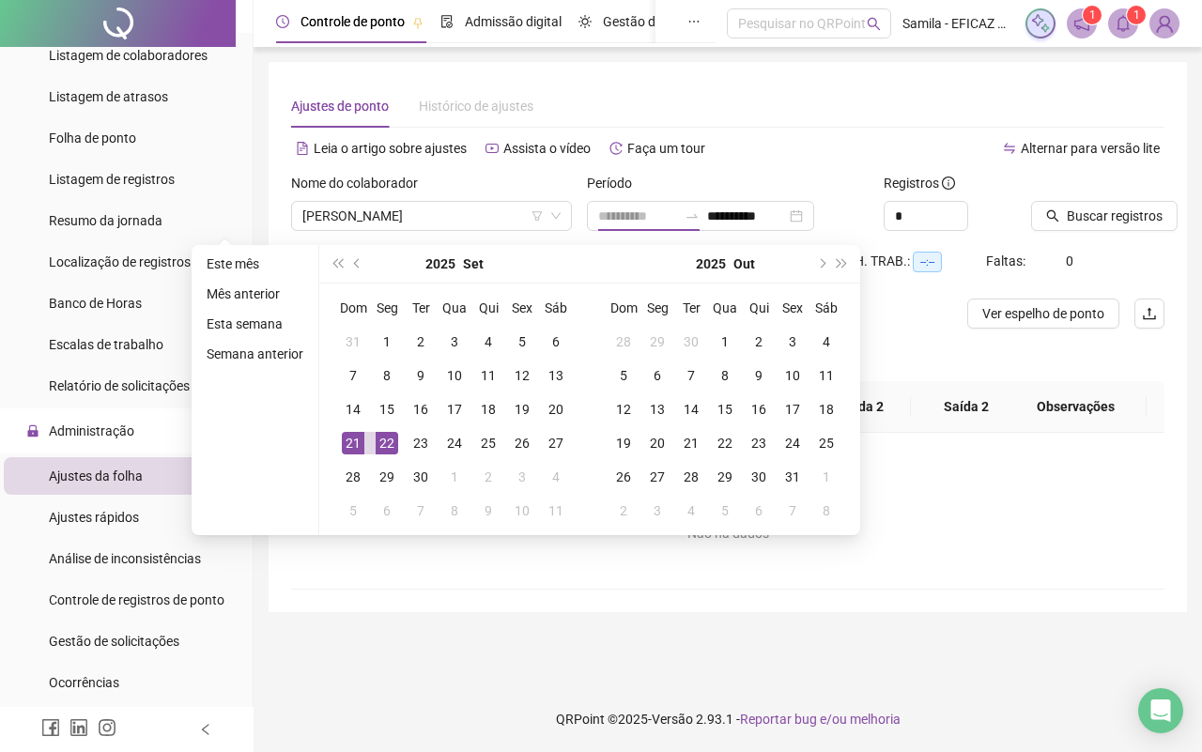
click at [376, 433] on div "22" at bounding box center [386, 443] width 23 height 23
type input "**********"
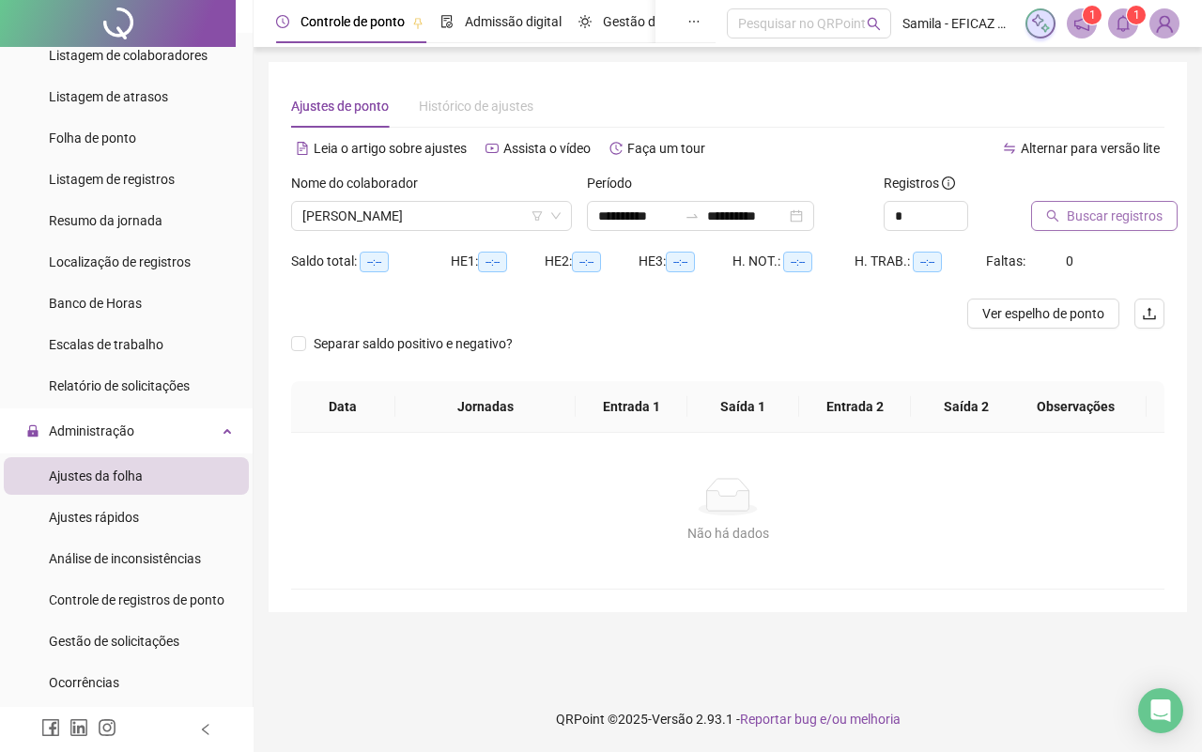
click at [1058, 211] on icon "search" at bounding box center [1052, 215] width 13 height 13
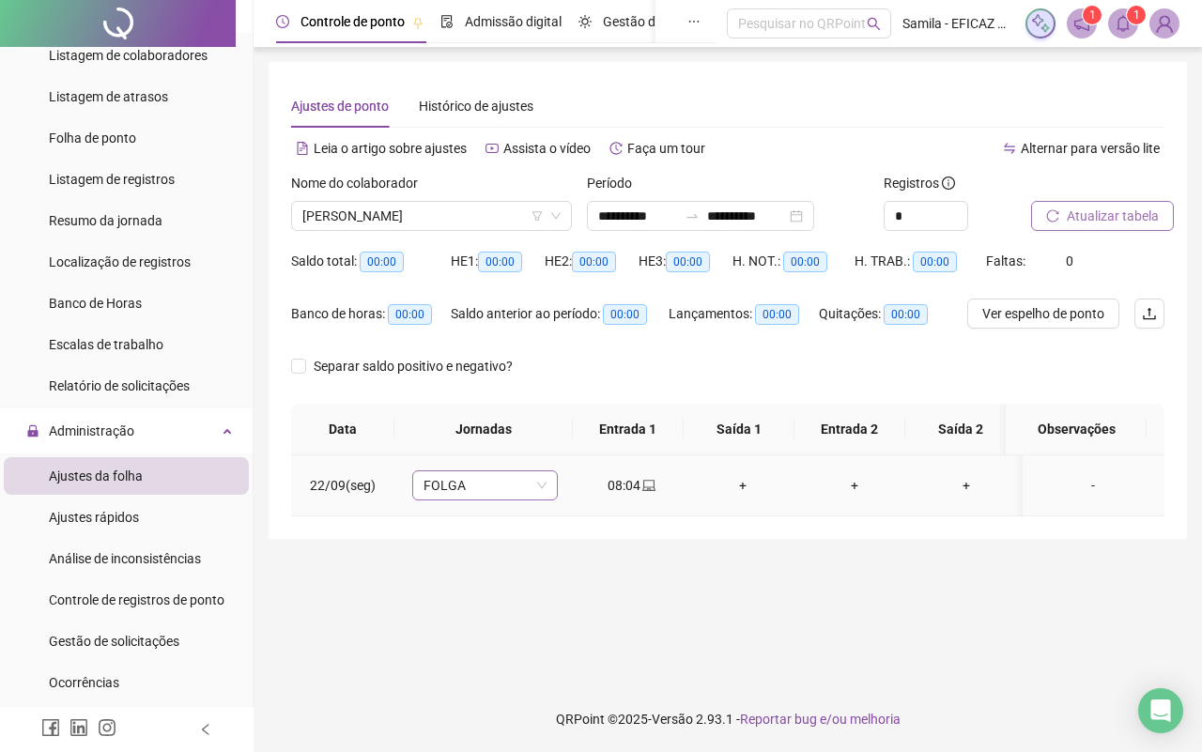
click at [481, 485] on span "FOLGA" at bounding box center [484, 485] width 123 height 28
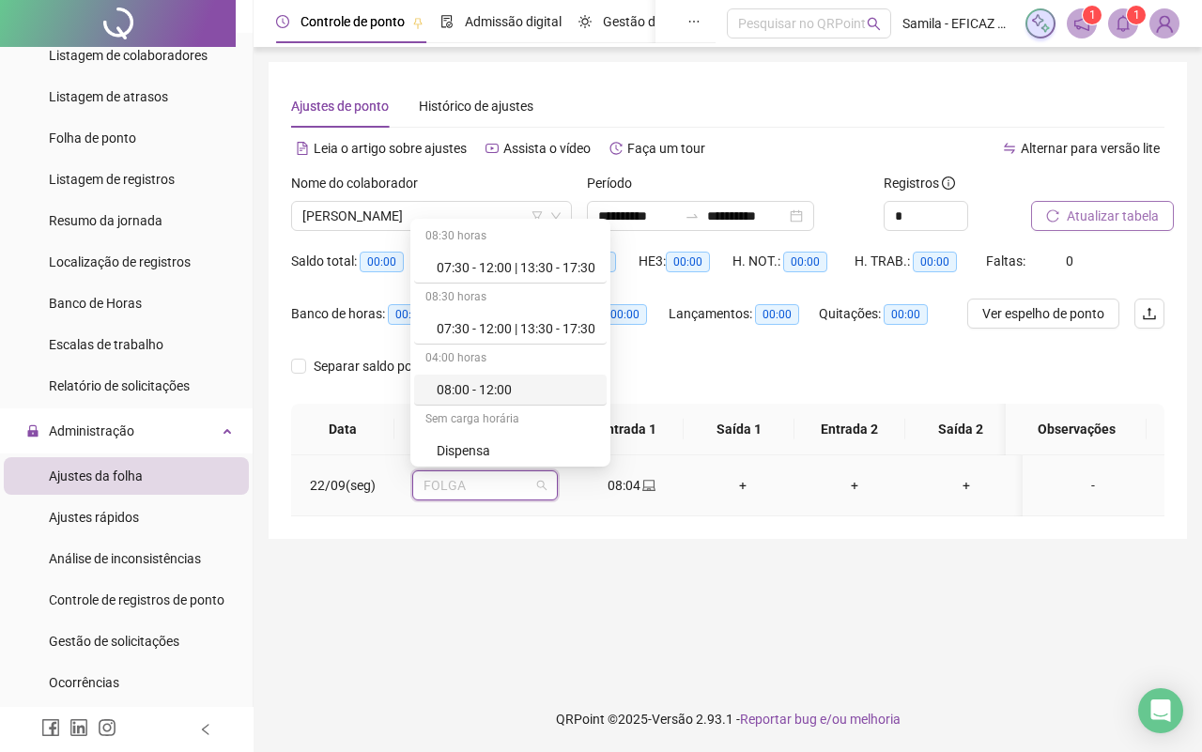
click at [477, 392] on div "08:00 - 12:00" at bounding box center [515, 389] width 159 height 21
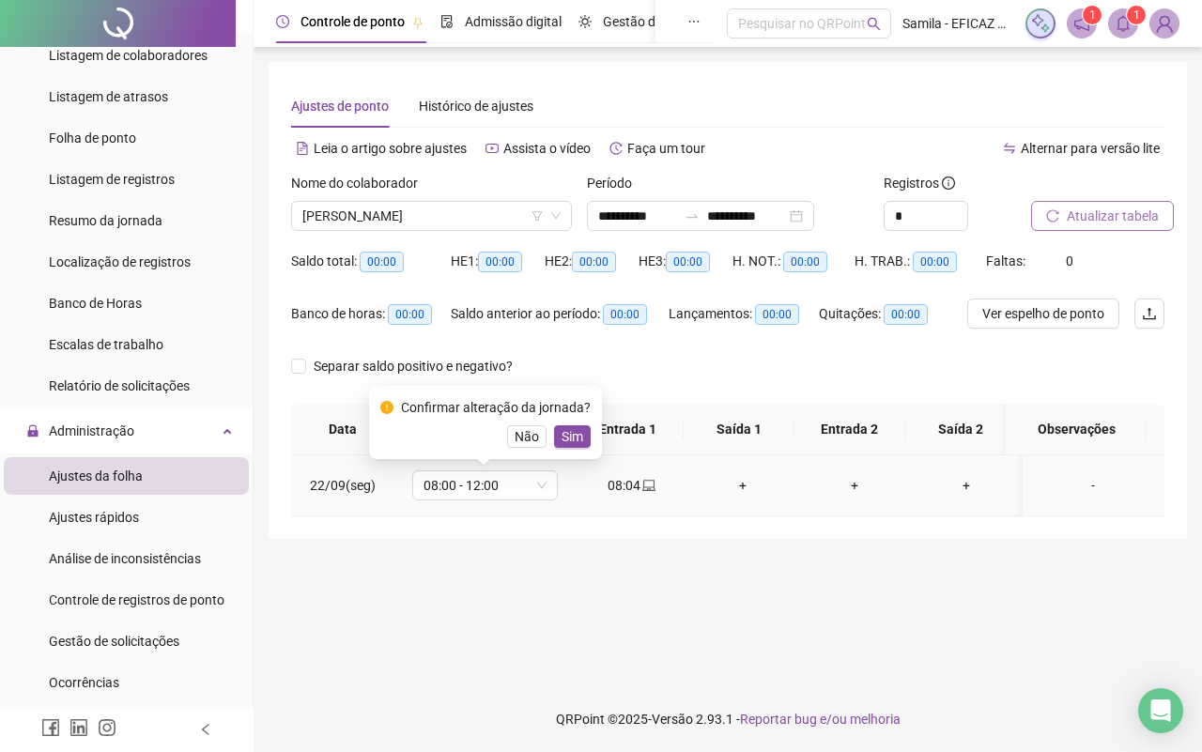
click at [571, 433] on span "Sim" at bounding box center [572, 436] width 22 height 21
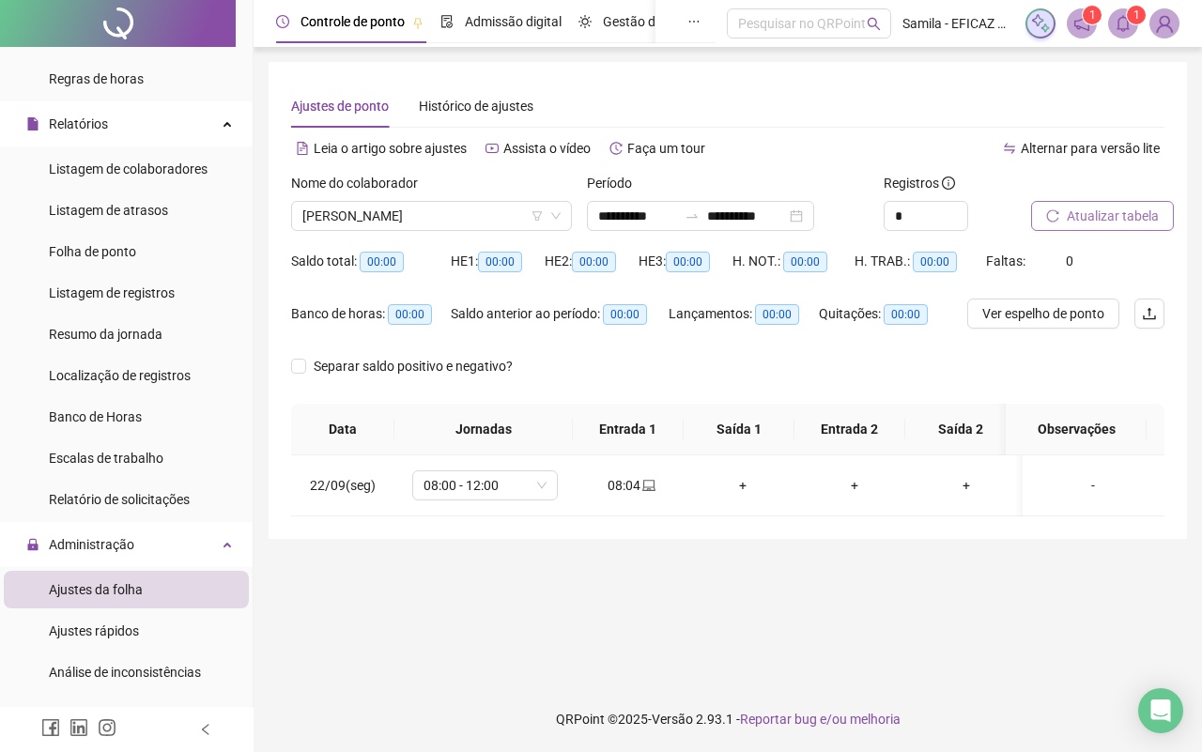
scroll to position [322, 0]
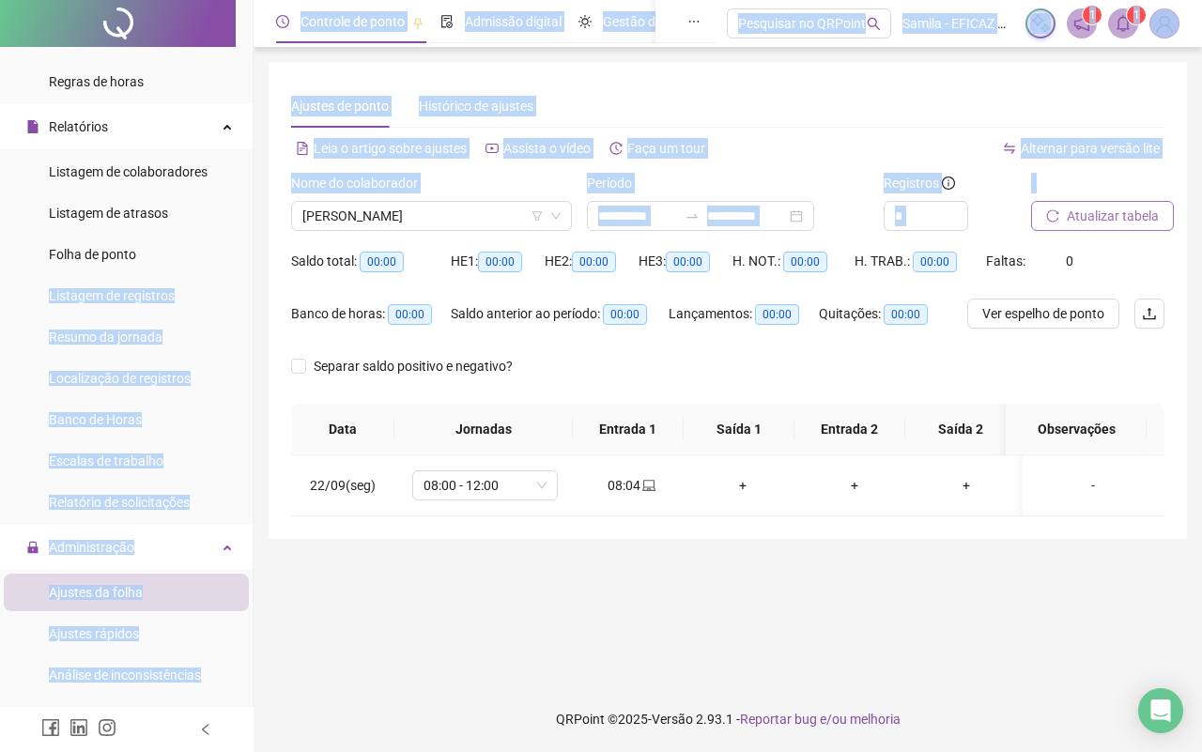
drag, startPoint x: 233, startPoint y: 244, endPoint x: 252, endPoint y: 306, distance: 64.7
click at [254, 291] on div "Página inicial Cadastros Empregadores Locais de trabalho Escalas Colaboradores …" at bounding box center [601, 376] width 1202 height 752
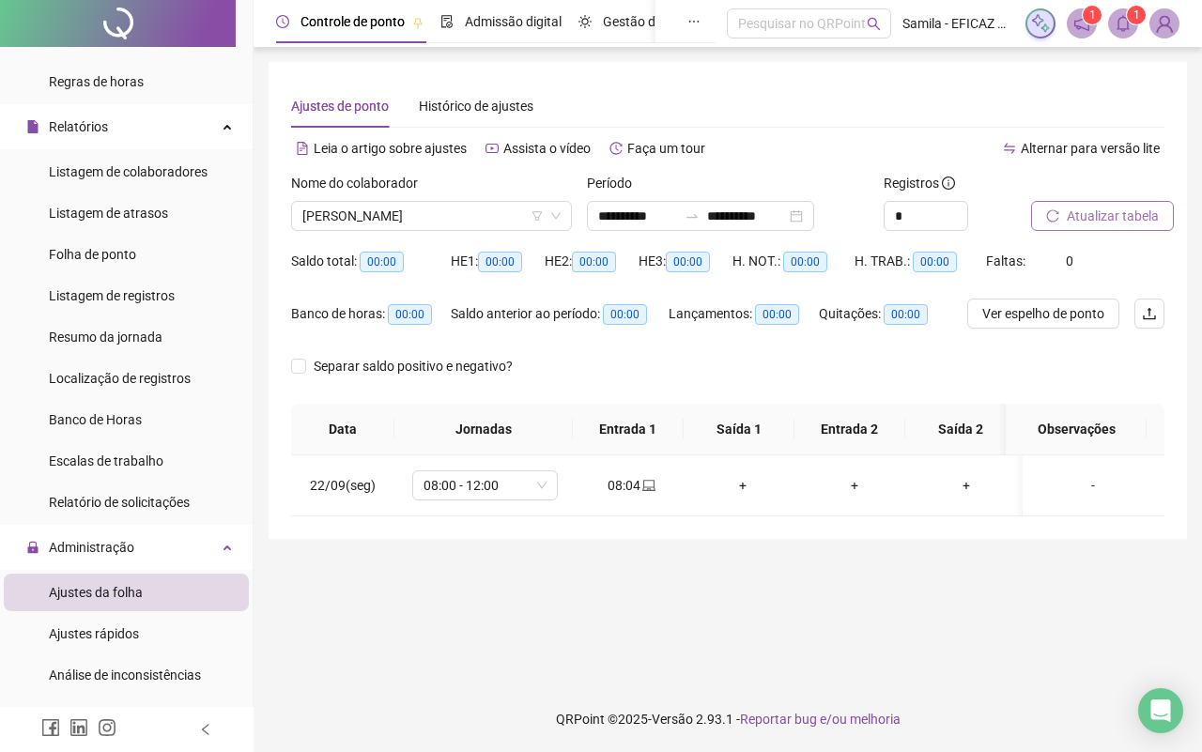
click at [279, 361] on div "**********" at bounding box center [727, 300] width 918 height 477
click at [115, 391] on div "Localização de registros" at bounding box center [120, 379] width 142 height 38
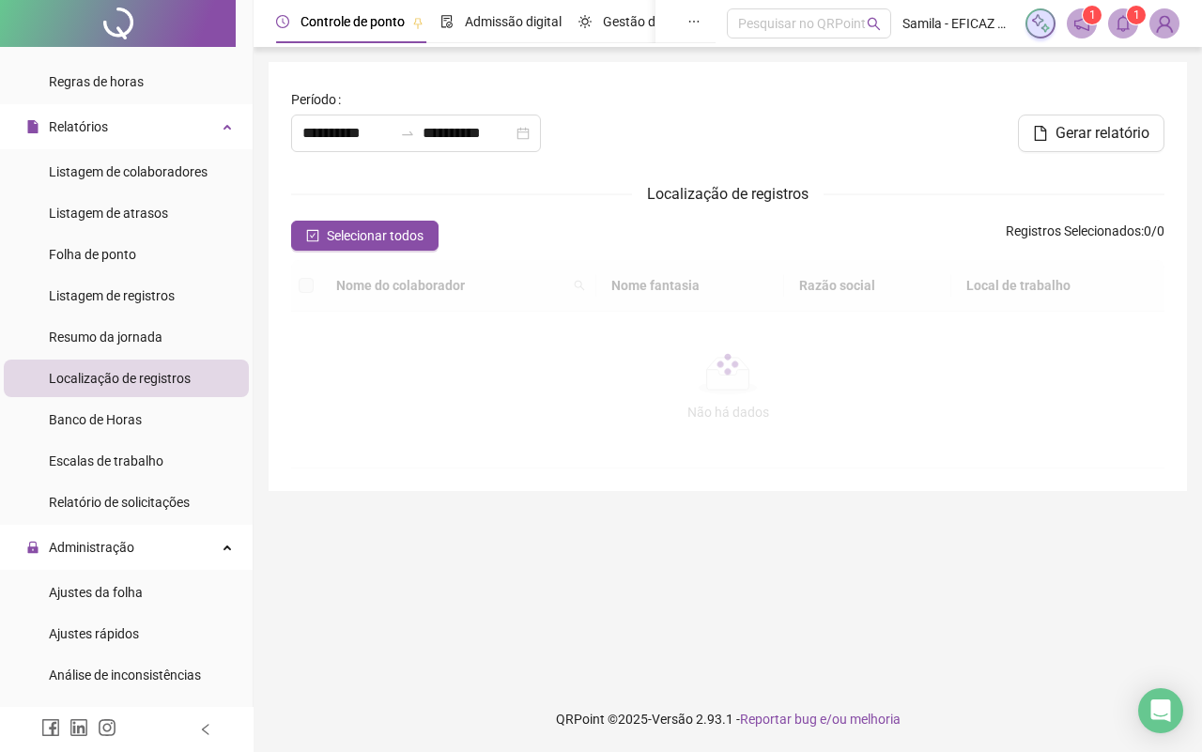
type input "**********"
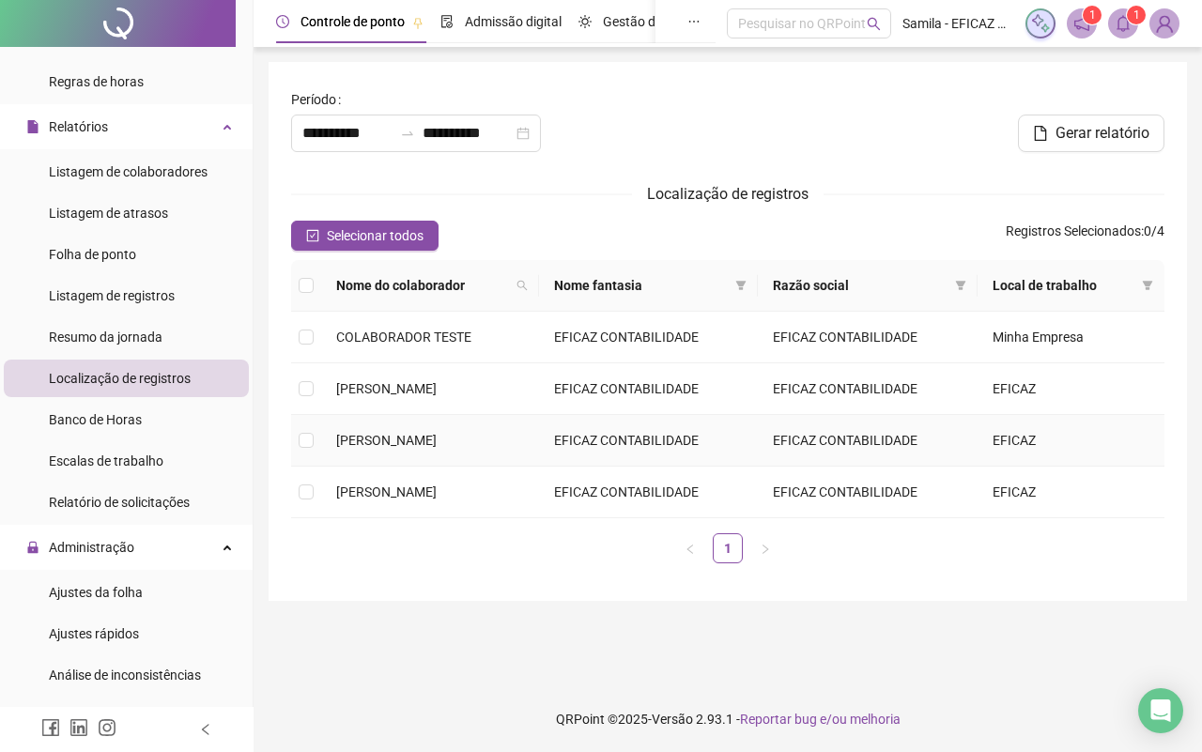
click at [340, 463] on td "[PERSON_NAME]" at bounding box center [430, 441] width 218 height 52
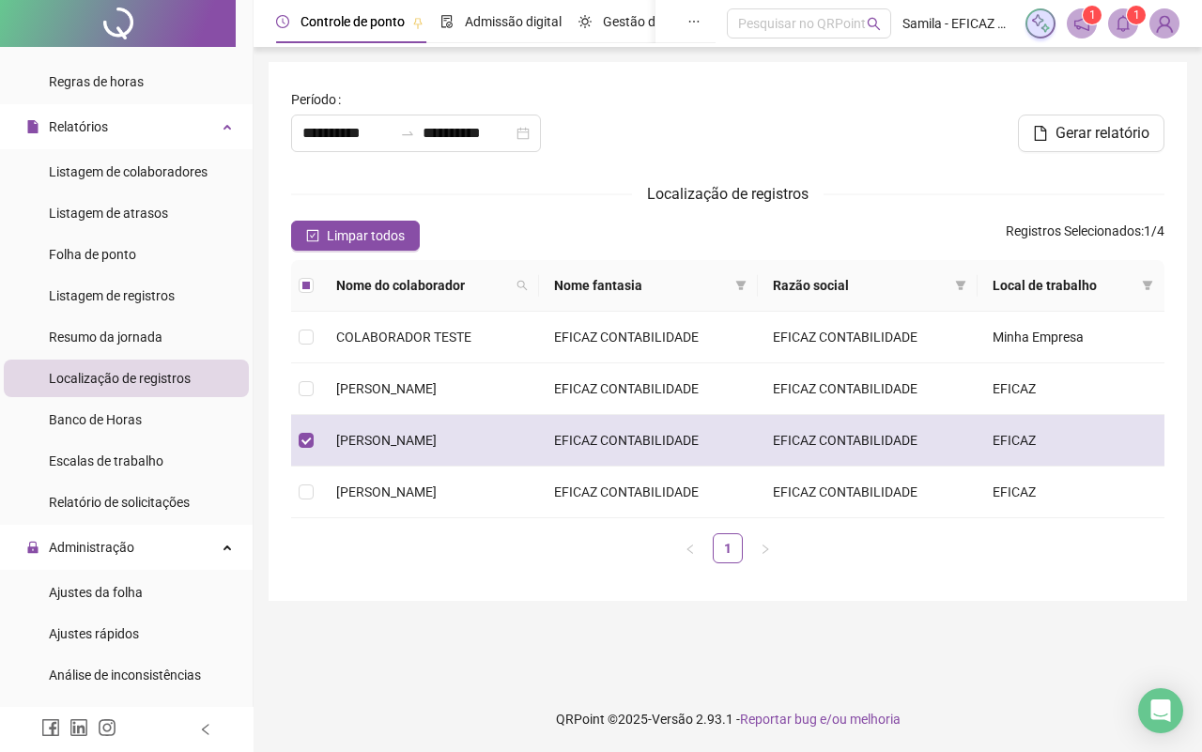
click at [296, 444] on td at bounding box center [306, 441] width 30 height 52
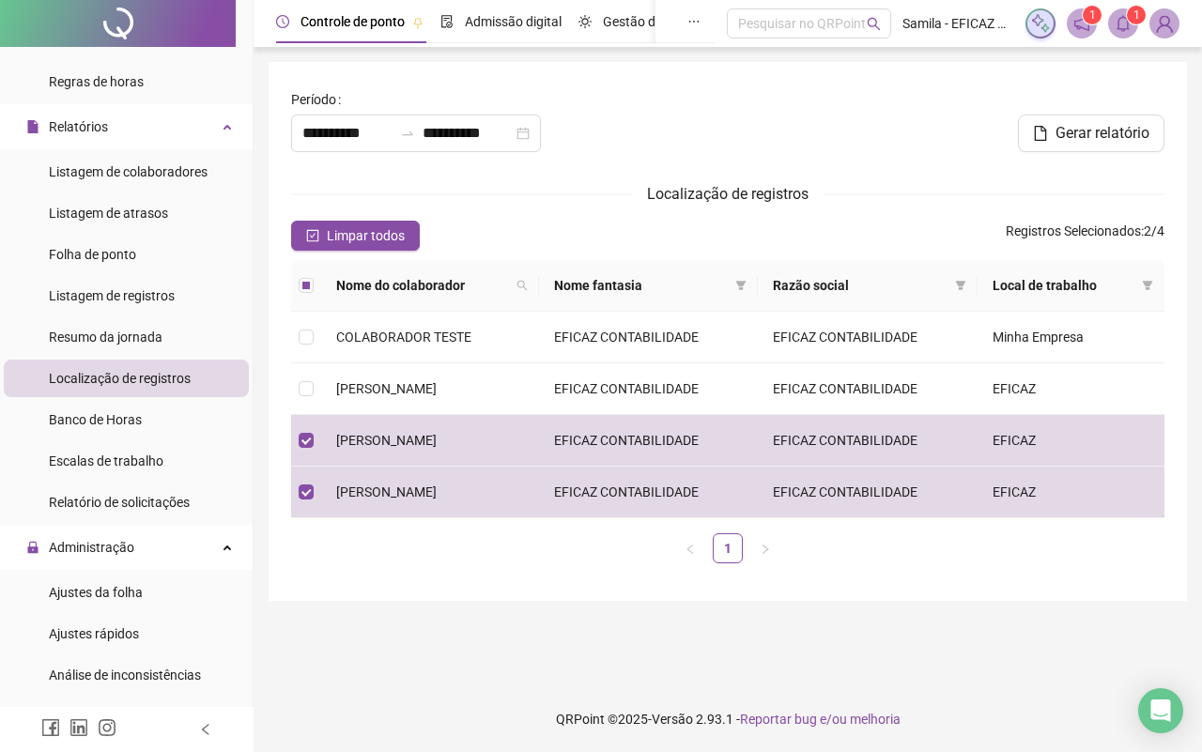
click at [561, 110] on div "**********" at bounding box center [431, 118] width 281 height 68
click at [529, 128] on icon "close-circle" at bounding box center [522, 133] width 13 height 13
click at [541, 143] on div at bounding box center [416, 134] width 250 height 38
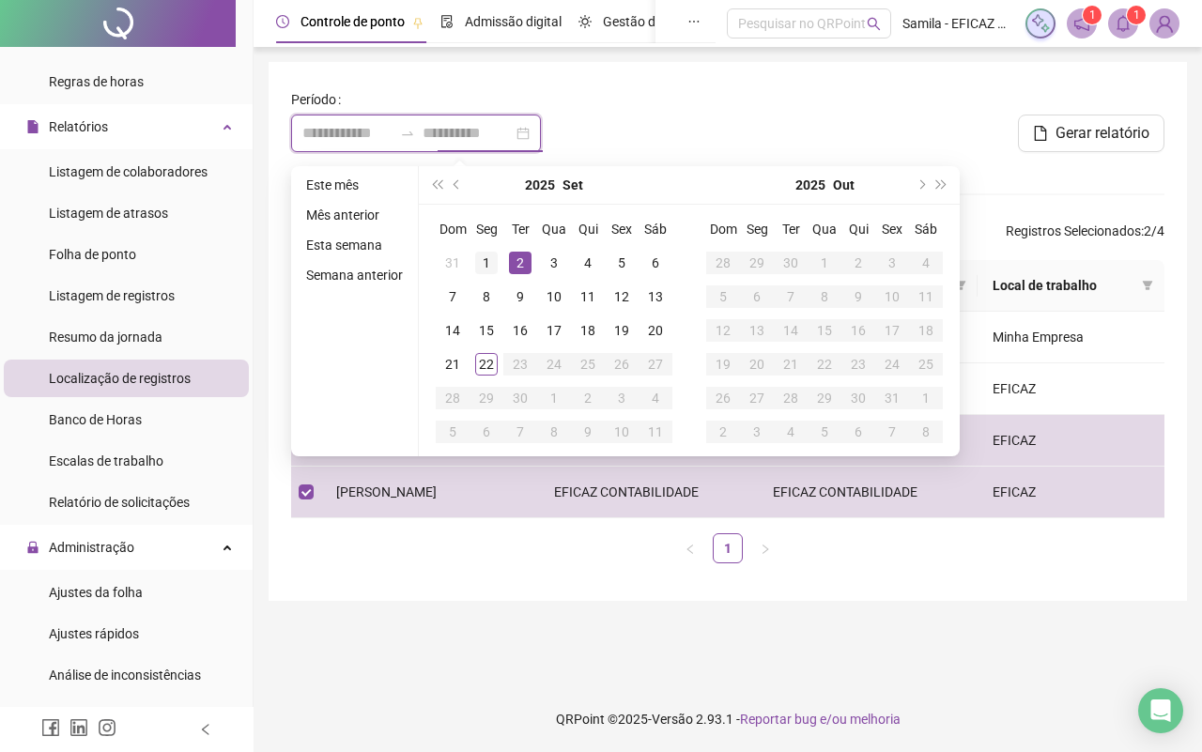
type input "**********"
click at [493, 260] on div "1" at bounding box center [486, 263] width 23 height 23
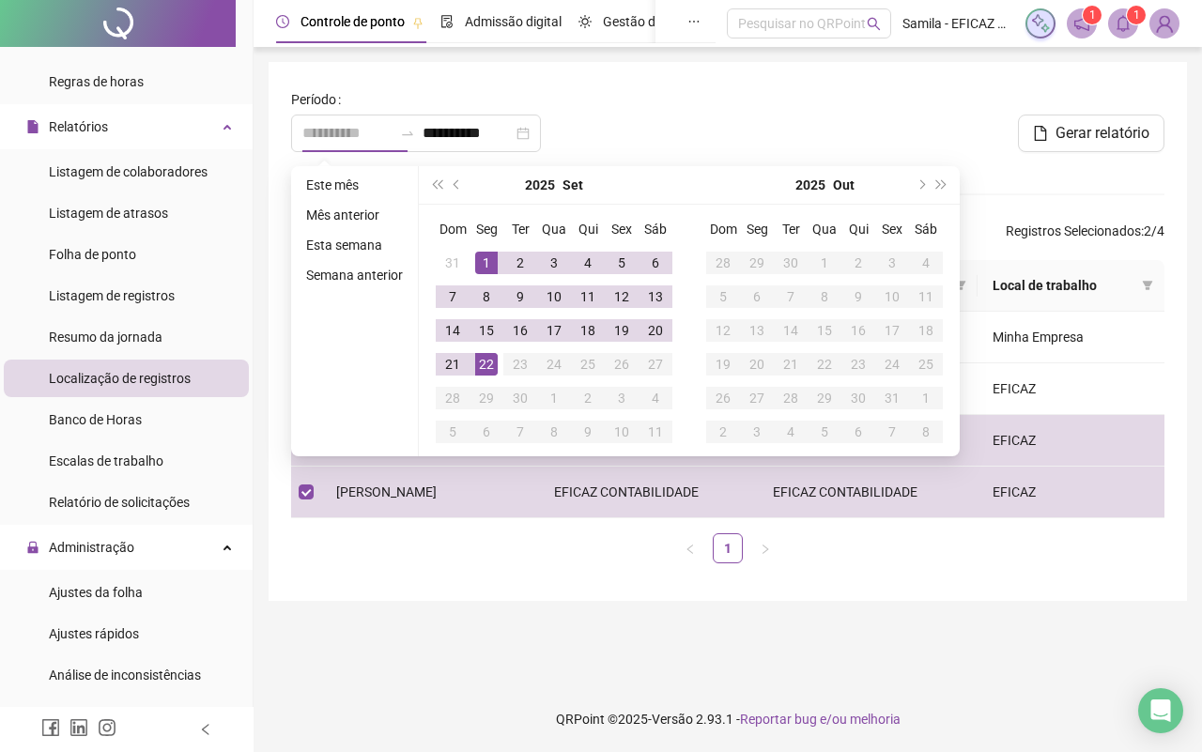
click at [483, 359] on div "22" at bounding box center [486, 364] width 23 height 23
type input "**********"
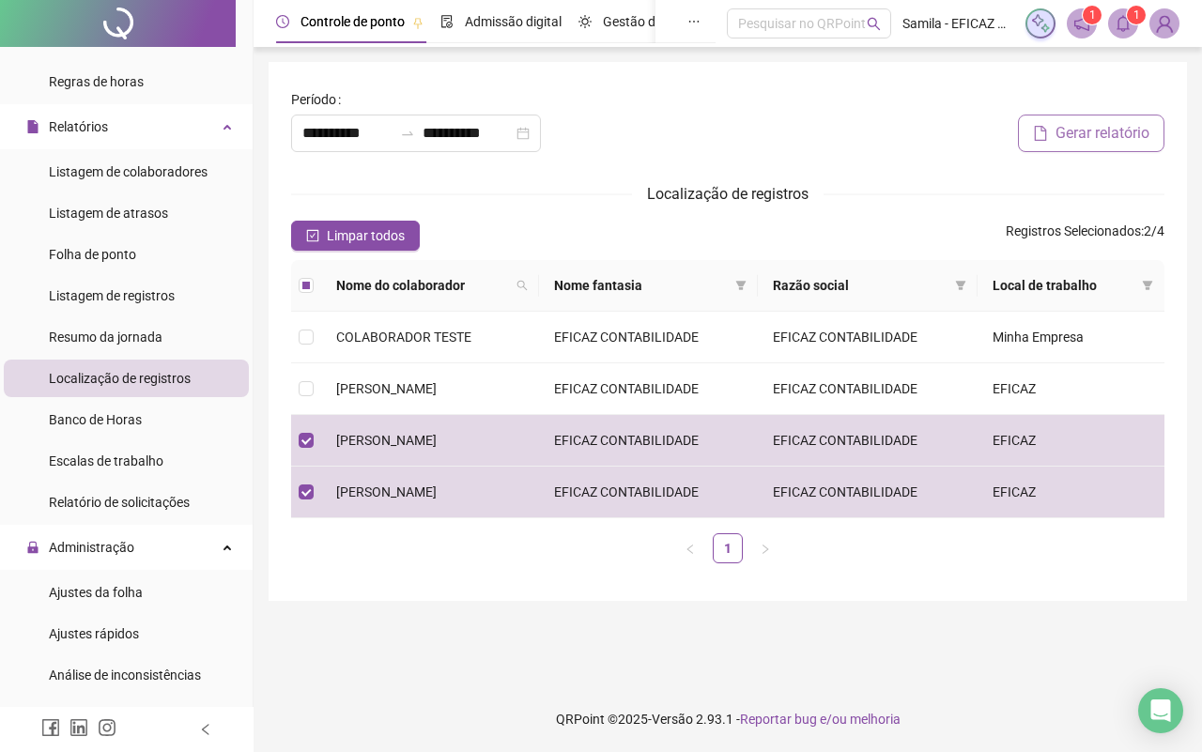
click at [1137, 142] on span "Gerar relatório" at bounding box center [1102, 133] width 94 height 23
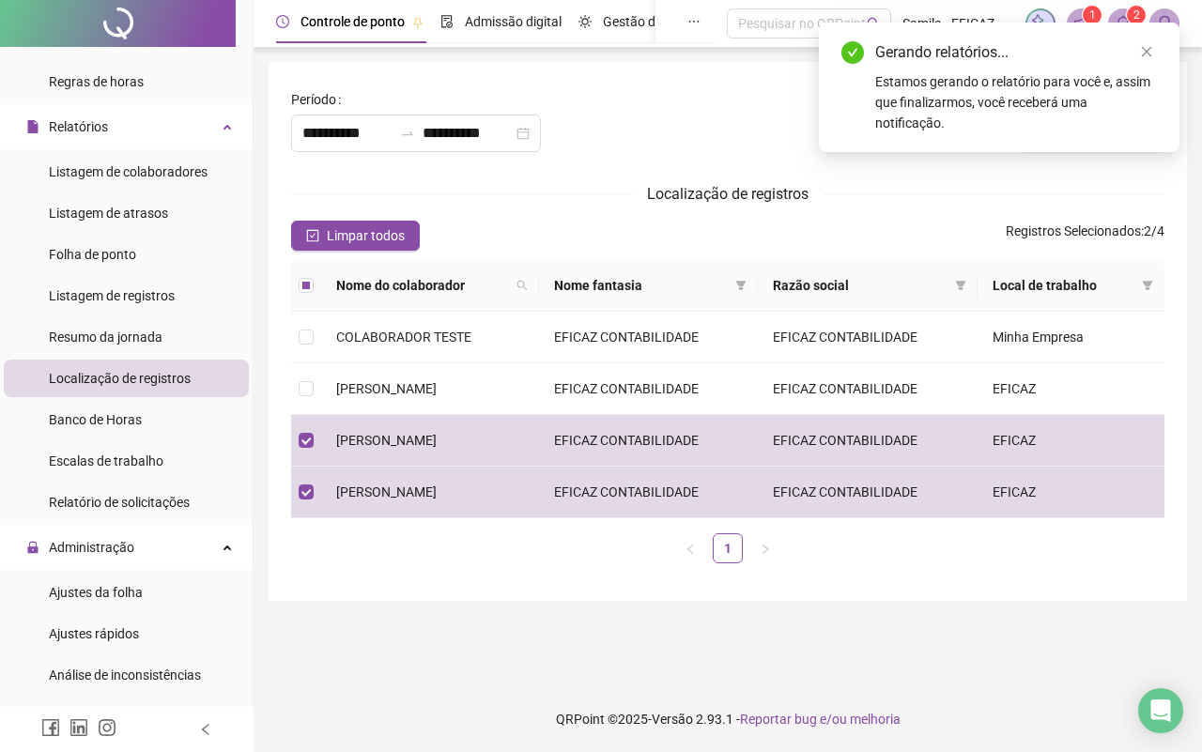
click at [1123, 29] on div "Gerando relatórios... Estamos gerando o relatório para você e, assim que finali…" at bounding box center [999, 88] width 360 height 130
click at [1109, 7] on header "Controle de ponto Admissão digital Gestão de férias Painel do DP Folha de pagam…" at bounding box center [727, 23] width 948 height 47
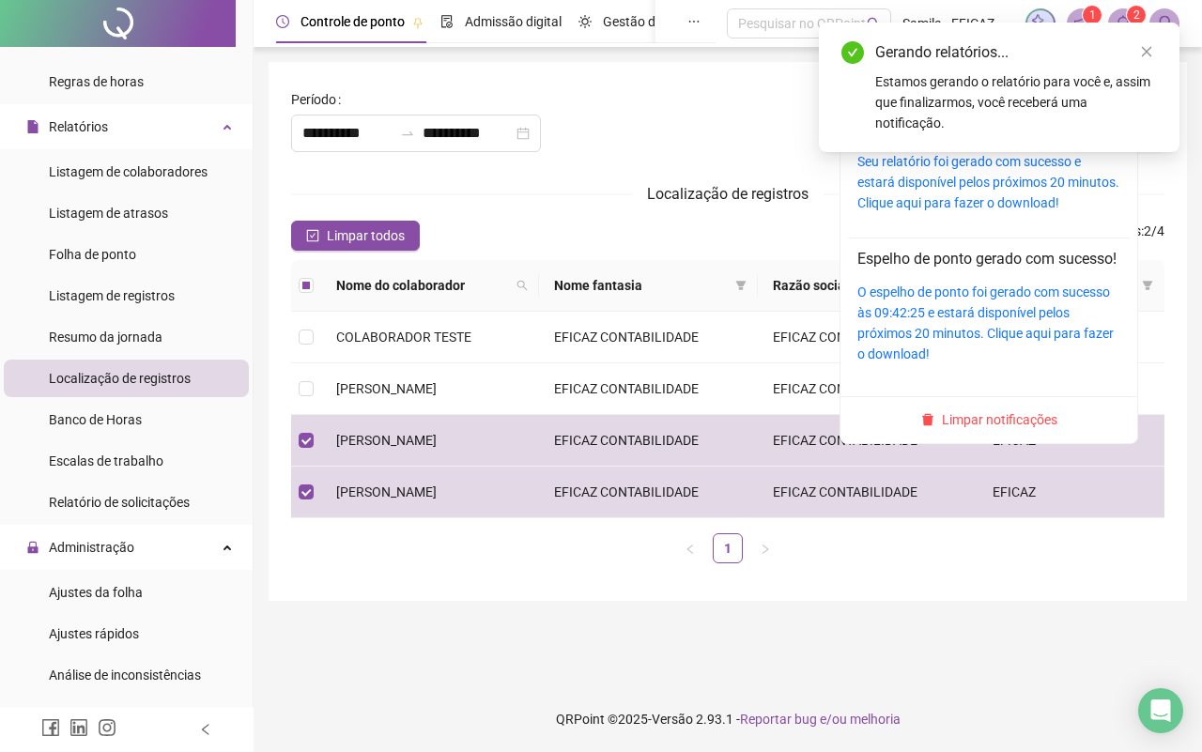
click at [1117, 11] on span at bounding box center [1123, 23] width 30 height 30
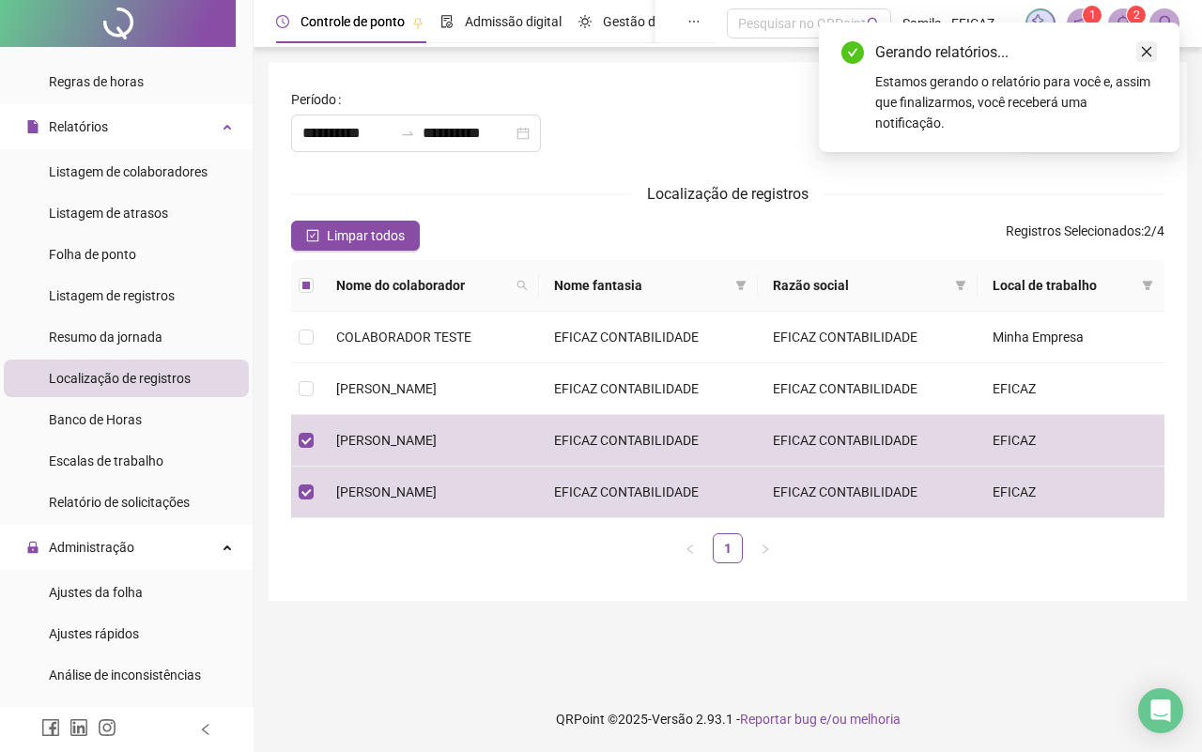
click at [1140, 54] on icon "close" at bounding box center [1146, 51] width 13 height 13
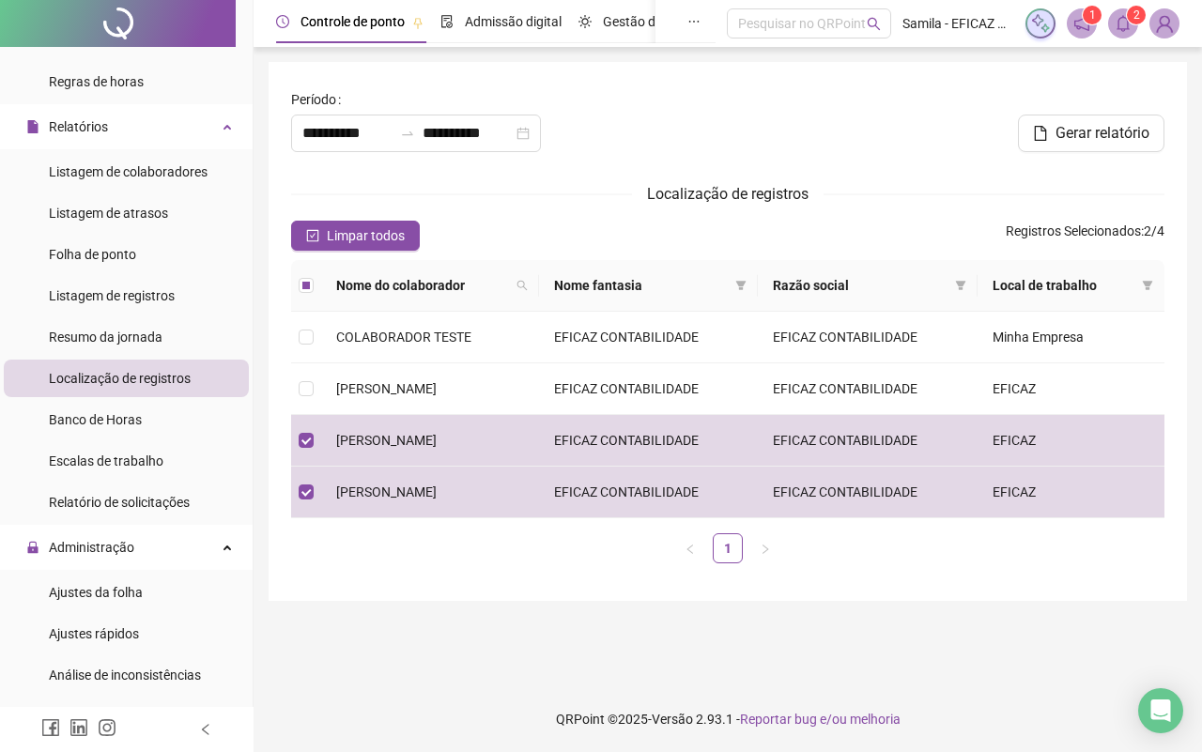
click at [1128, 24] on icon "bell" at bounding box center [1122, 23] width 17 height 17
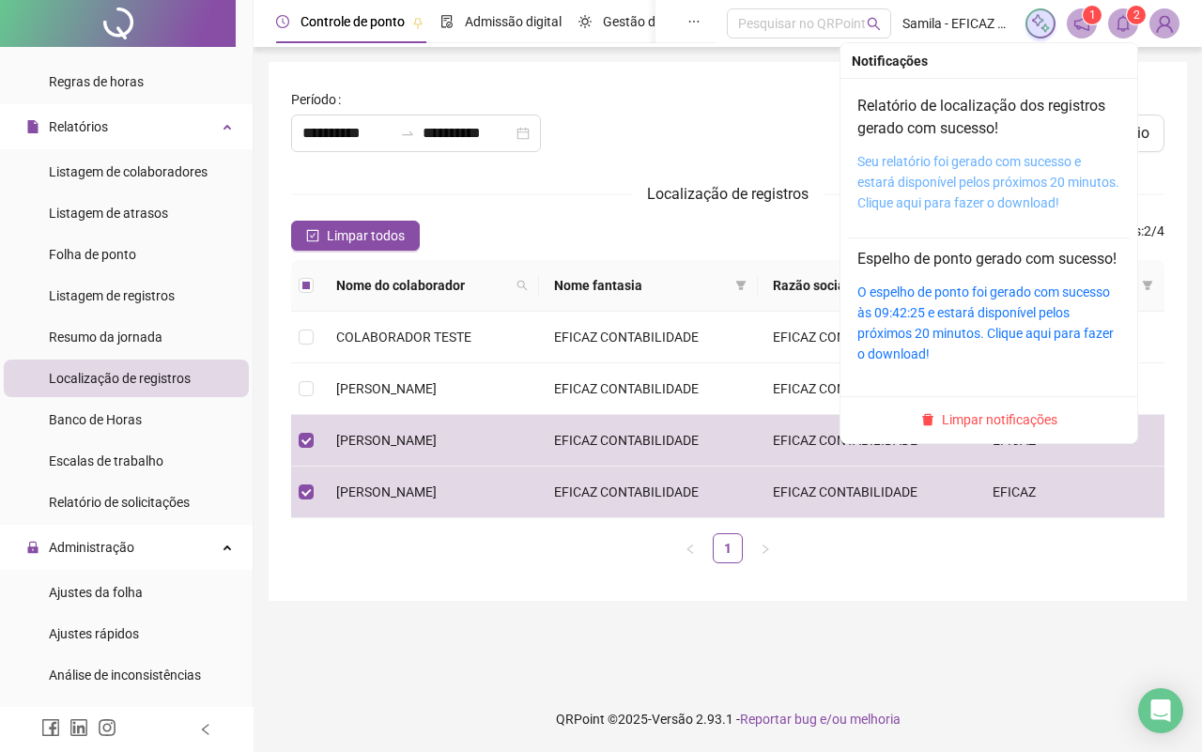
click at [997, 174] on link "Seu relatório foi gerado com sucesso e estará disponível pelos próximos 20 minu…" at bounding box center [988, 182] width 262 height 56
